Goal: Share content: Share content

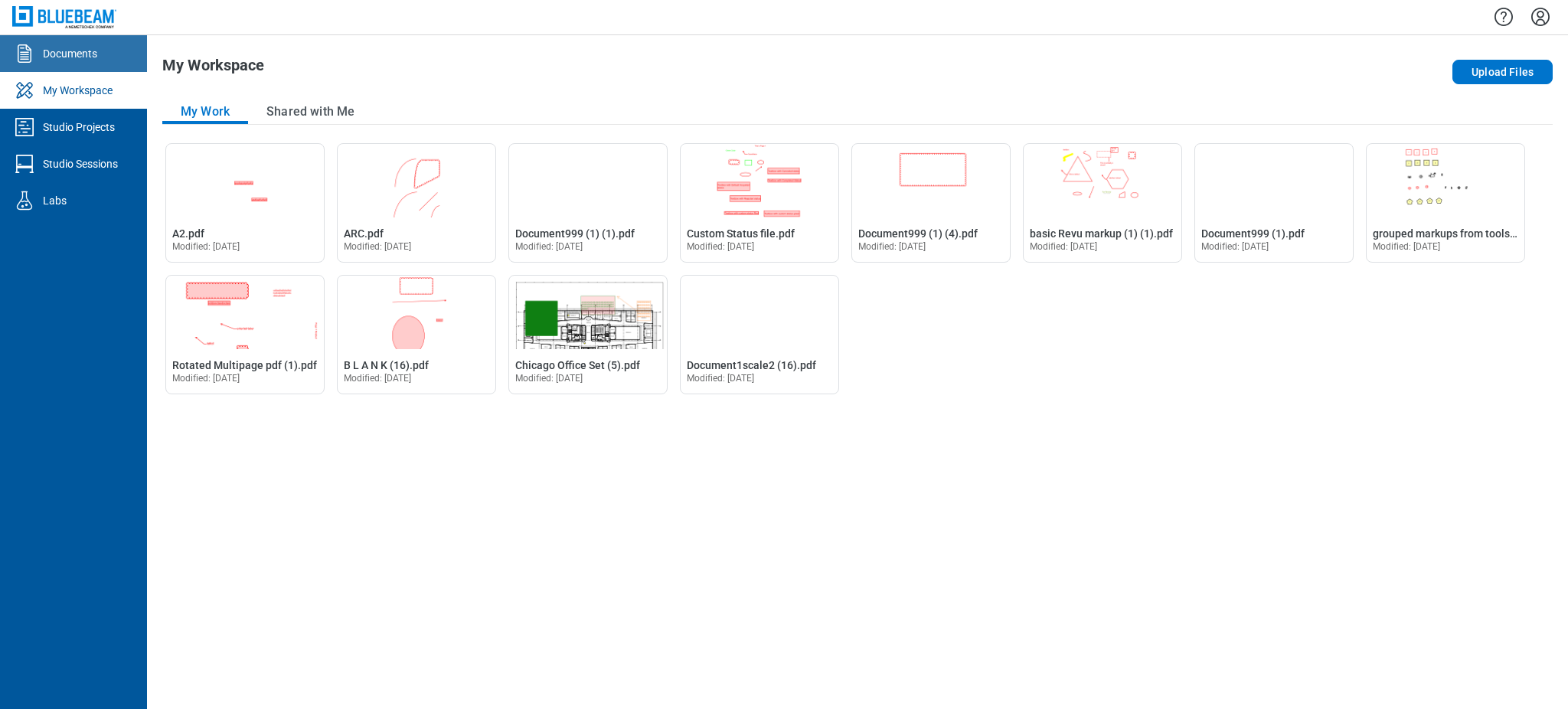
click at [109, 63] on link "Documents" at bounding box center [73, 53] width 147 height 37
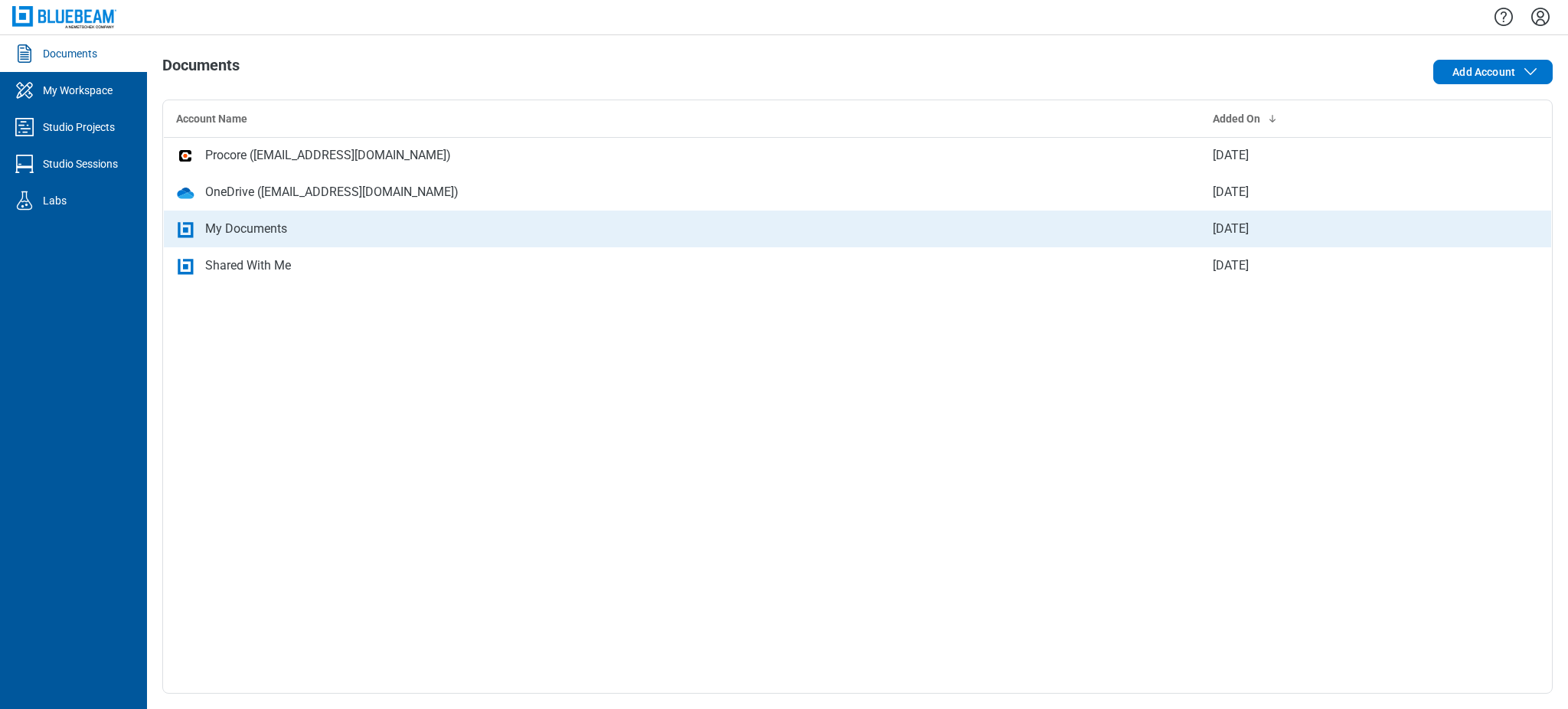
click at [301, 216] on td "My Documents" at bounding box center [681, 228] width 1037 height 37
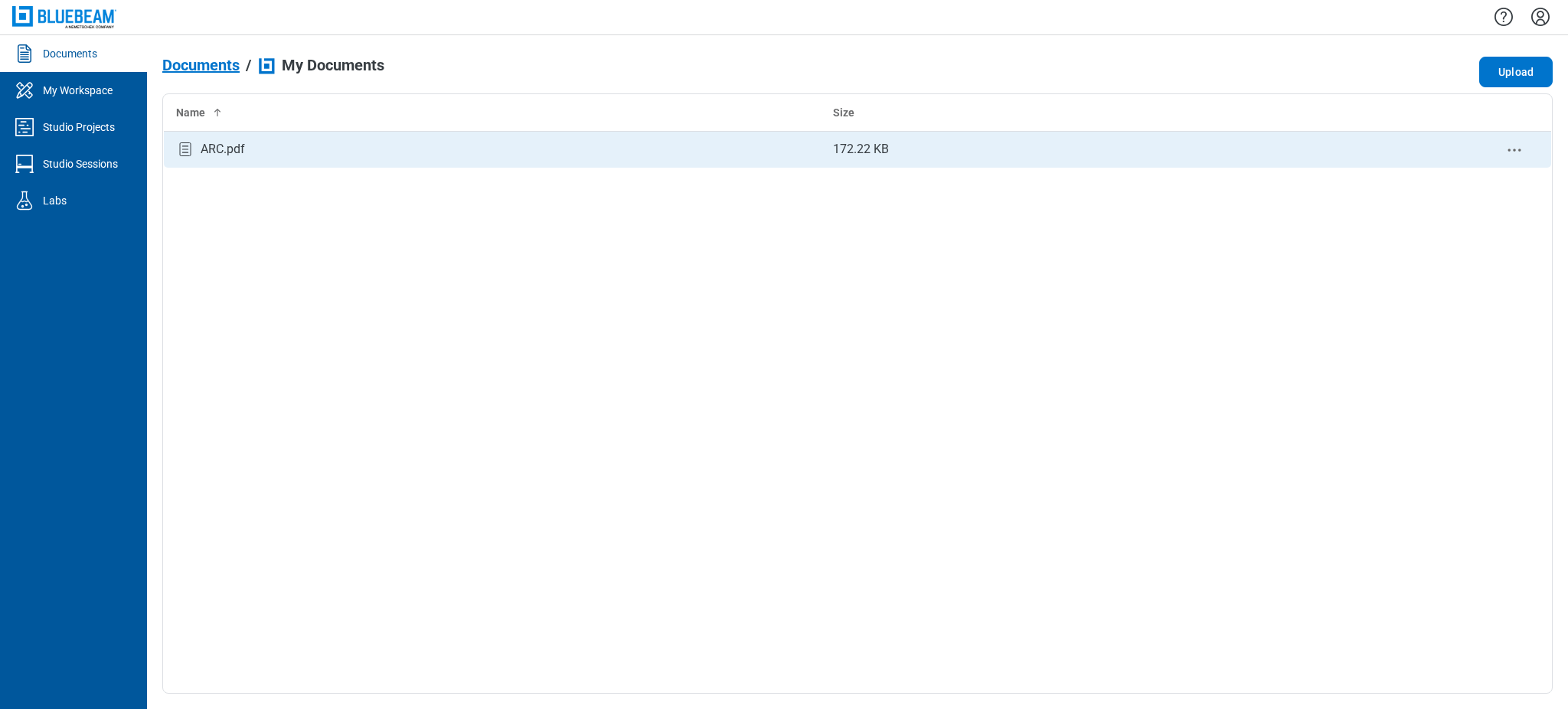
click at [1519, 143] on icon "context-menu" at bounding box center [1515, 150] width 19 height 19
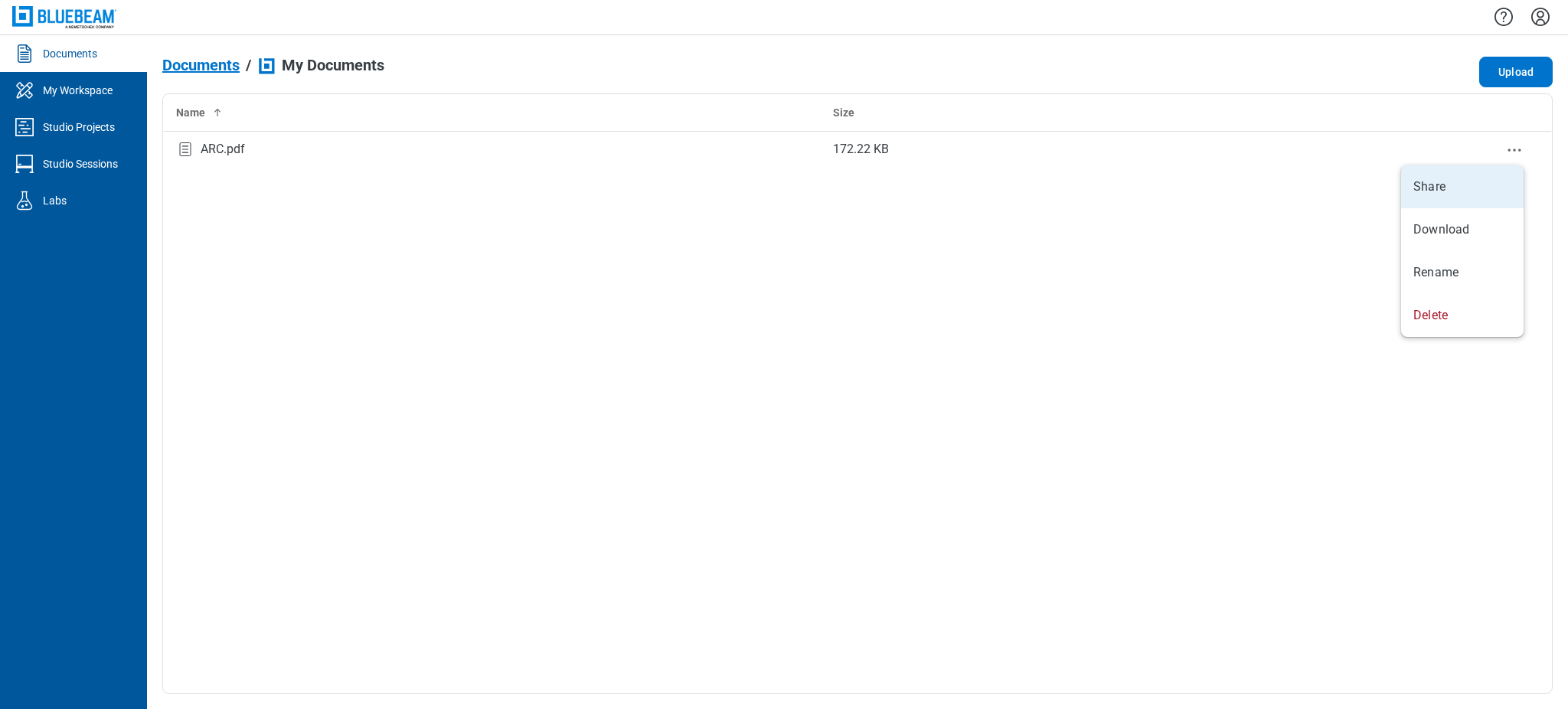
select select "******"
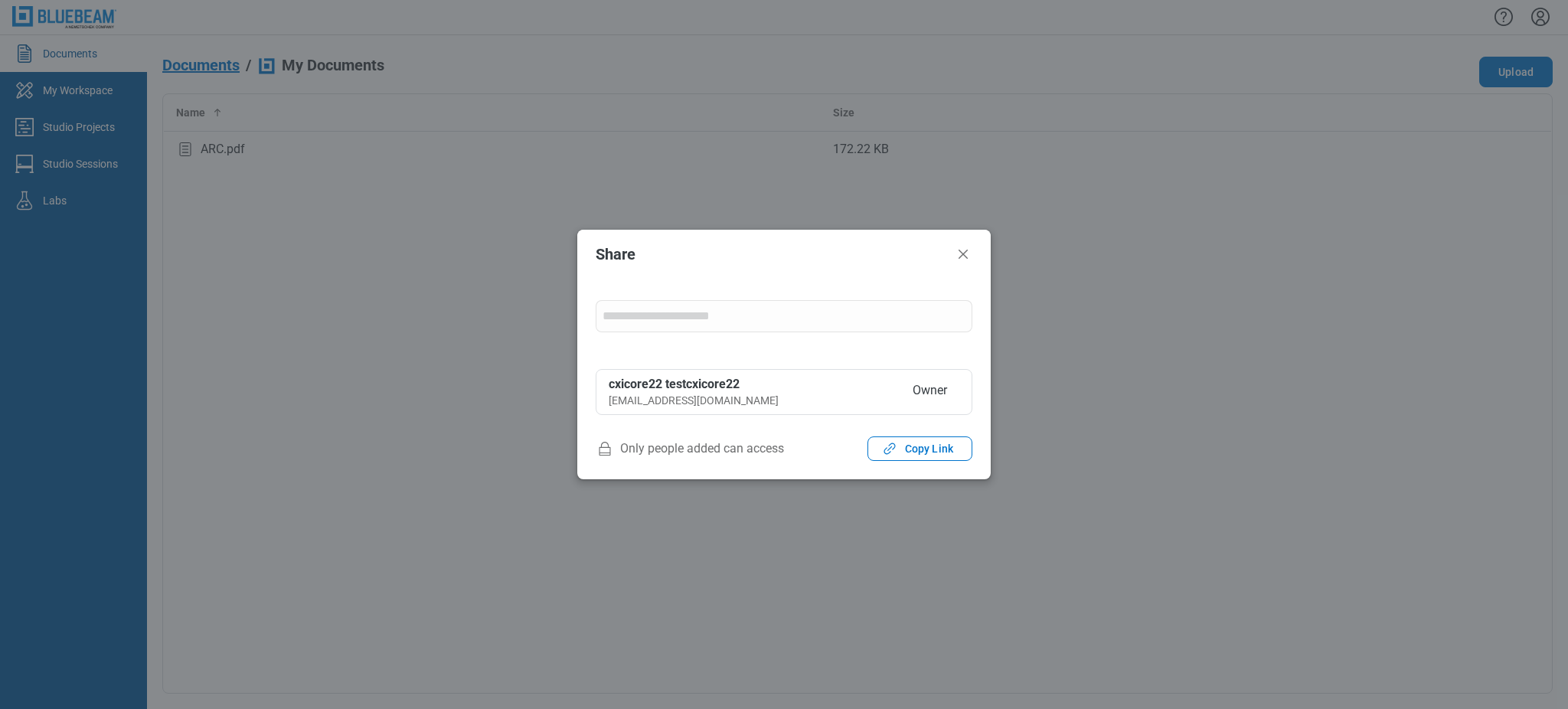
click at [736, 318] on input "form" at bounding box center [784, 316] width 376 height 31
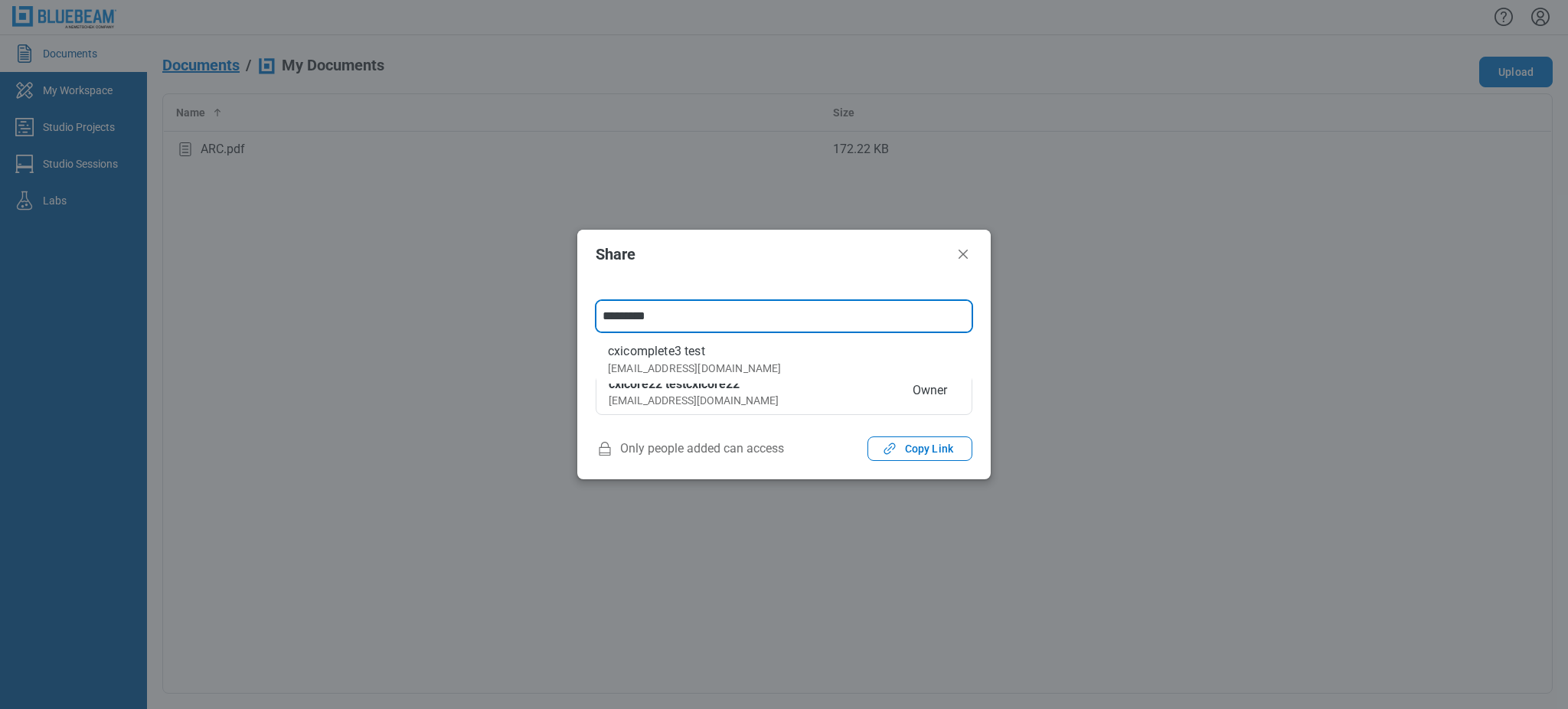
type input "**********"
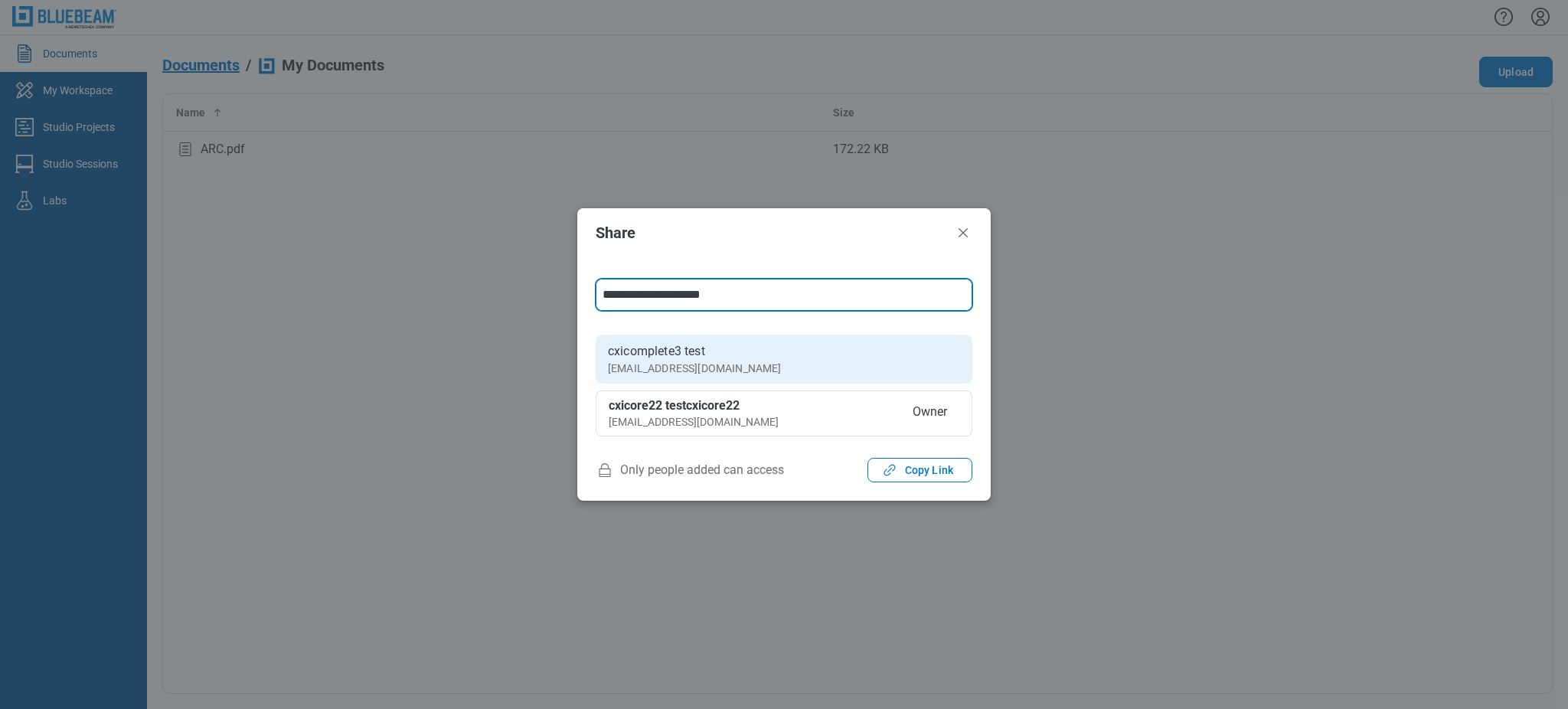
click at [699, 354] on div "cxicomplete3 test" at bounding box center [694, 352] width 173 height 19
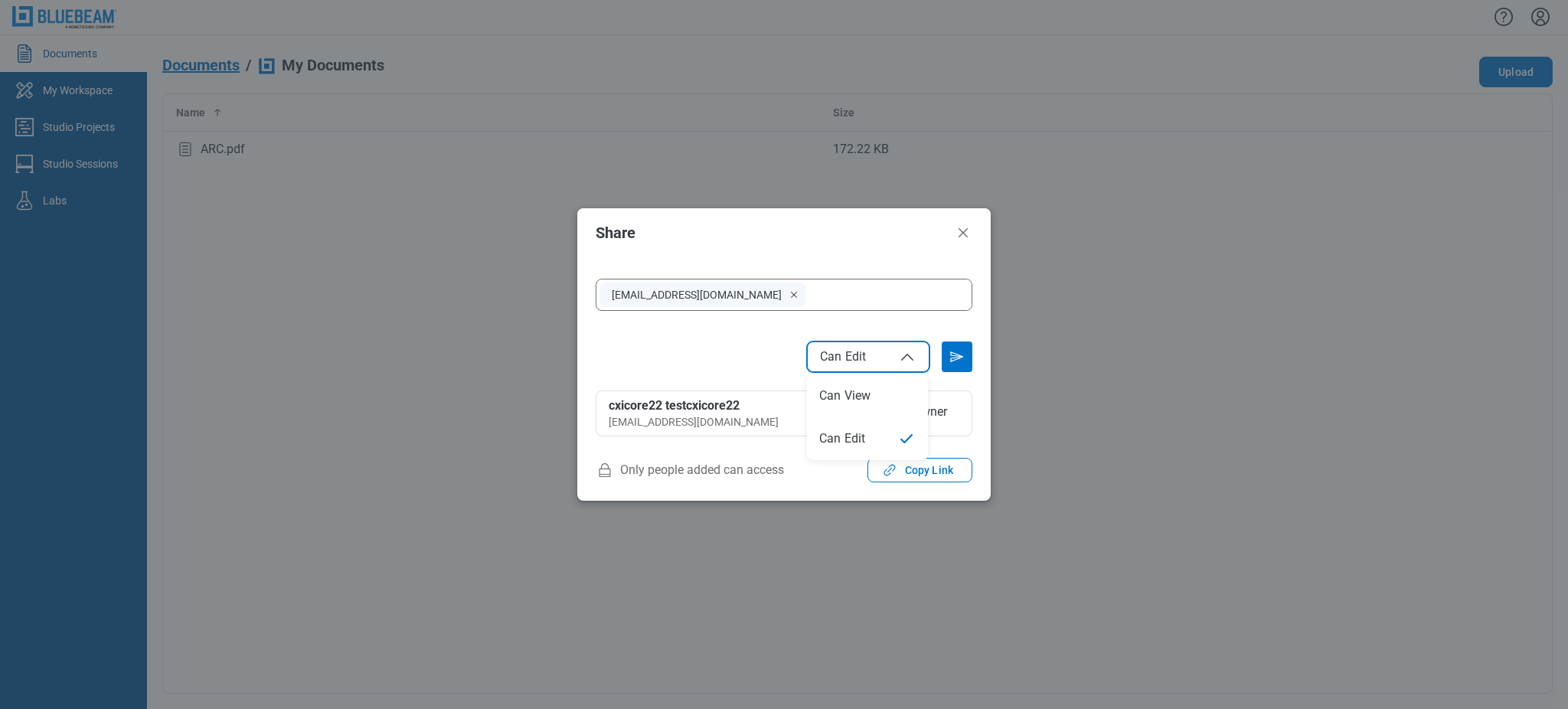
click at [910, 356] on icon "File Access" at bounding box center [908, 357] width 19 height 19
click at [962, 357] on icon "Send email invitation" at bounding box center [957, 357] width 12 height 9
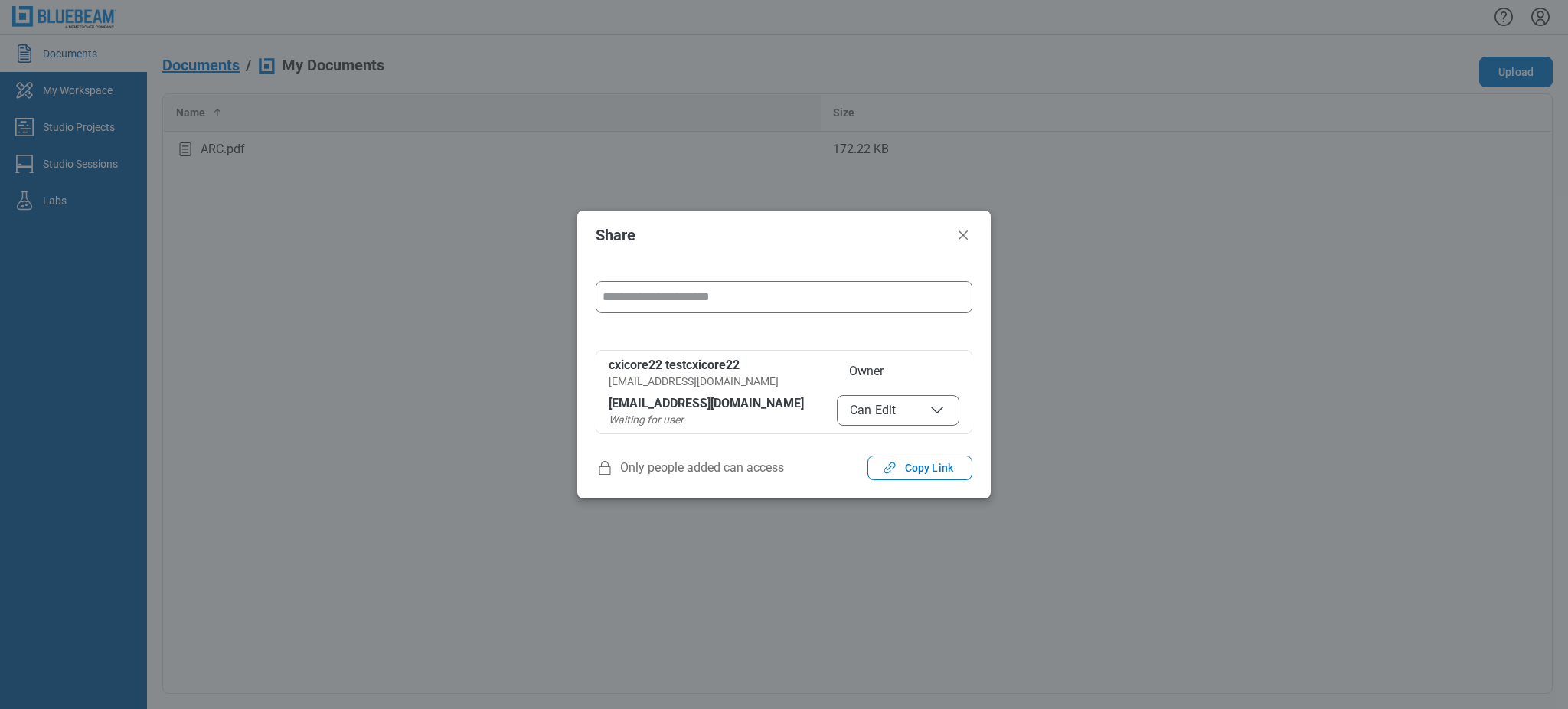
drag, startPoint x: 957, startPoint y: 230, endPoint x: 761, endPoint y: 120, distance: 224.8
click at [958, 230] on icon "Close" at bounding box center [963, 235] width 19 height 19
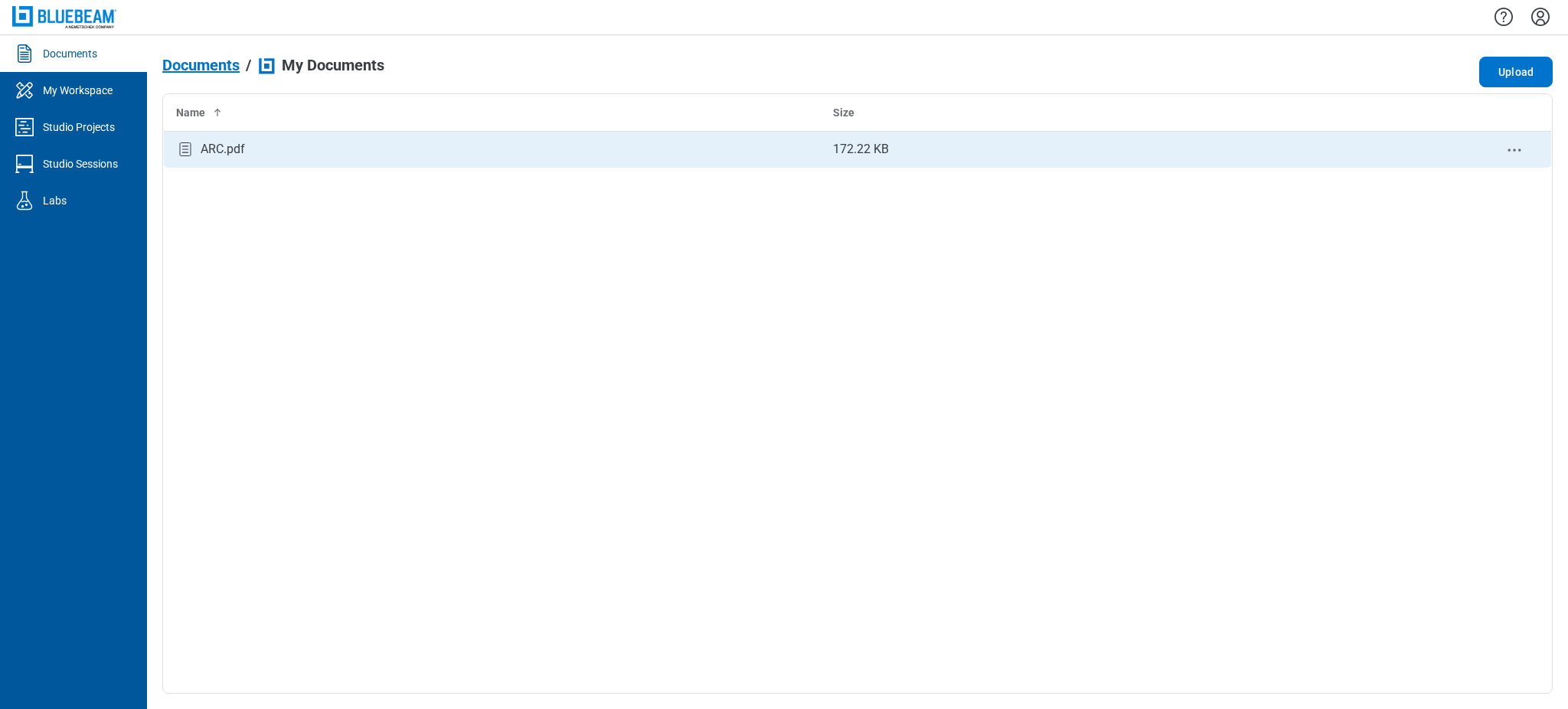
click at [642, 134] on td "ARC.pdf" at bounding box center [492, 149] width 658 height 37
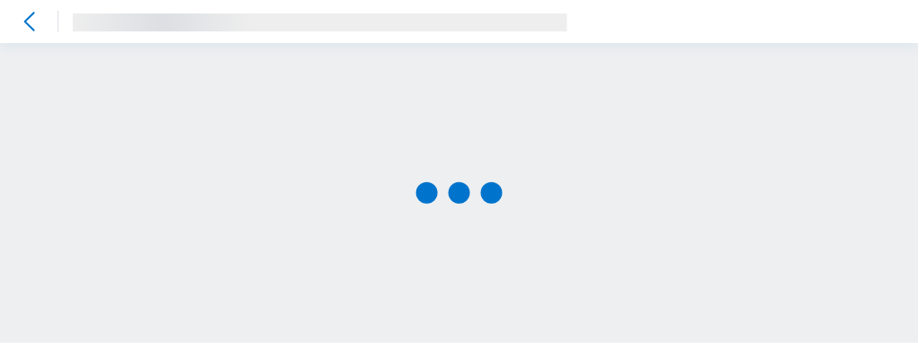
click at [310, 239] on div at bounding box center [459, 193] width 919 height 300
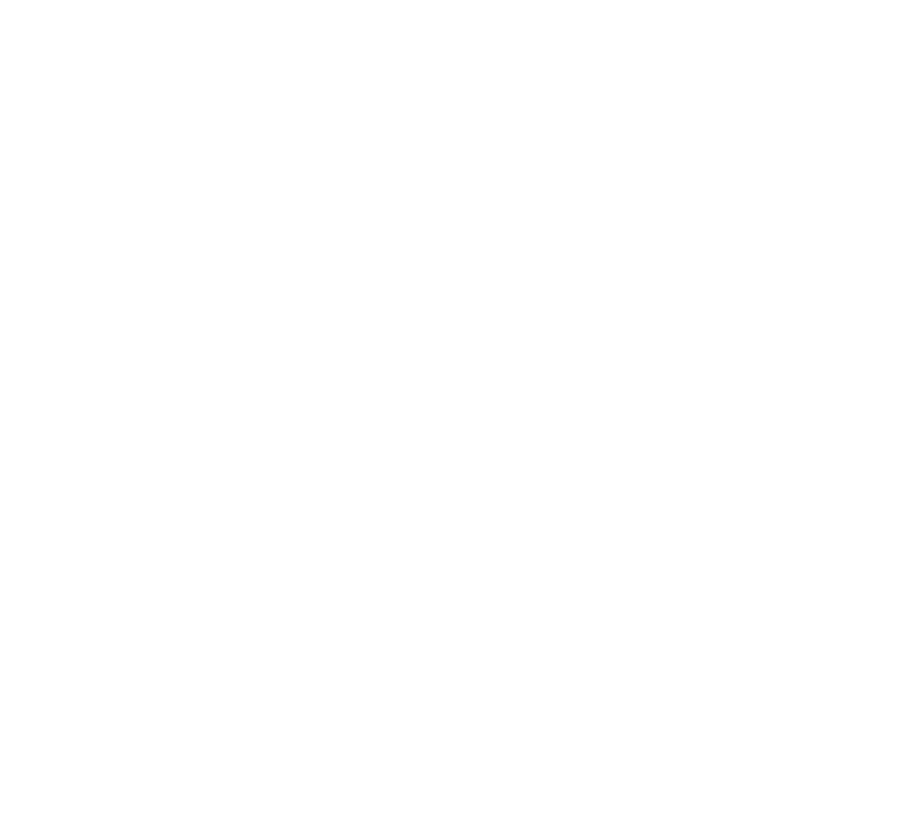
click at [441, 140] on html at bounding box center [459, 416] width 919 height 833
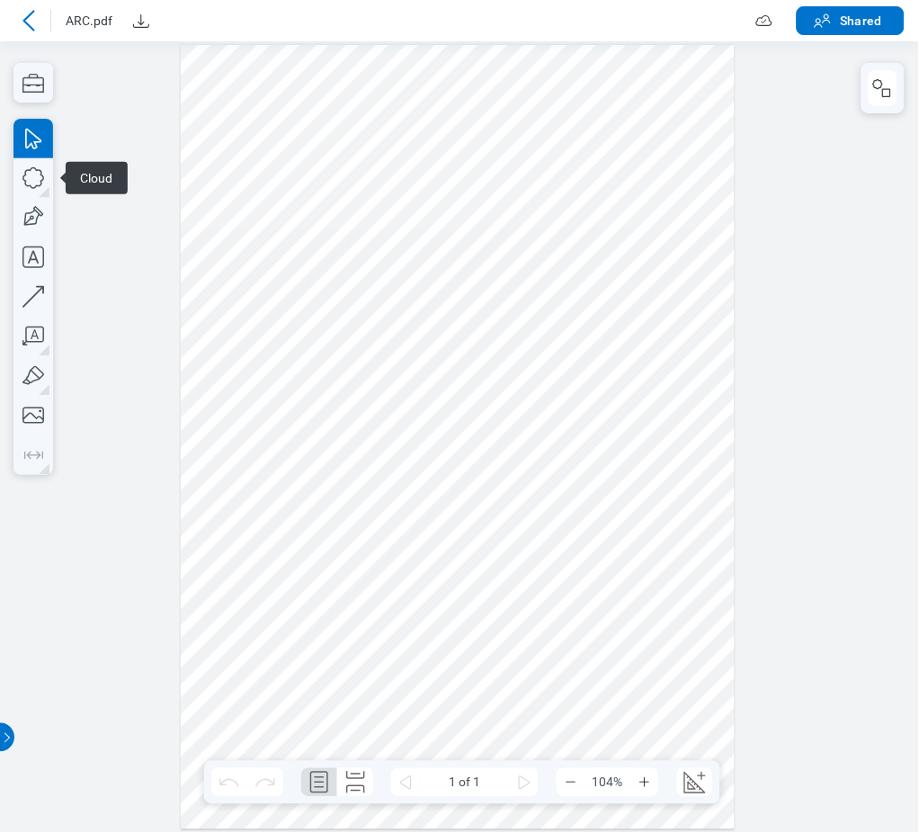
click at [418, 89] on div at bounding box center [458, 436] width 555 height 785
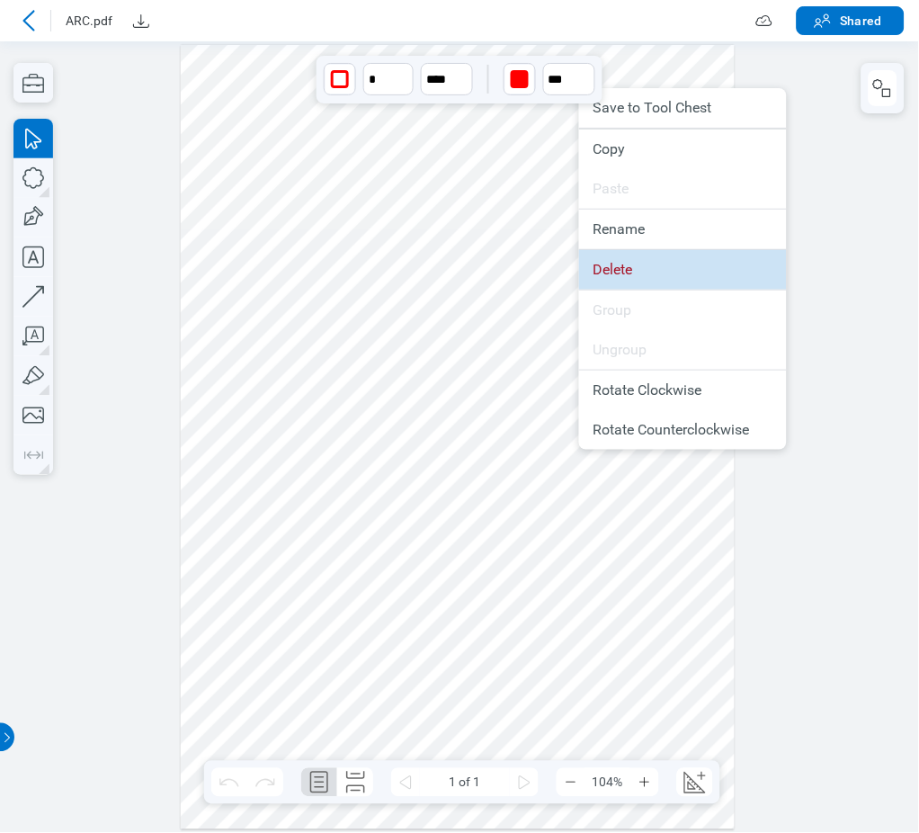
click at [602, 266] on li "Delete" at bounding box center [683, 270] width 208 height 40
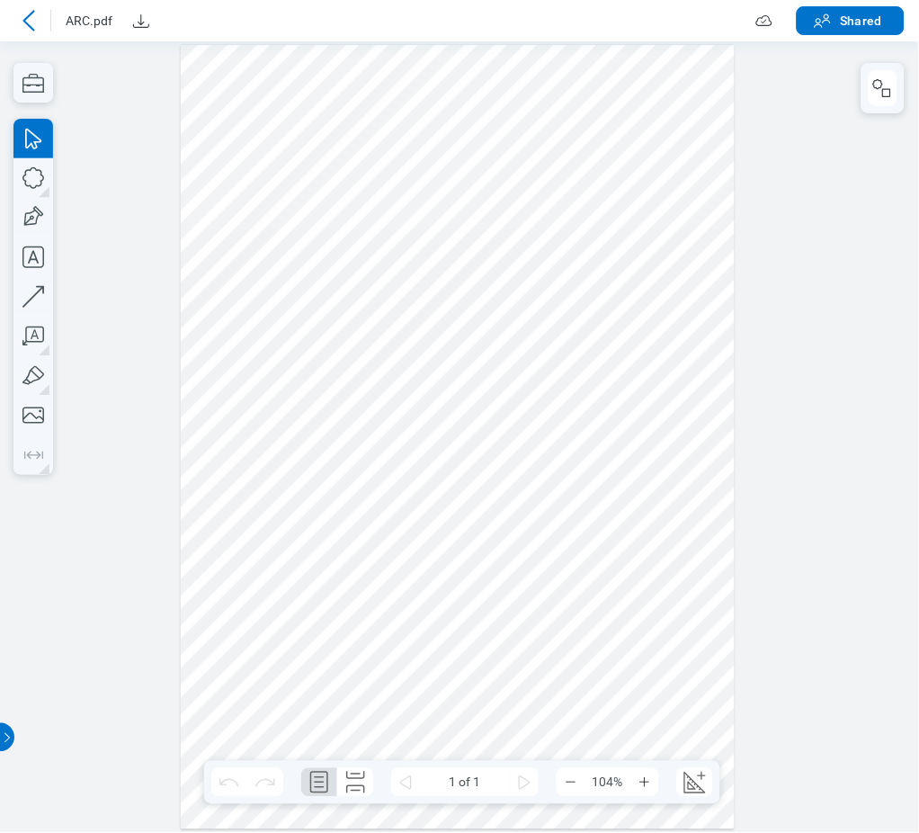
click at [25, 24] on icon at bounding box center [29, 21] width 22 height 22
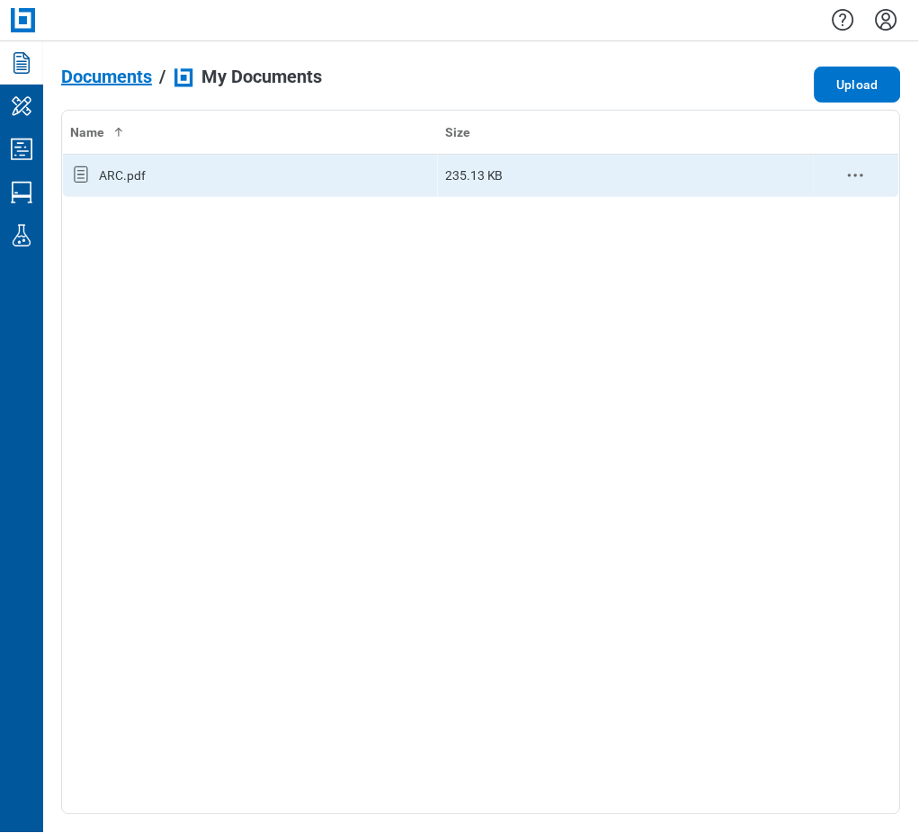
click at [126, 172] on div "ARC.pdf" at bounding box center [122, 175] width 47 height 18
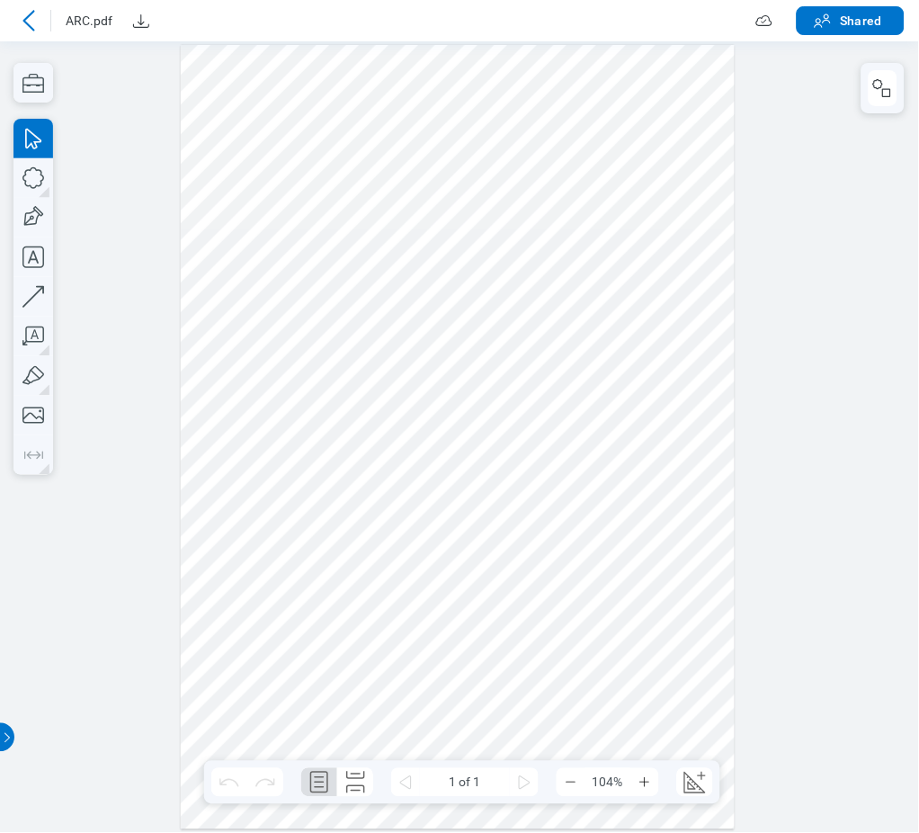
click at [31, 15] on icon at bounding box center [29, 21] width 22 height 22
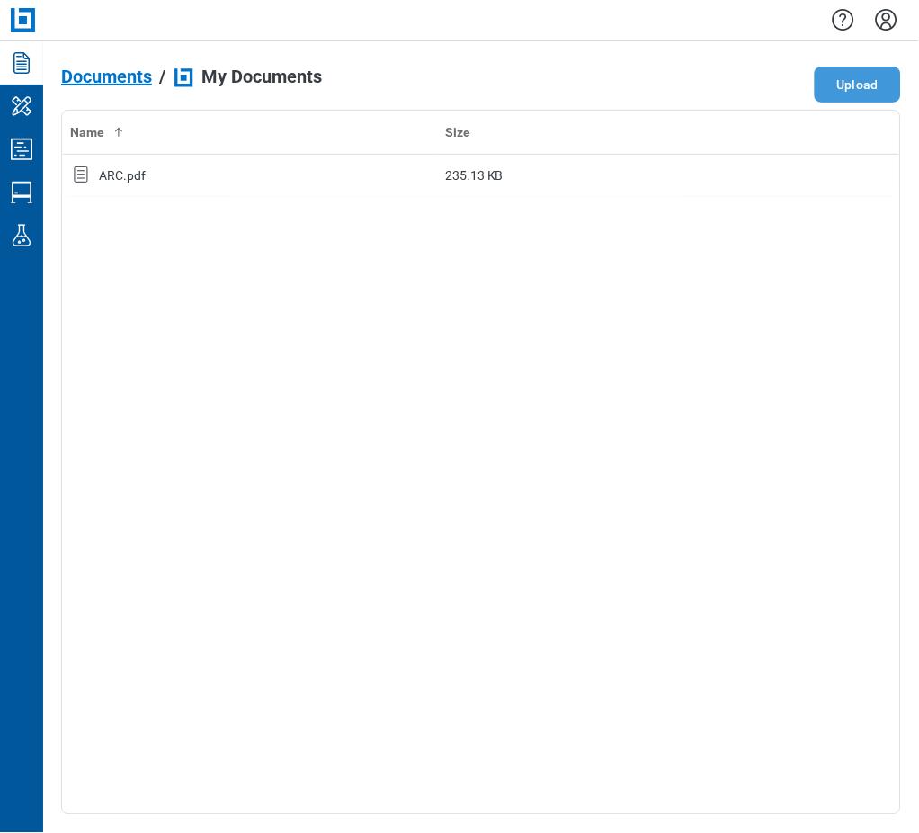
click at [838, 94] on button "Upload" at bounding box center [858, 85] width 86 height 36
click at [199, 500] on div "Name Size ARC.pdf 235.13 KB Markuo010.pdf 208.81 KB" at bounding box center [481, 462] width 840 height 705
click at [295, 371] on div "Name Size ARC.pdf 235.13 KB Markuo010.pdf 208.81 KB" at bounding box center [481, 462] width 840 height 705
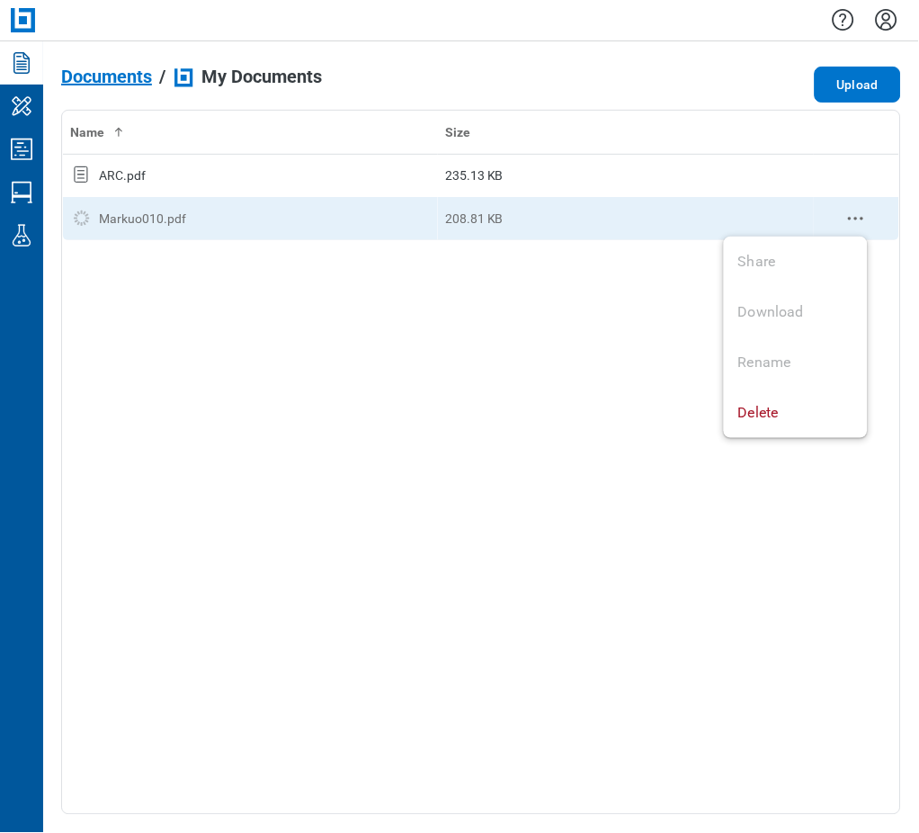
click at [858, 220] on icon "context-menu" at bounding box center [856, 219] width 22 height 22
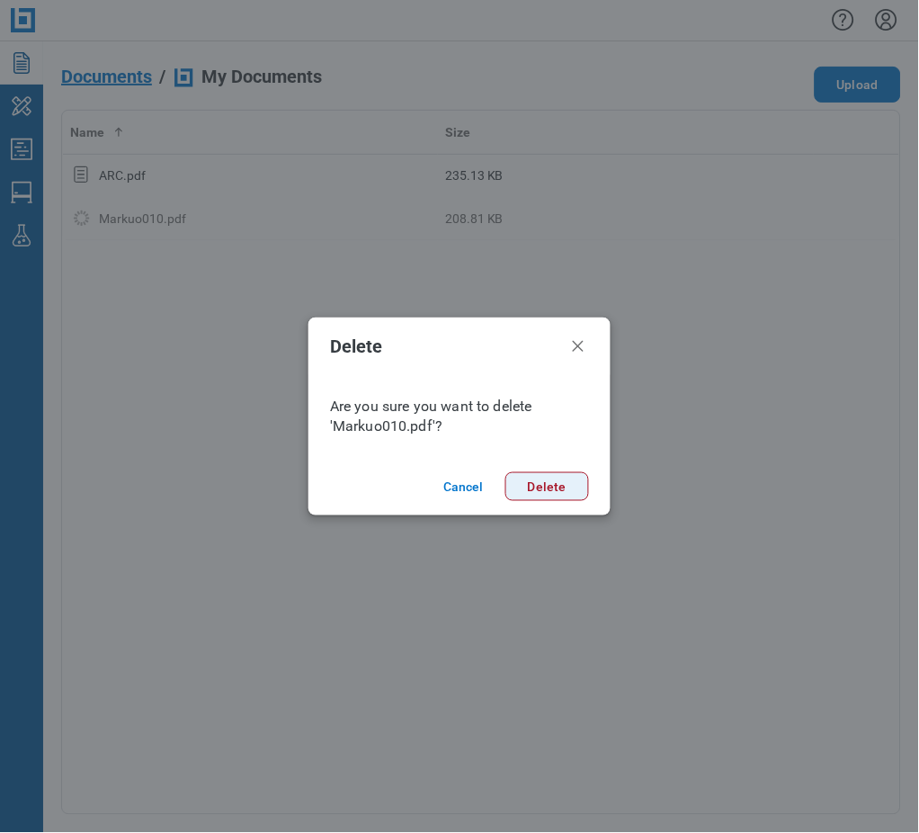
click at [548, 486] on button "Delete" at bounding box center [547, 486] width 84 height 29
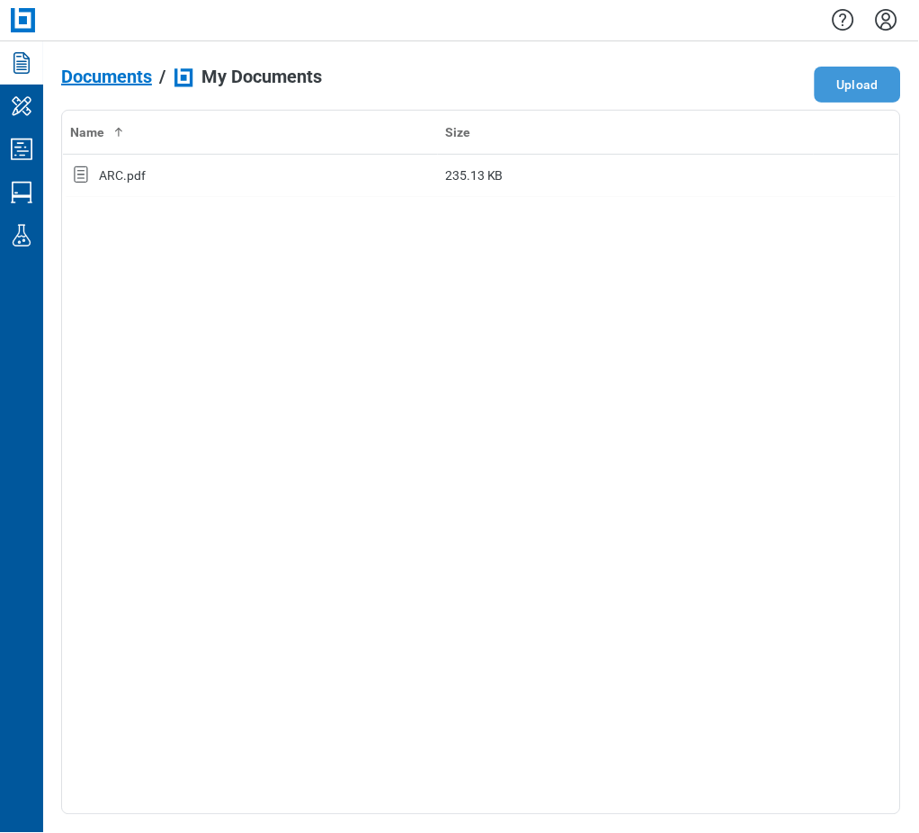
click at [859, 94] on button "Upload" at bounding box center [858, 85] width 86 height 36
click at [340, 541] on div "Name Size A1.pdf 17.64 KB ARC.pdf 235.13 KB" at bounding box center [481, 462] width 840 height 705
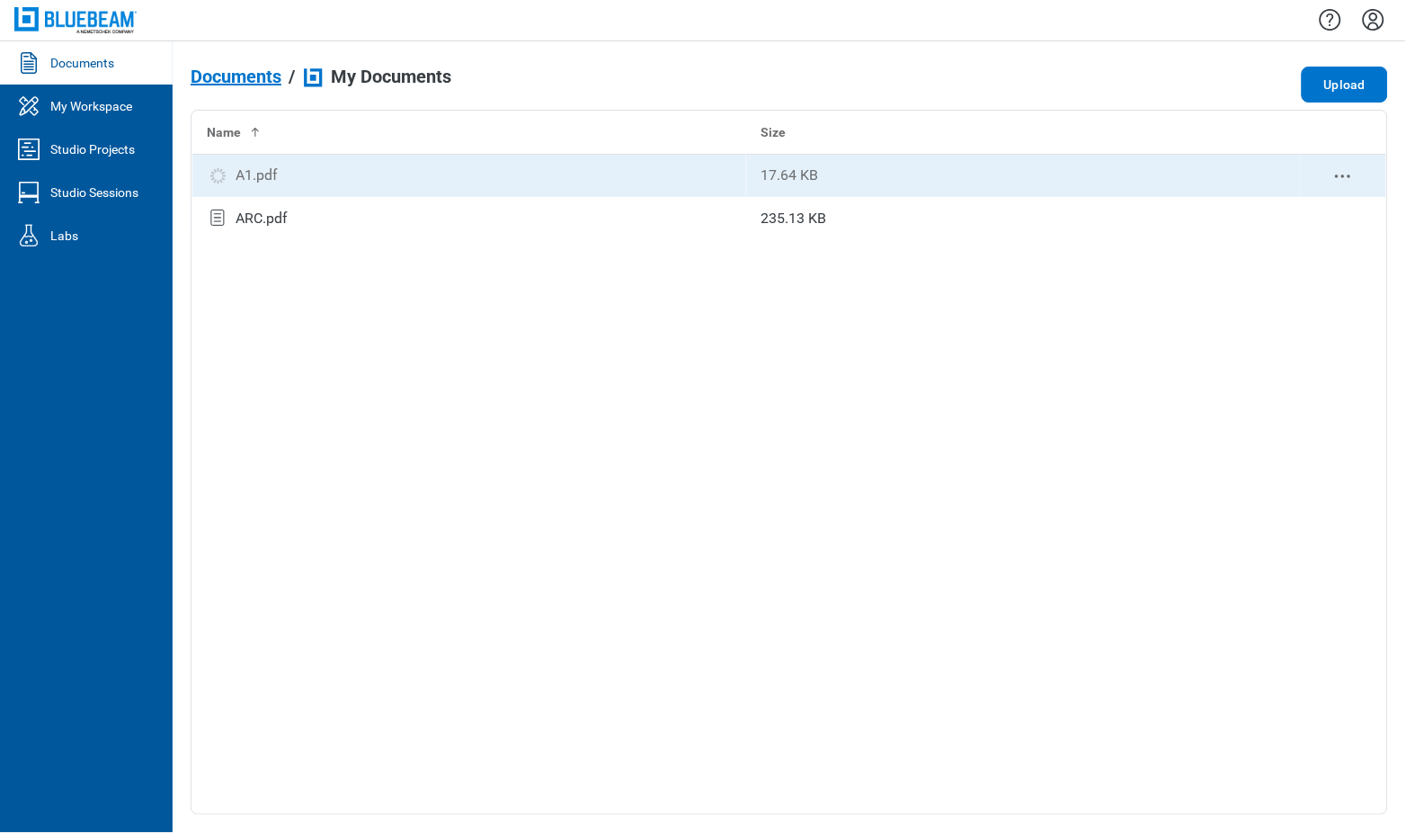
click at [918, 173] on icon "context-menu" at bounding box center [1344, 176] width 22 height 22
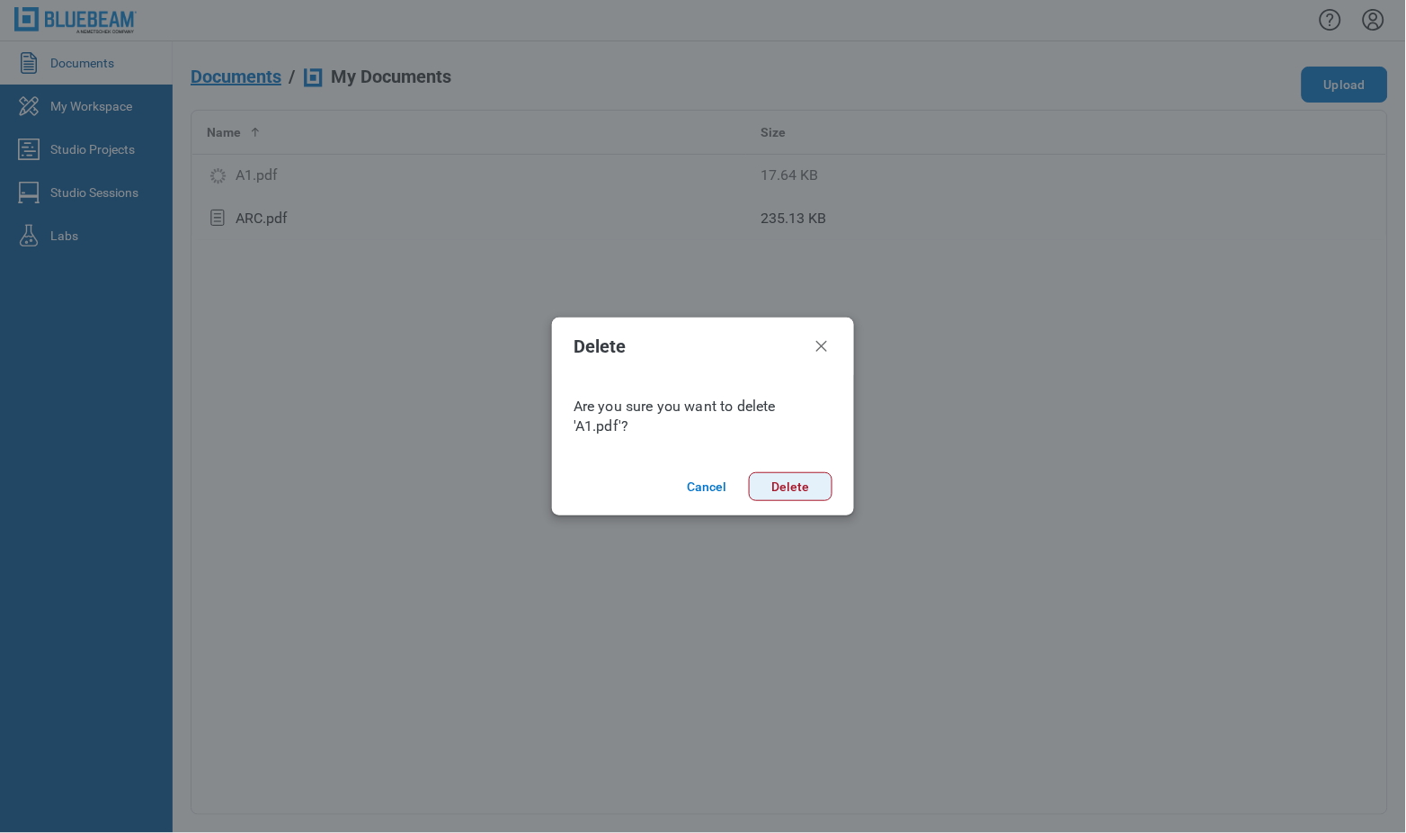
click at [780, 482] on button "Delete" at bounding box center [791, 486] width 84 height 29
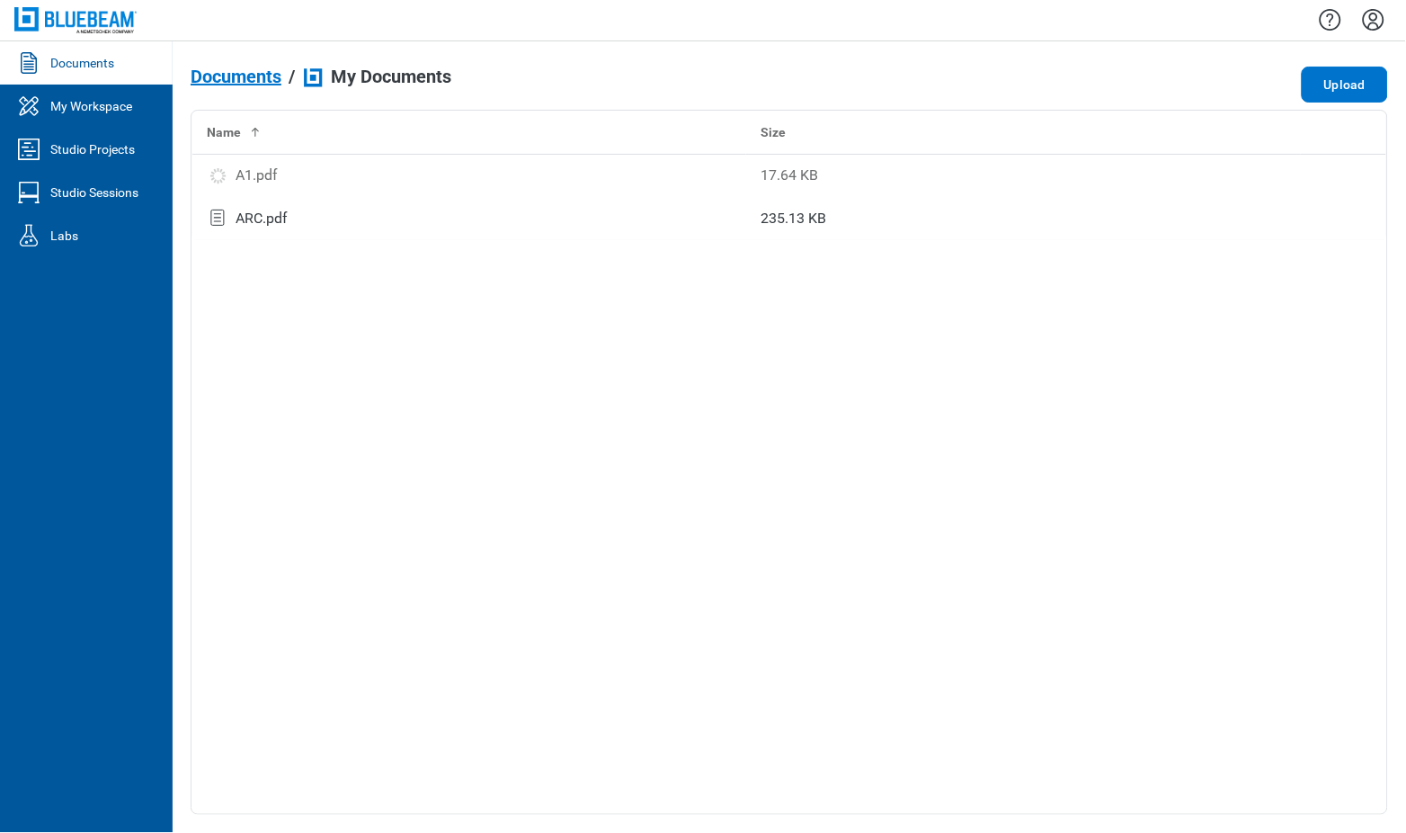
click at [918, 78] on button "Upload" at bounding box center [1345, 85] width 86 height 36
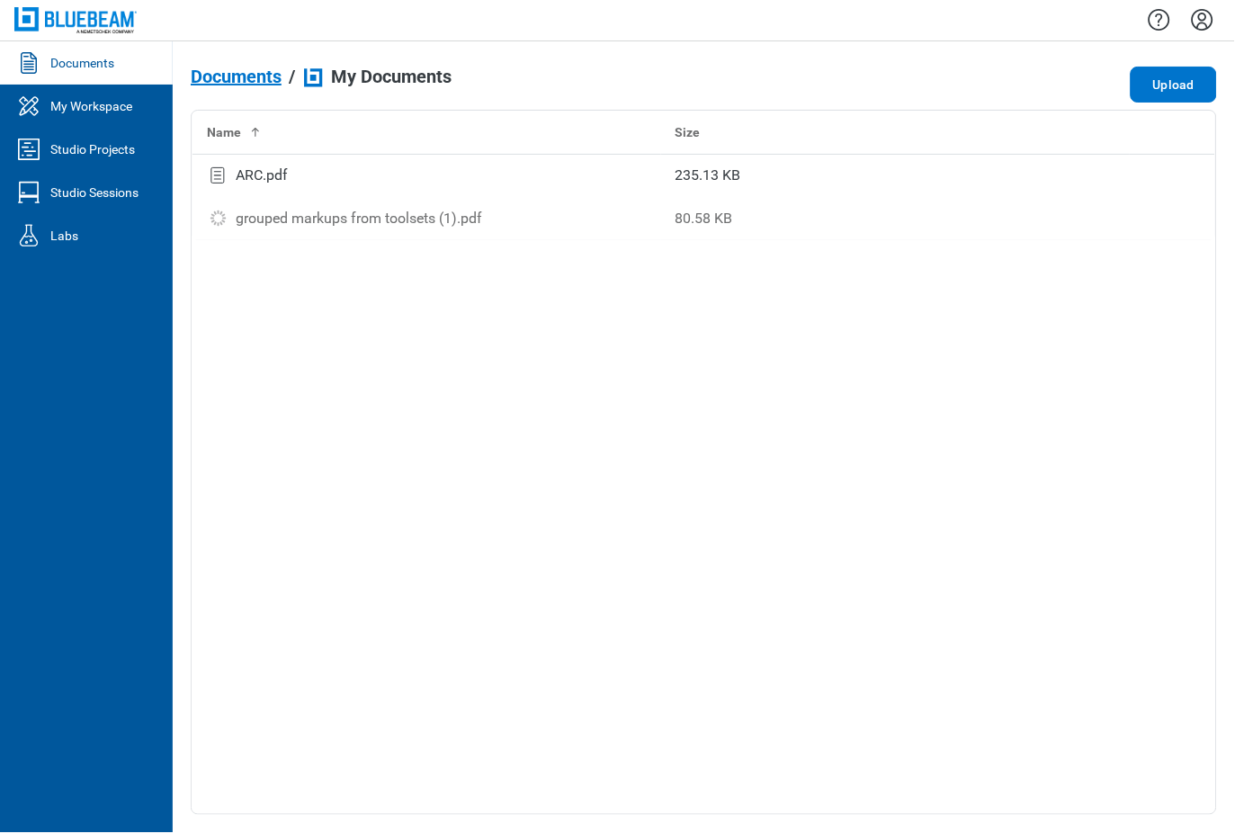
click at [918, 318] on div "Name Size ARC.pdf 235.13 KB grouped markups from toolsets (1).pdf 80.58 KB" at bounding box center [704, 462] width 1026 height 705
click at [46, 64] on div at bounding box center [32, 63] width 36 height 29
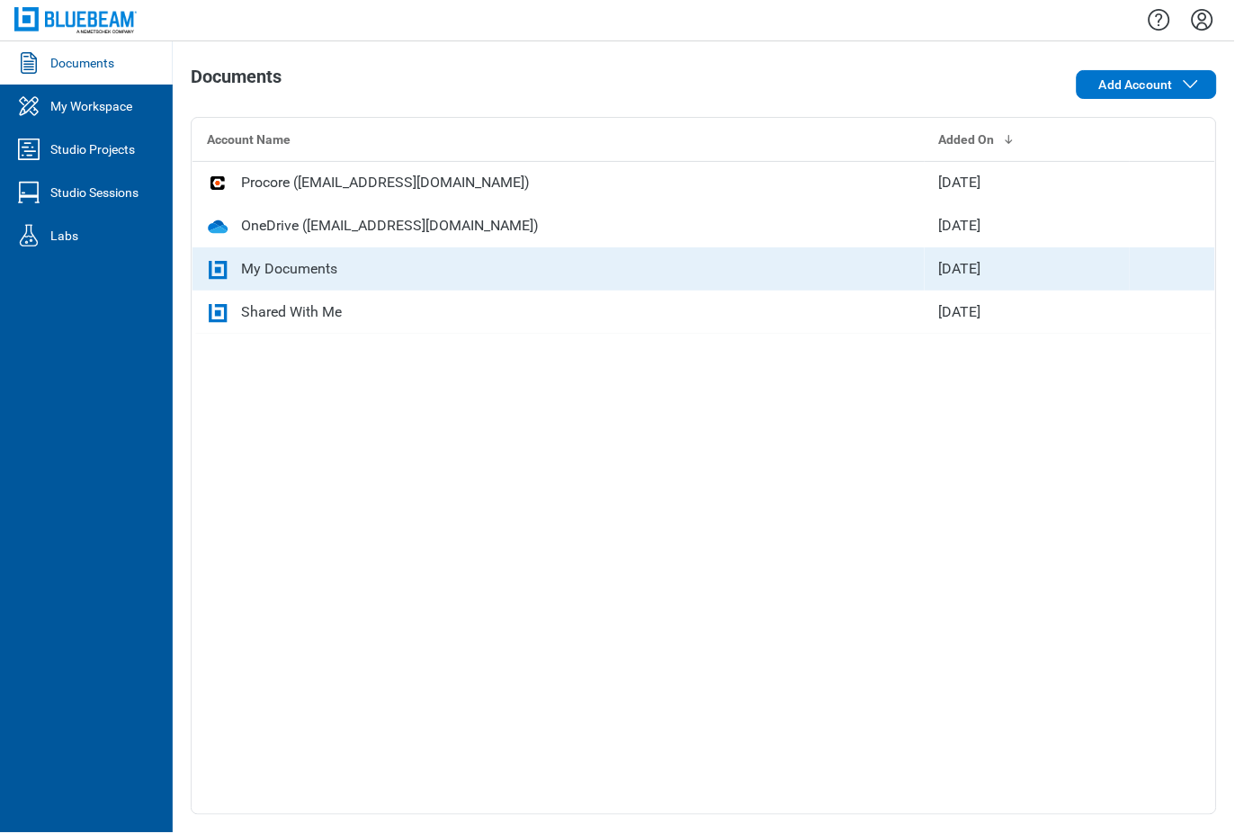
click at [335, 251] on td "My Documents" at bounding box center [558, 268] width 732 height 43
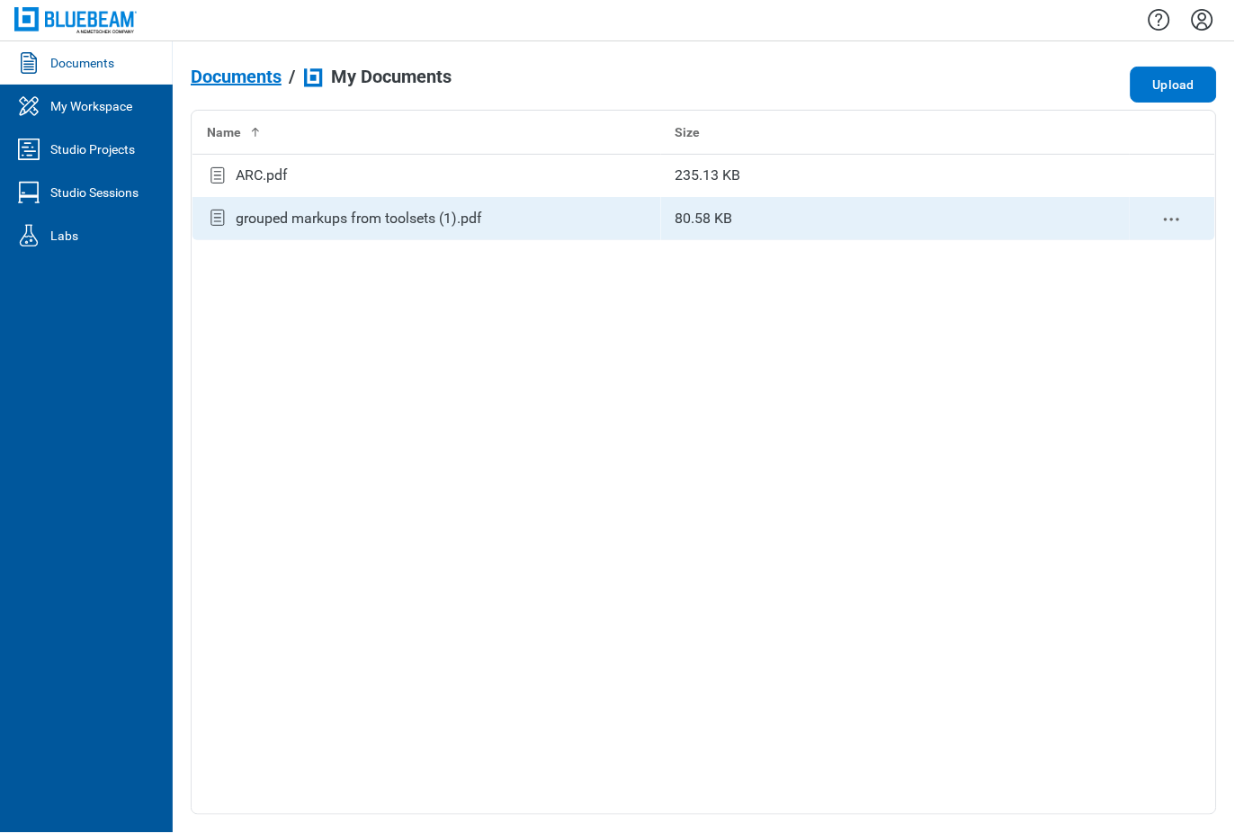
click at [745, 220] on td "80.58 KB" at bounding box center [895, 218] width 468 height 43
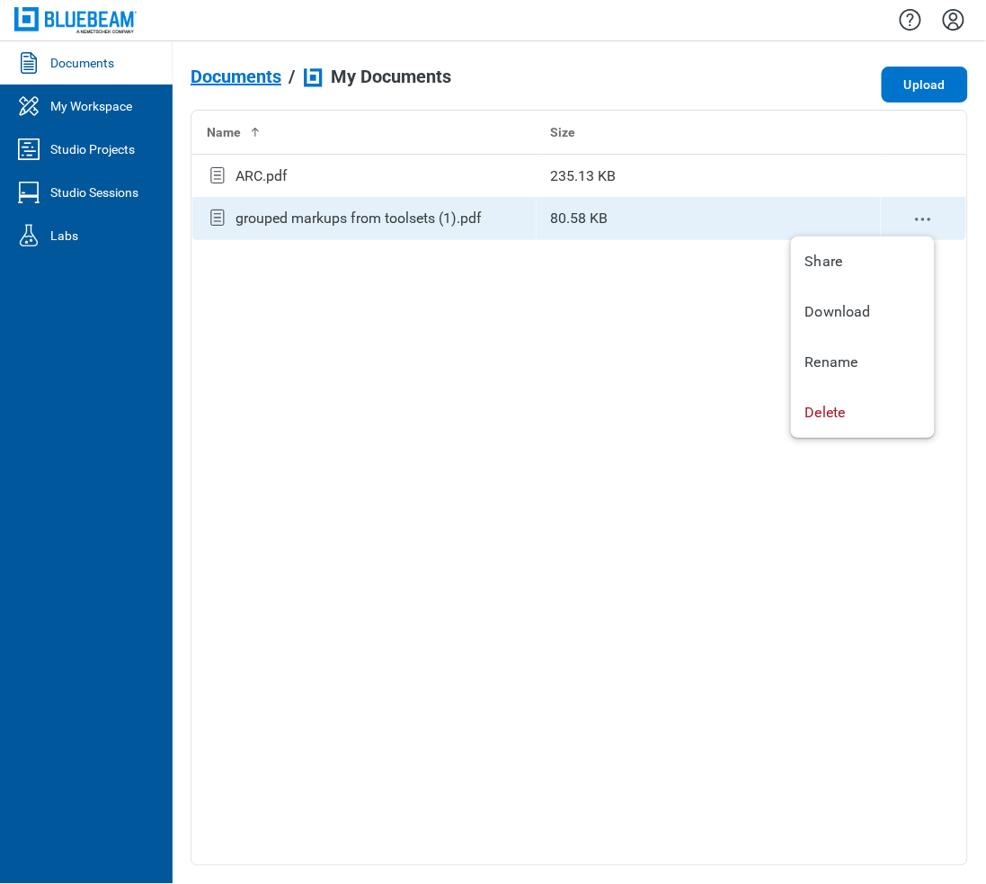
click at [924, 218] on circle "context-menu" at bounding box center [924, 219] width 3 height 3
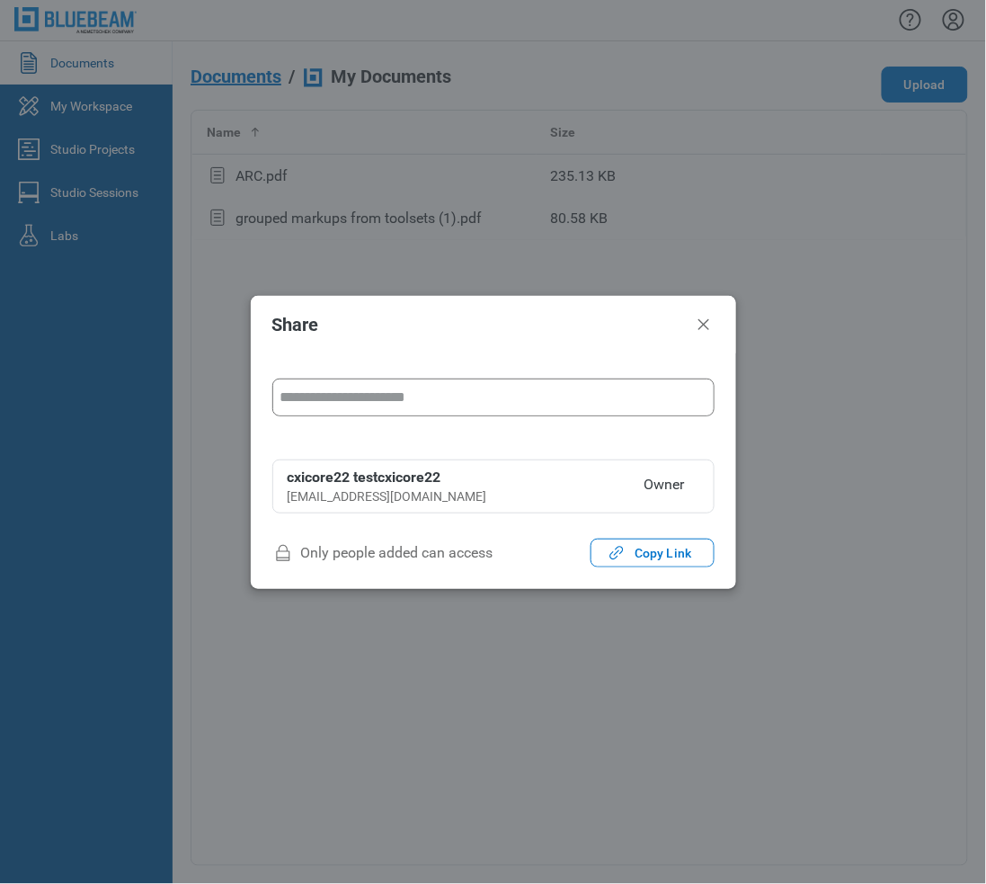
click at [436, 403] on input "form" at bounding box center [493, 397] width 441 height 36
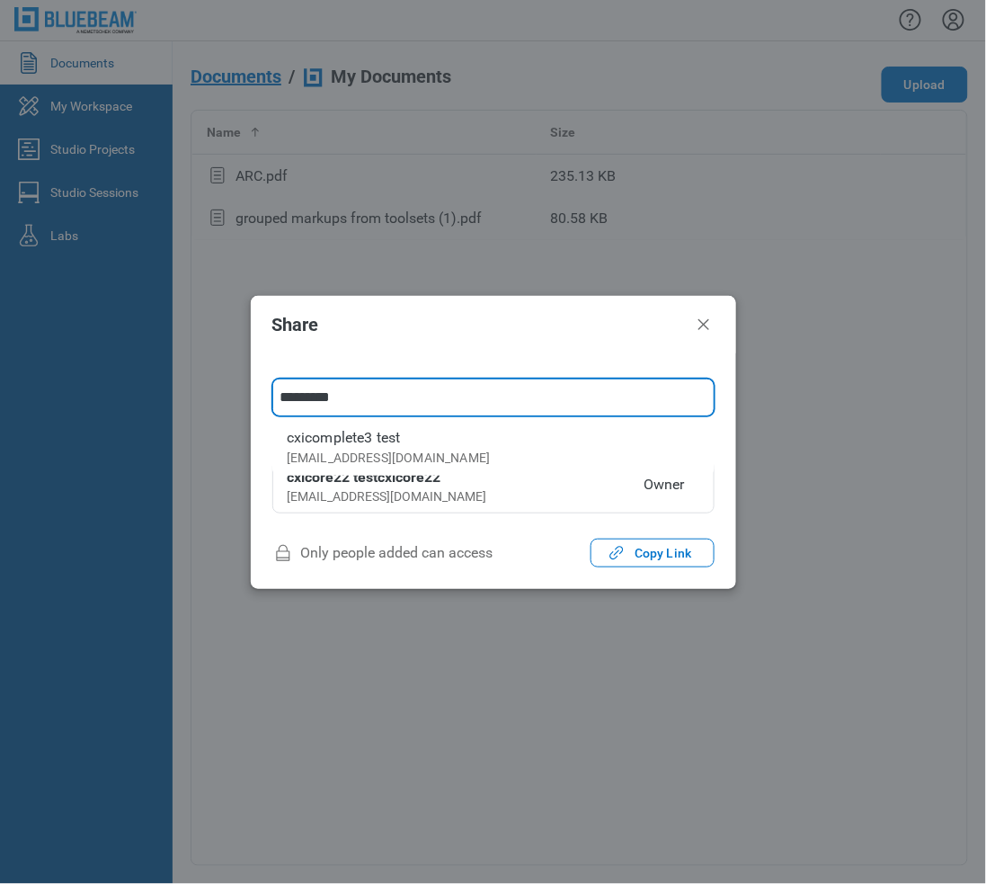
type input "**********"
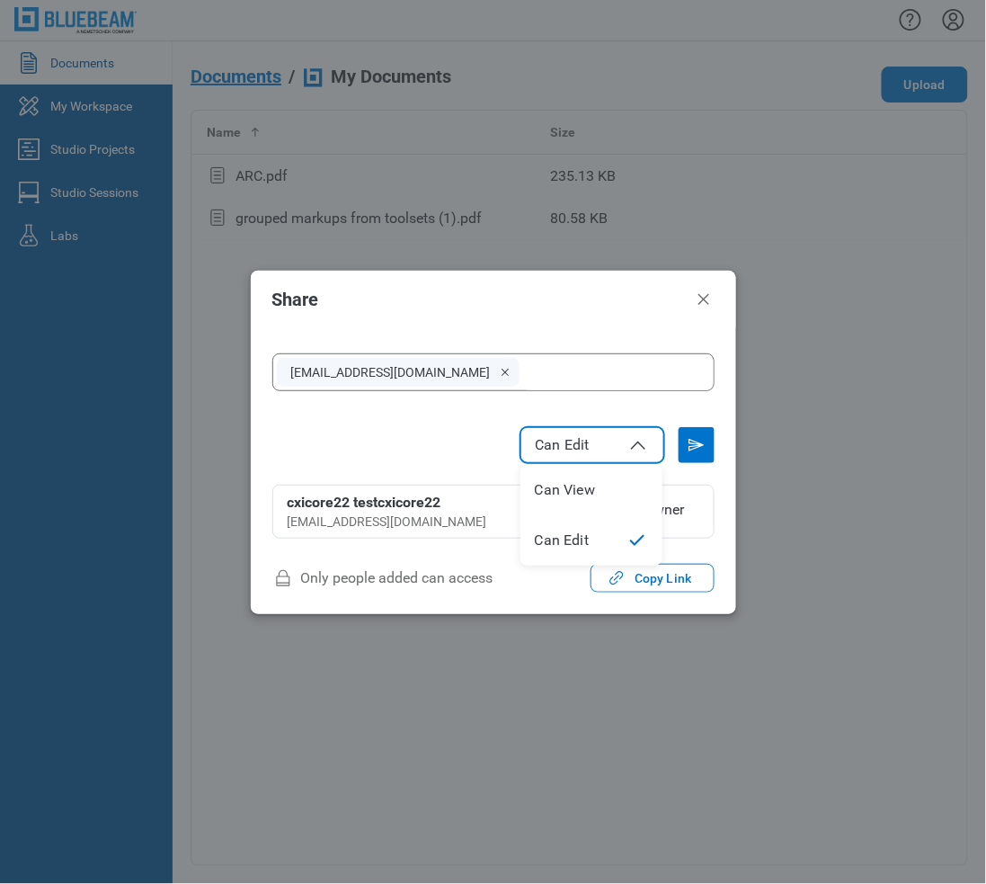
click at [620, 458] on button "Can Edit" at bounding box center [593, 445] width 144 height 36
click at [691, 445] on icon "Send email invitation" at bounding box center [696, 445] width 29 height 29
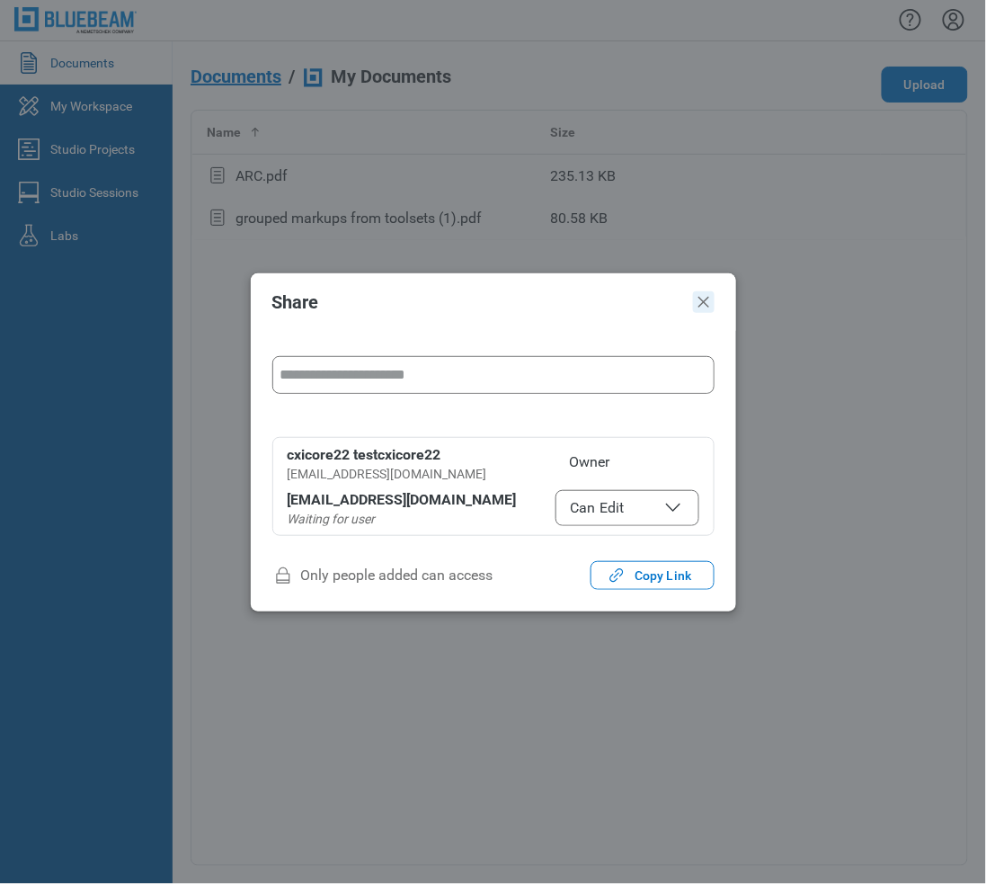
drag, startPoint x: 717, startPoint y: 298, endPoint x: 700, endPoint y: 301, distance: 17.5
click at [711, 298] on header "Share" at bounding box center [494, 302] width 486 height 58
click at [695, 306] on icon "Close" at bounding box center [704, 302] width 22 height 22
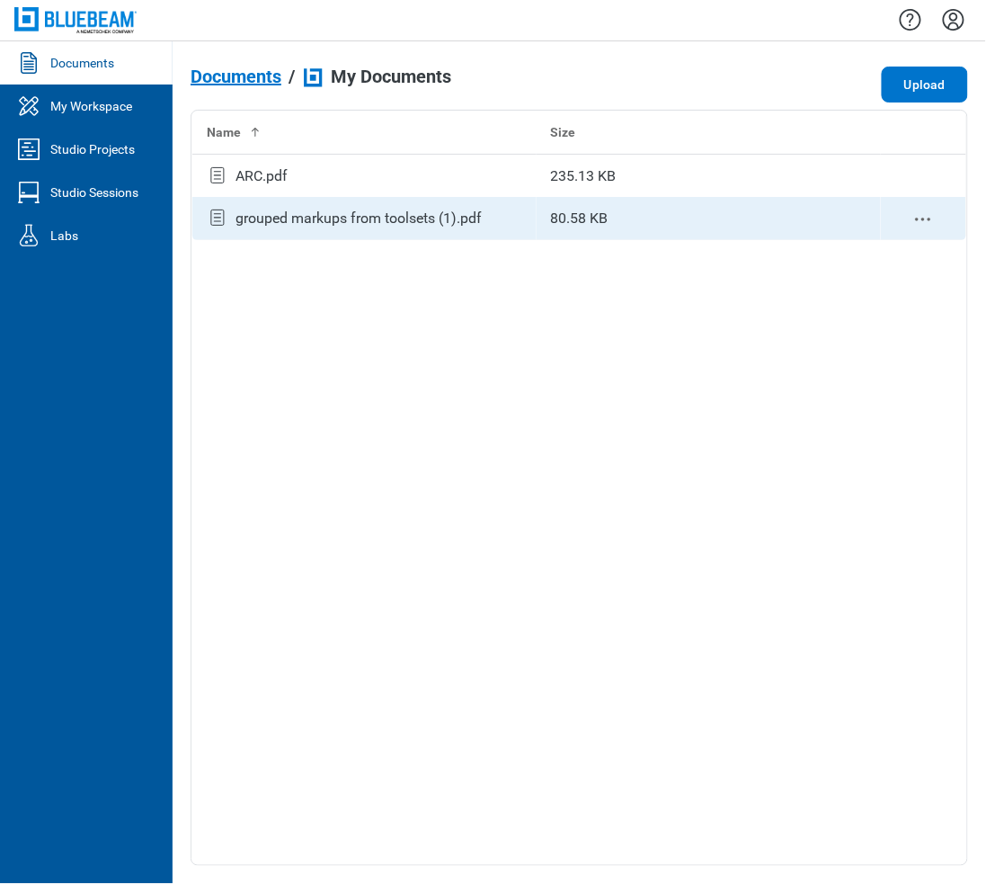
click at [591, 227] on td "80.58 KB" at bounding box center [709, 218] width 344 height 43
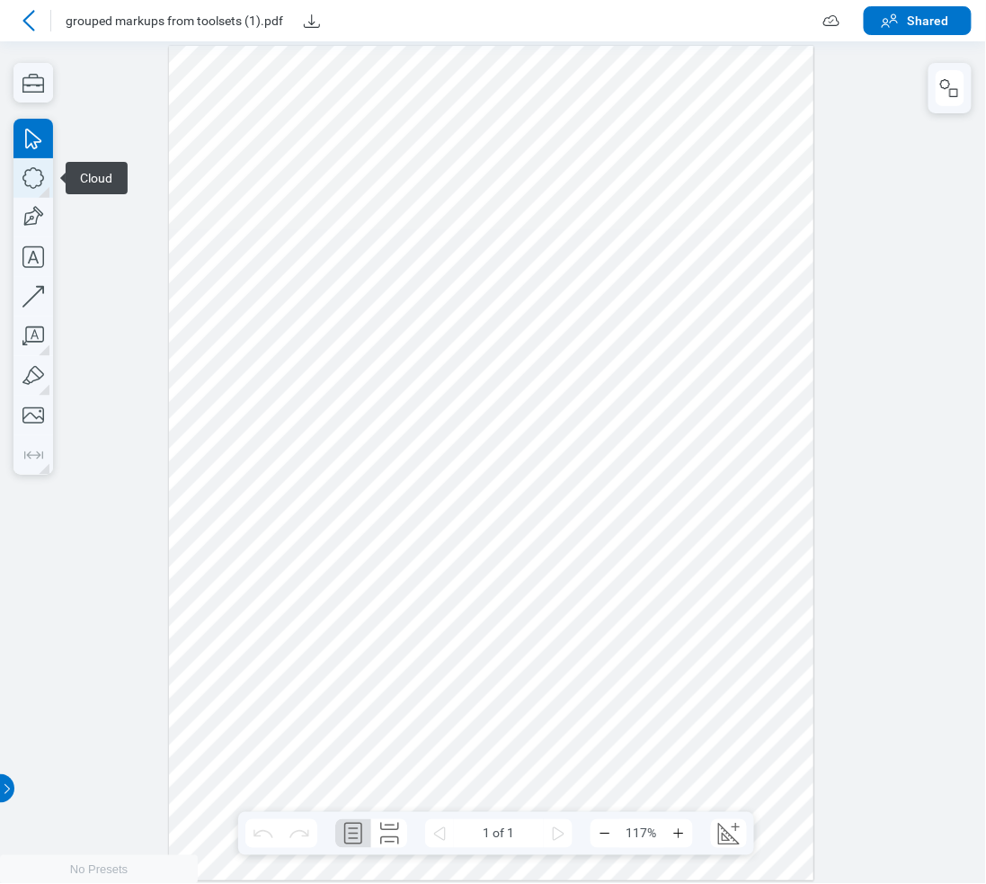
click at [34, 185] on icon "button" at bounding box center [33, 178] width 40 height 40
drag, startPoint x: 511, startPoint y: 424, endPoint x: 617, endPoint y: 515, distance: 139.7
click at [617, 515] on div at bounding box center [492, 462] width 646 height 835
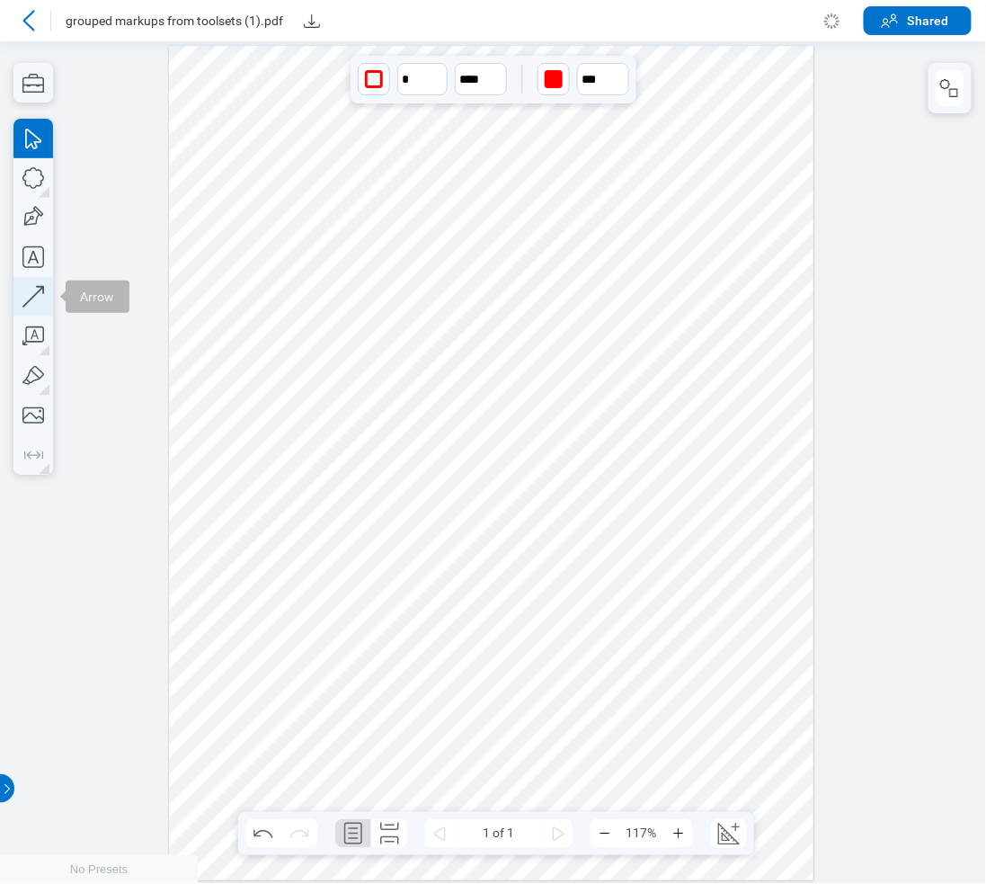
click at [31, 300] on icon "button" at bounding box center [33, 297] width 40 height 40
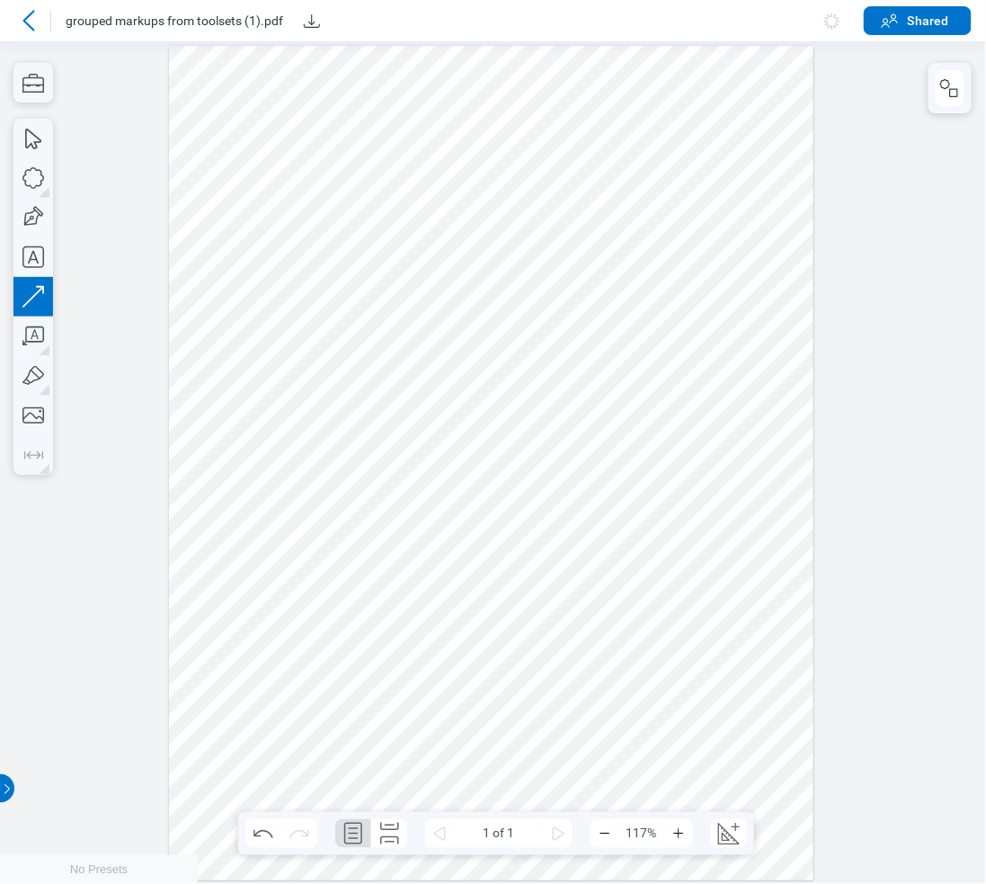
drag, startPoint x: 666, startPoint y: 397, endPoint x: 676, endPoint y: 557, distance: 161.2
click at [676, 557] on div at bounding box center [492, 462] width 646 height 835
click at [33, 189] on icon "button" at bounding box center [33, 178] width 40 height 40
drag, startPoint x: 701, startPoint y: 388, endPoint x: 582, endPoint y: 783, distance: 412.4
click at [783, 558] on div at bounding box center [492, 462] width 646 height 835
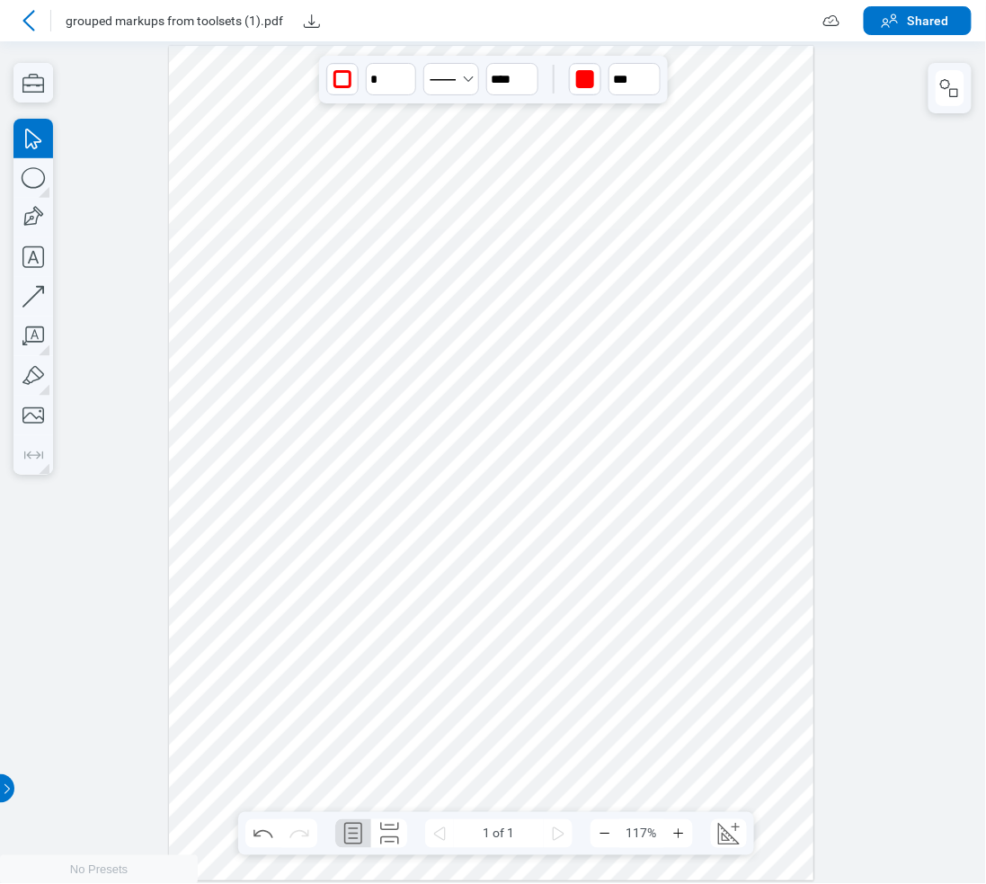
click at [16, 10] on div at bounding box center [28, 20] width 29 height 29
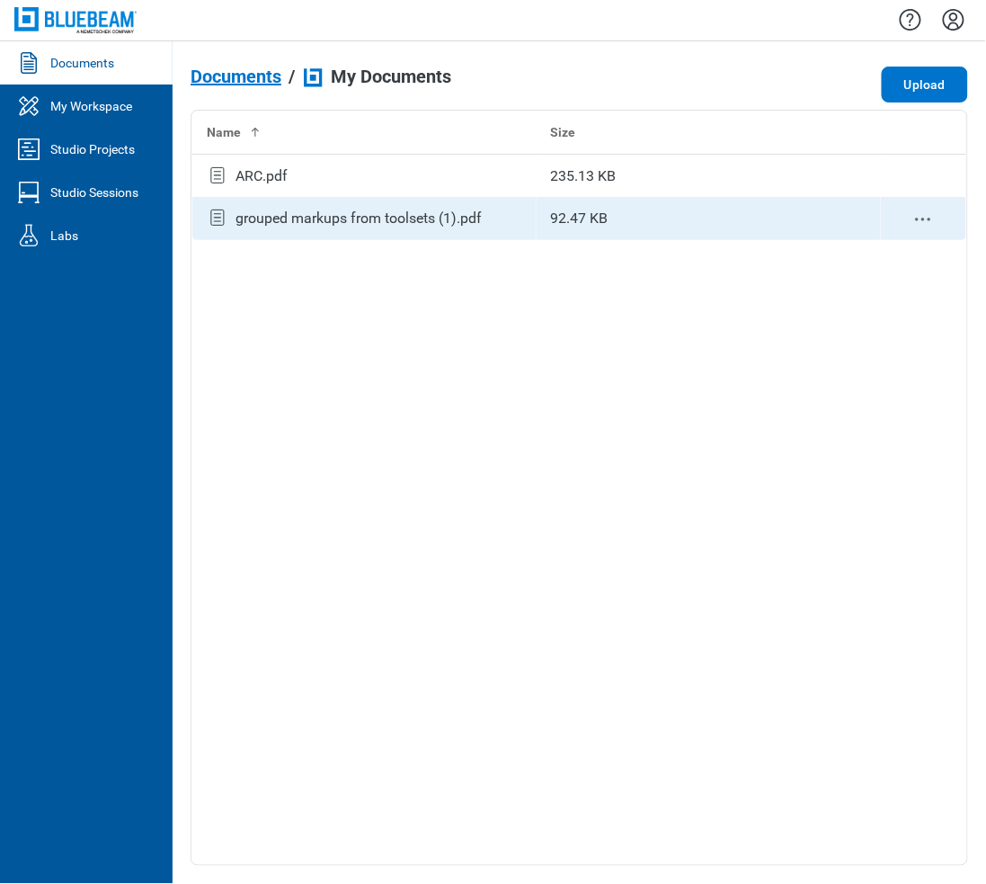
click at [932, 216] on icon "context-menu" at bounding box center [924, 220] width 22 height 22
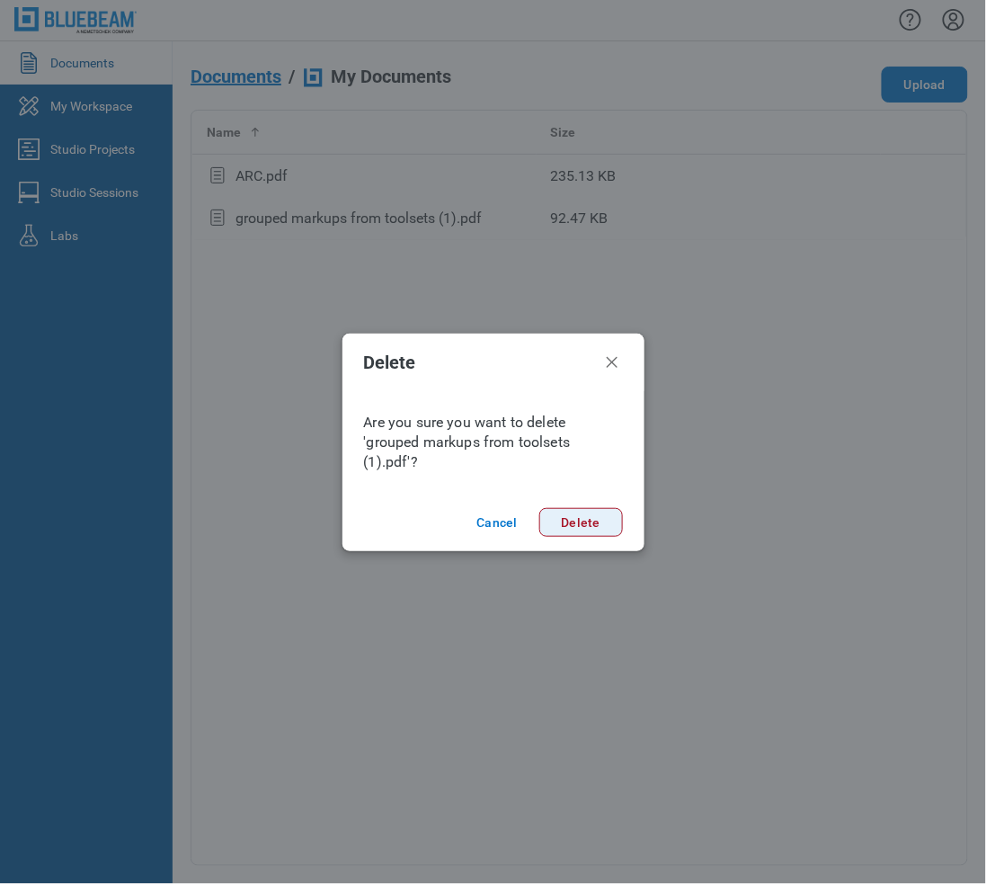
click at [597, 519] on button "Delete" at bounding box center [581, 522] width 84 height 29
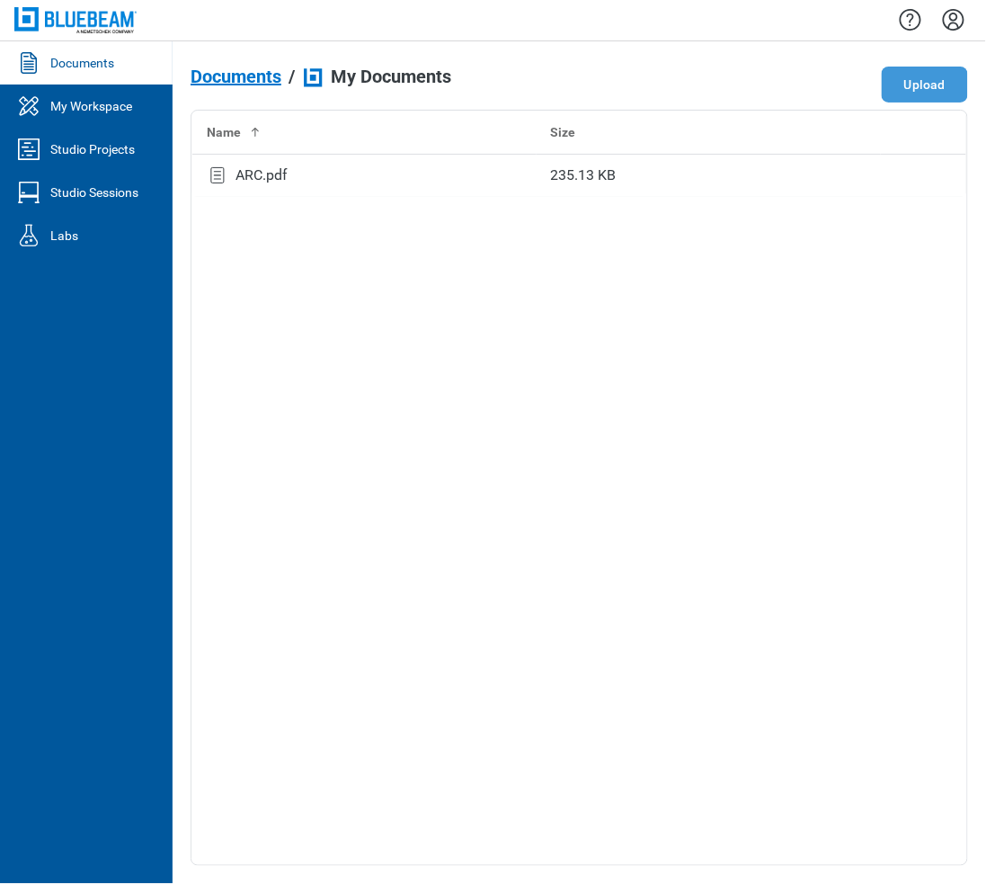
click at [923, 78] on button "Upload" at bounding box center [925, 85] width 86 height 36
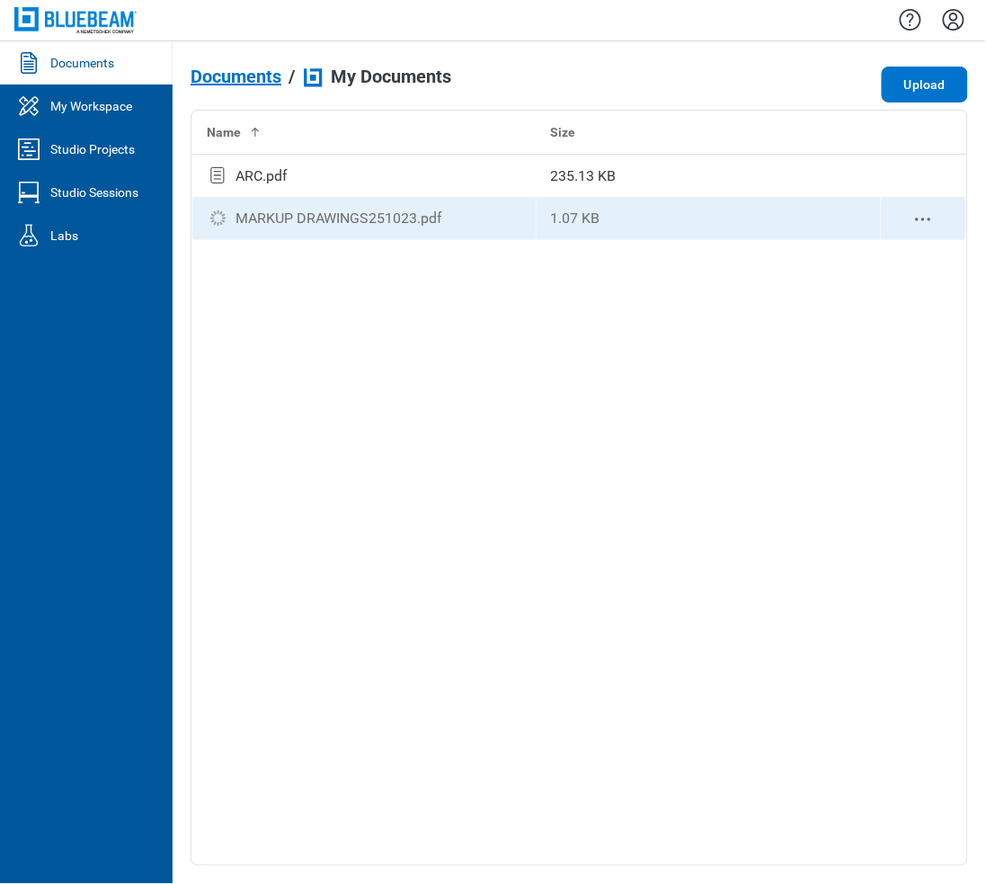
click at [924, 214] on icon "context-menu" at bounding box center [924, 220] width 22 height 22
click at [916, 221] on icon "context-menu" at bounding box center [924, 220] width 22 height 22
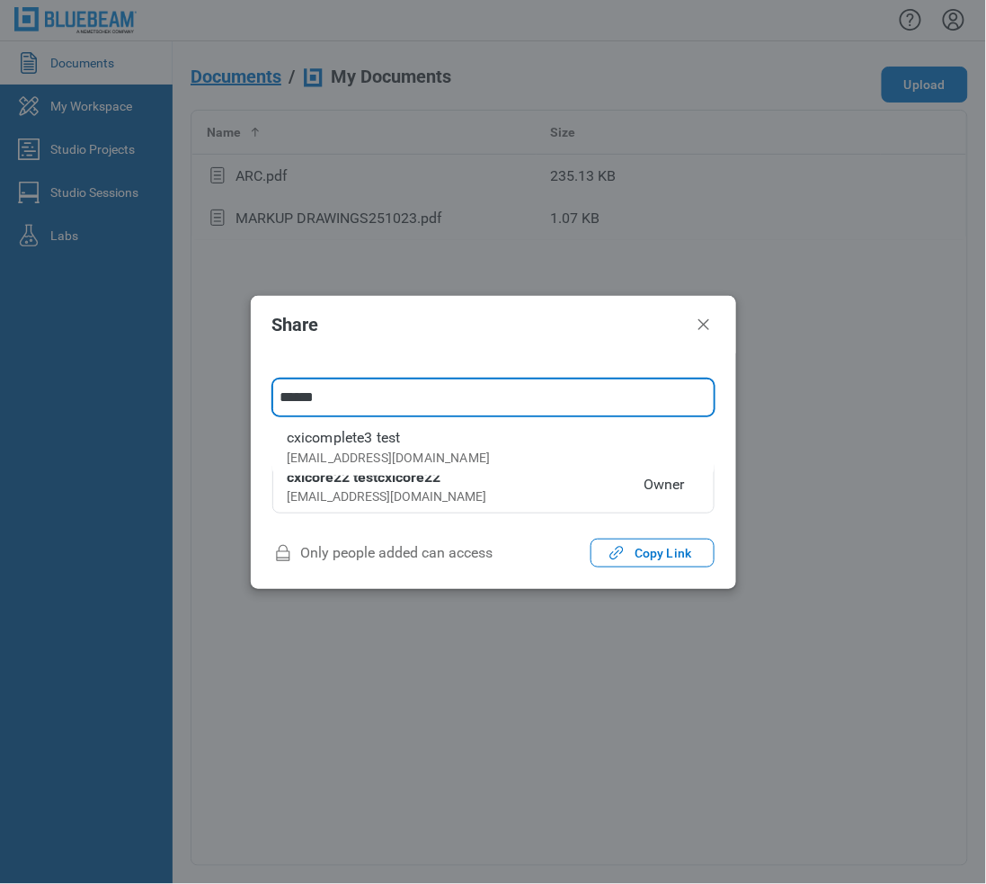
type input "**********"
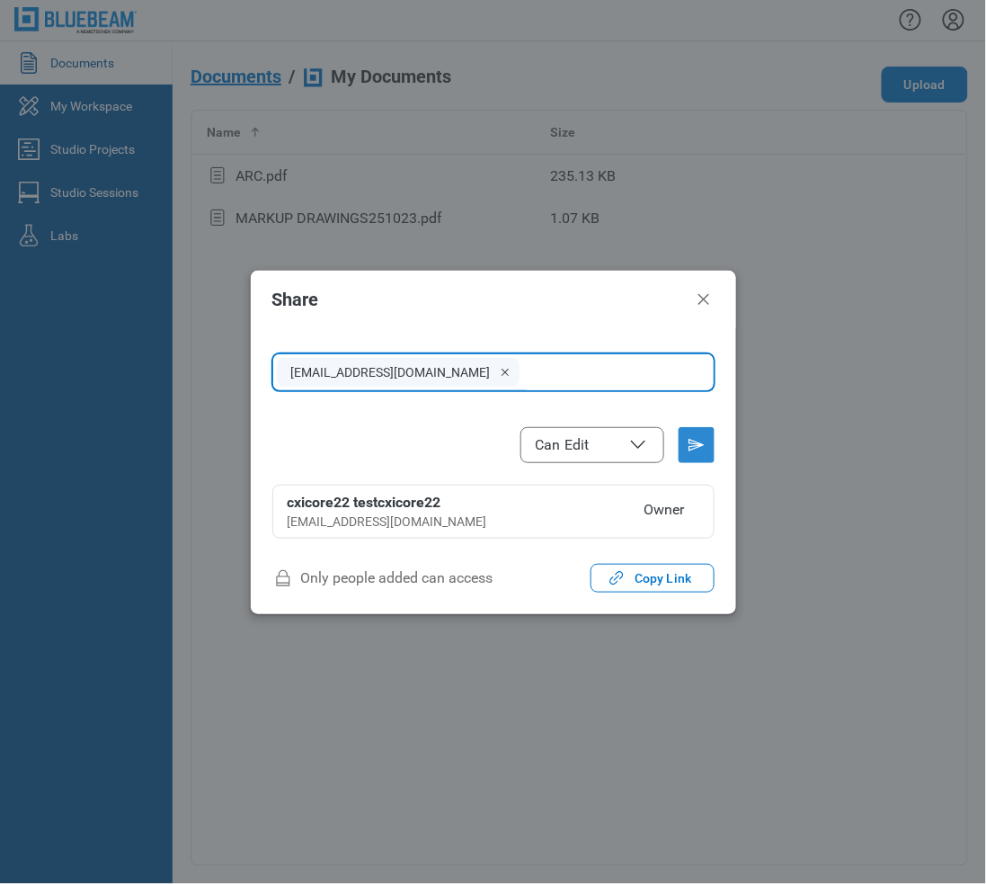
click at [705, 445] on icon "Send email invitation" at bounding box center [696, 445] width 29 height 29
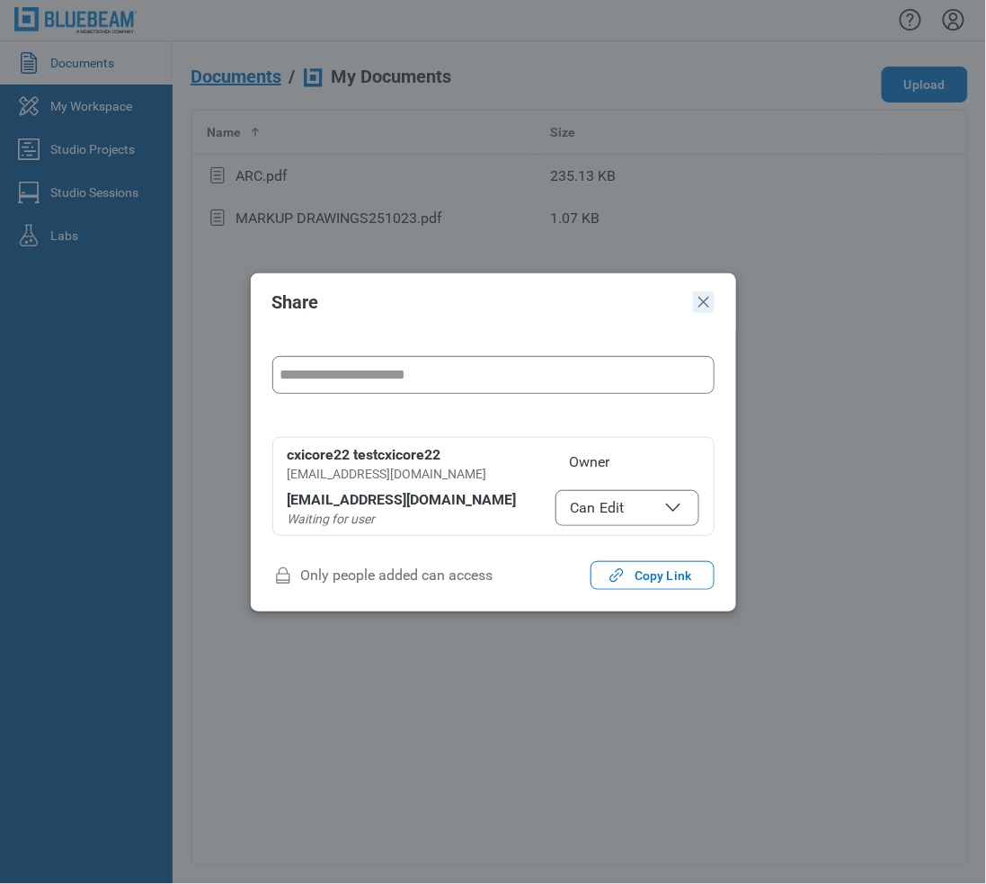
click at [709, 298] on icon "Close" at bounding box center [704, 302] width 11 height 11
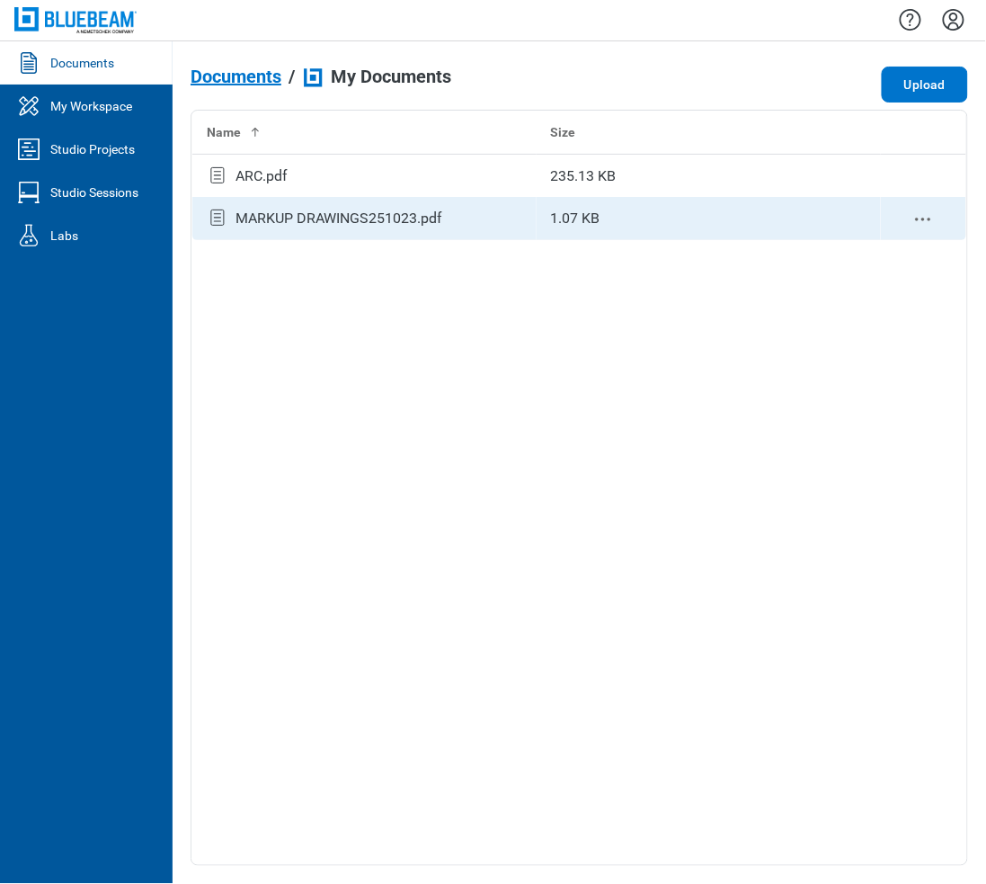
click at [442, 223] on div "MARKUP DRAWINGS251023.pdf" at bounding box center [339, 219] width 207 height 22
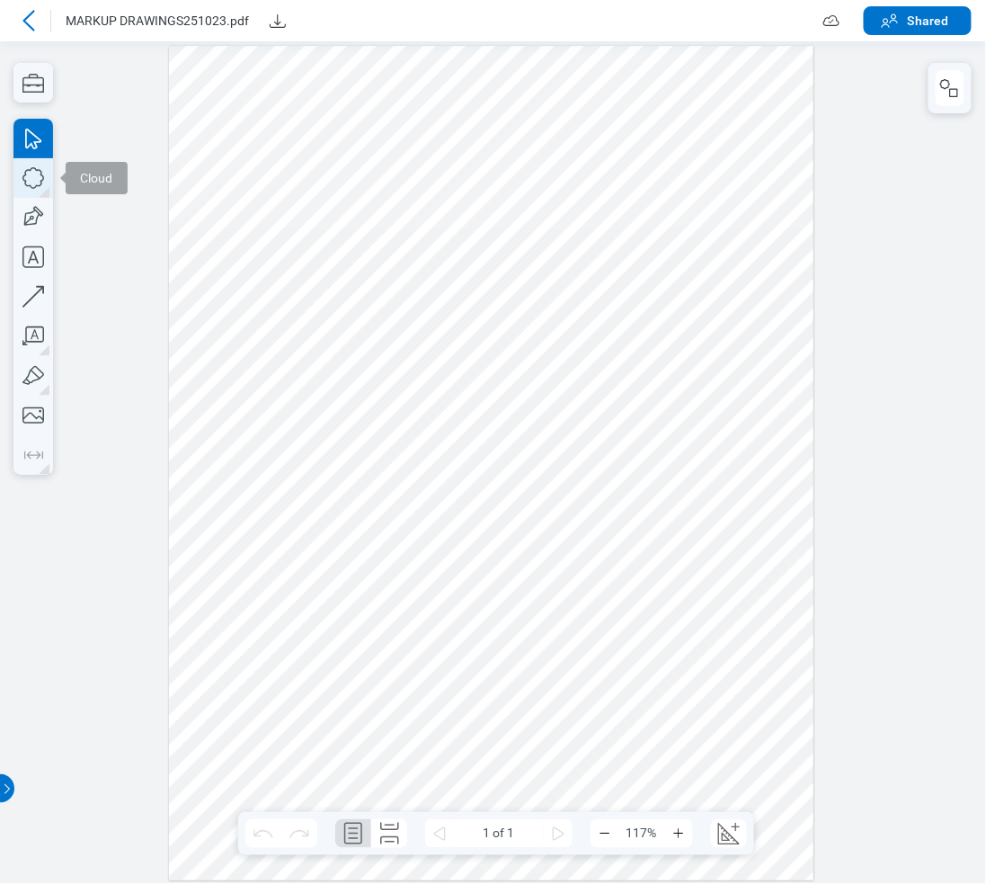
click at [31, 177] on icon "button" at bounding box center [33, 178] width 40 height 40
drag, startPoint x: 182, startPoint y: 103, endPoint x: 304, endPoint y: 209, distance: 161.9
click at [304, 209] on div at bounding box center [492, 462] width 646 height 835
click at [31, 222] on icon "button" at bounding box center [33, 218] width 40 height 40
drag, startPoint x: 342, startPoint y: 83, endPoint x: 428, endPoint y: 222, distance: 163.9
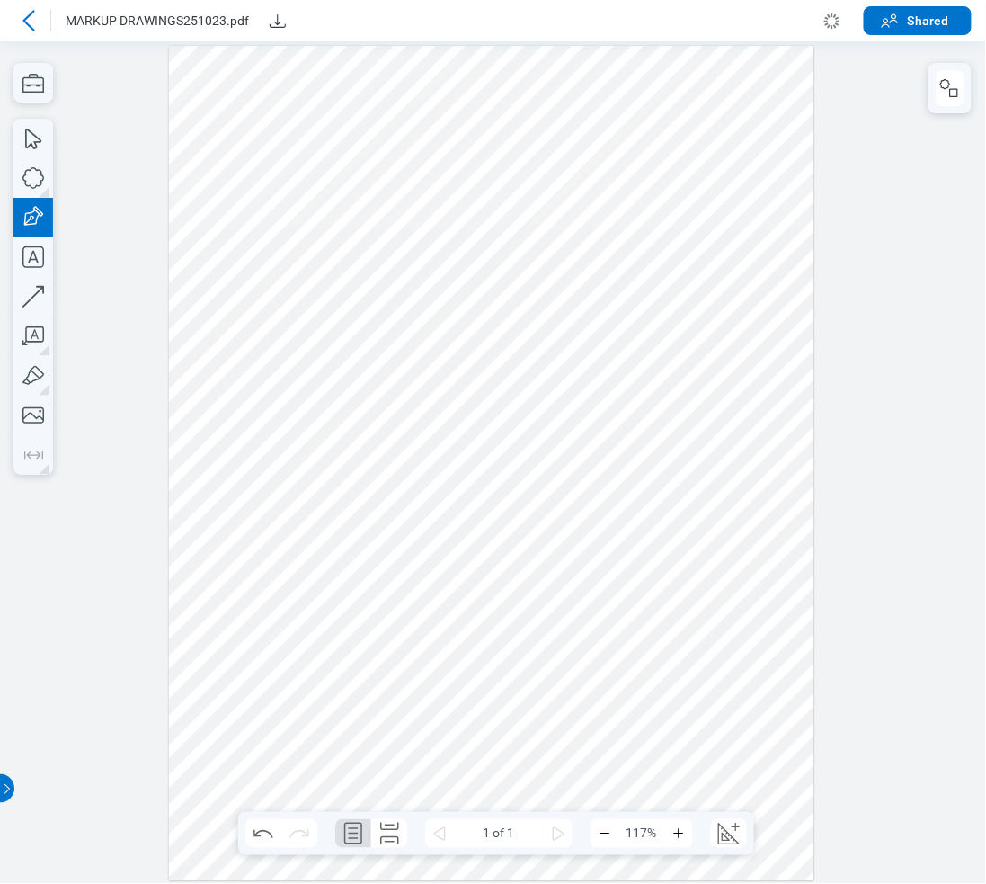
click at [428, 222] on div at bounding box center [492, 462] width 646 height 835
click at [802, 183] on div at bounding box center [492, 462] width 646 height 835
click at [907, 16] on button "Shared" at bounding box center [918, 20] width 108 height 29
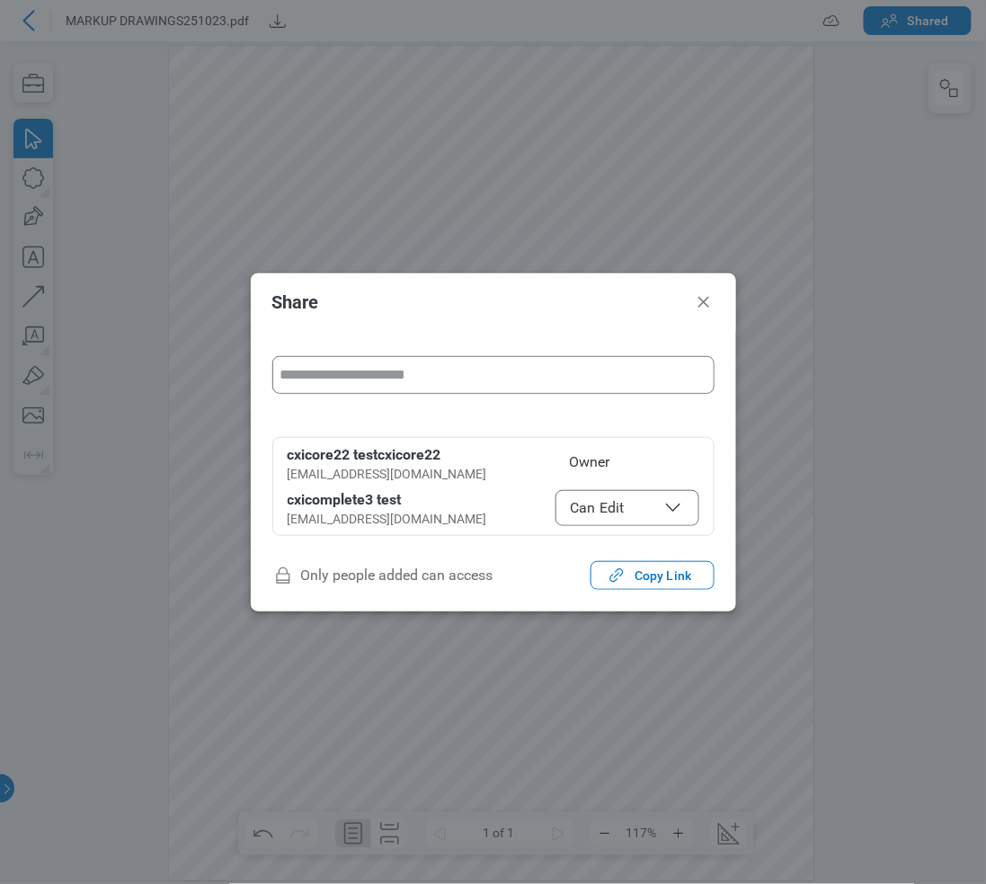
click at [639, 493] on button "Can Edit" at bounding box center [628, 508] width 144 height 36
click at [638, 513] on span "Can View" at bounding box center [627, 508] width 113 height 22
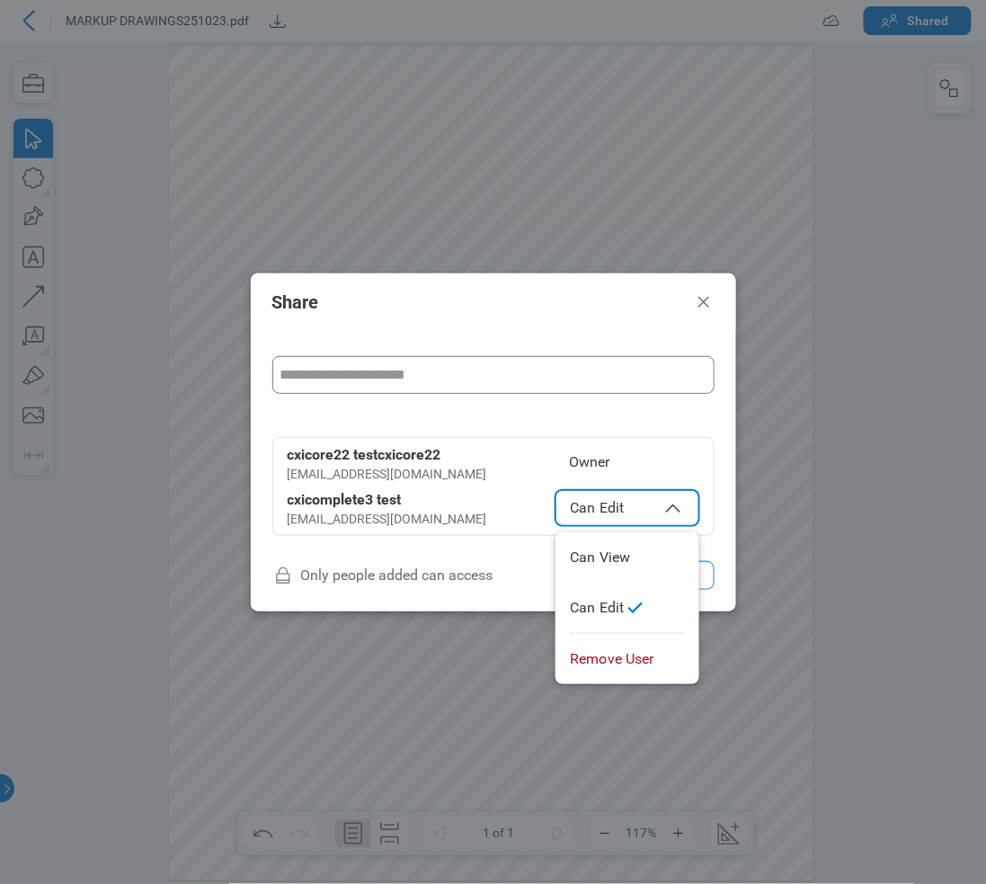
click at [592, 495] on button "Can Edit" at bounding box center [628, 508] width 144 height 36
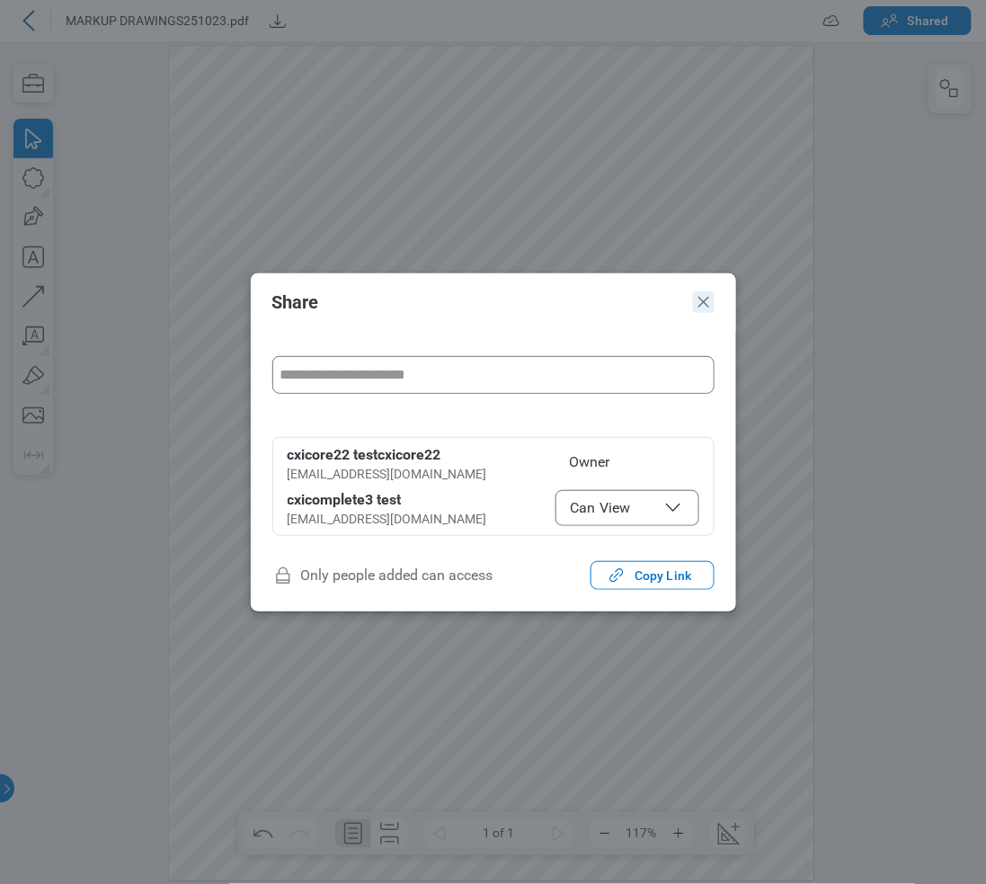
click at [712, 308] on icon "Close" at bounding box center [704, 302] width 22 height 22
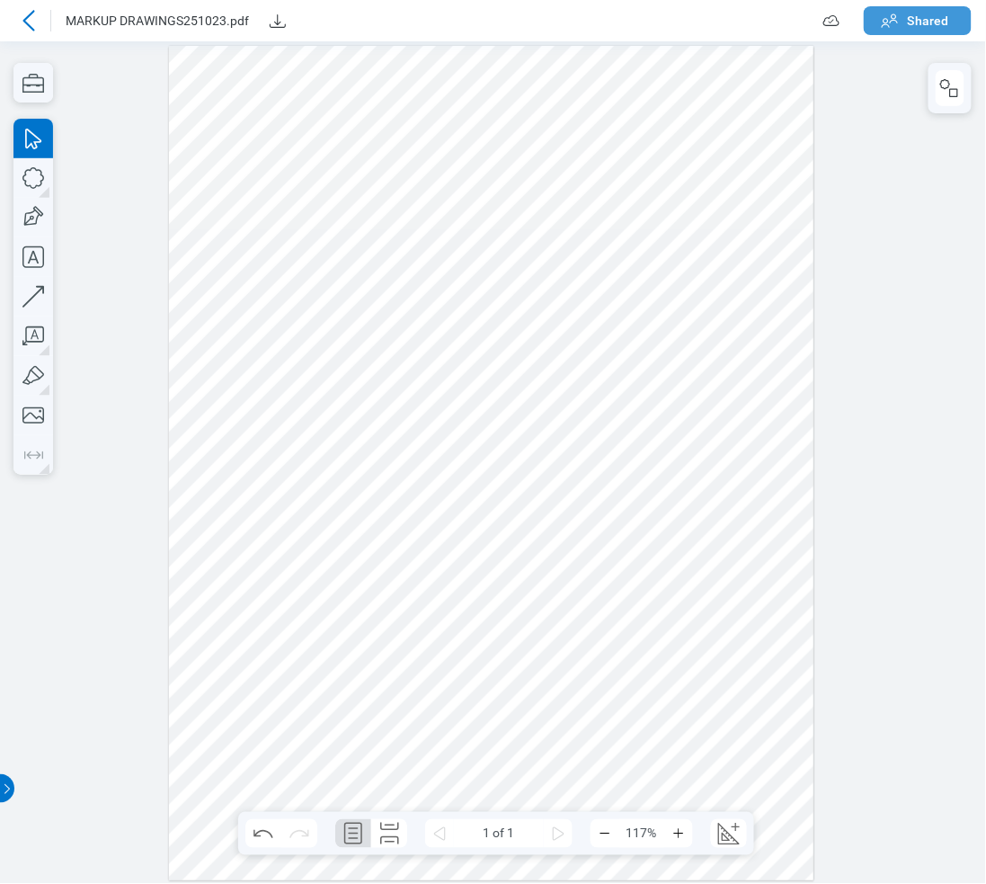
click at [900, 18] on icon "button" at bounding box center [890, 21] width 22 height 22
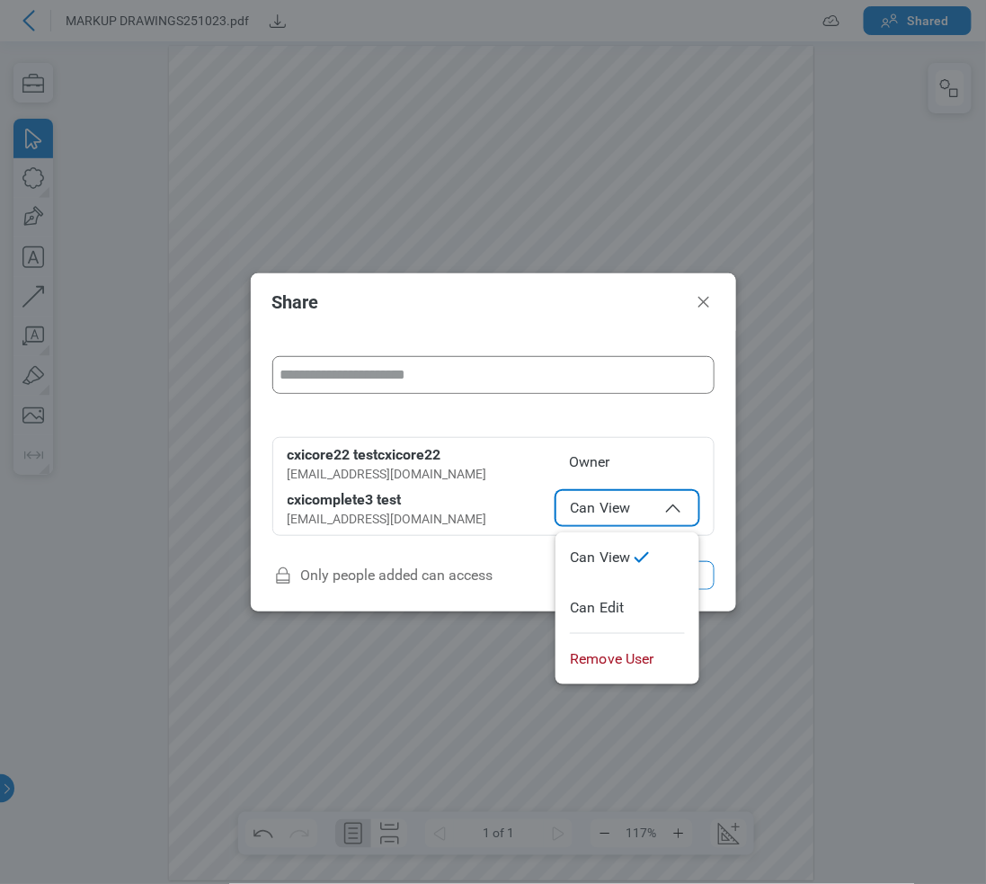
click at [639, 509] on span "Can View" at bounding box center [627, 508] width 113 height 22
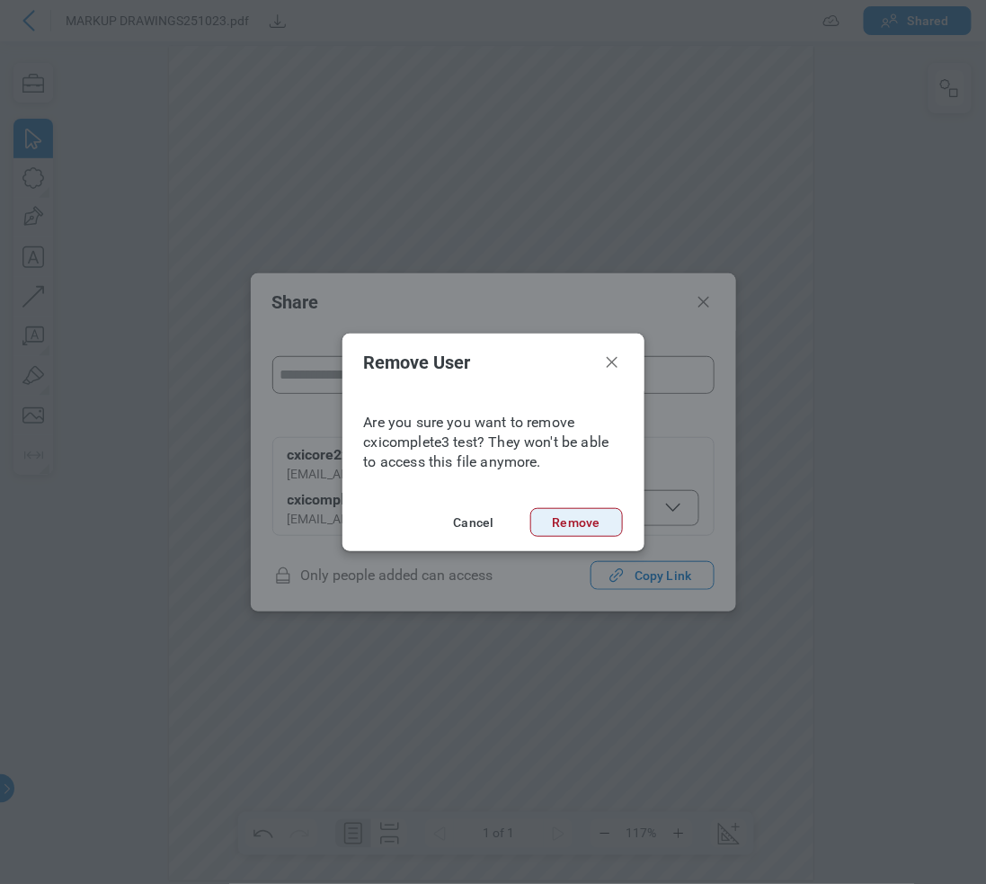
click at [578, 524] on button "Remove" at bounding box center [576, 522] width 93 height 29
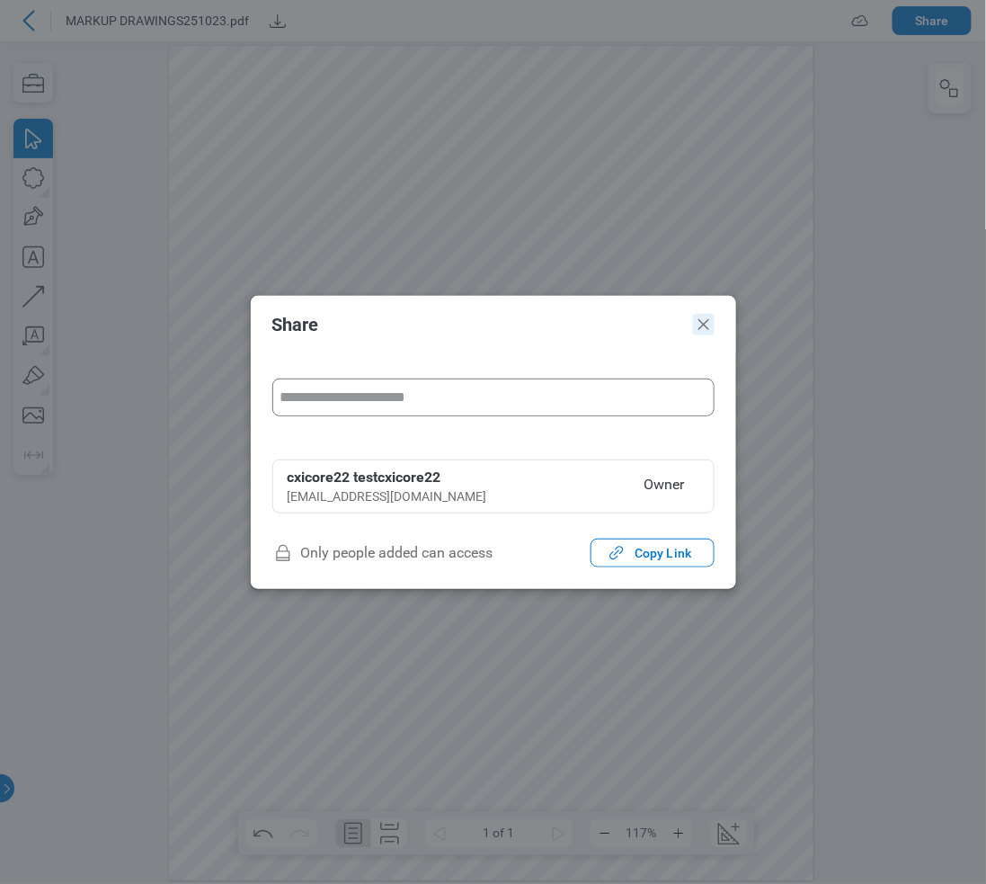
click at [699, 321] on icon "Close" at bounding box center [704, 325] width 22 height 22
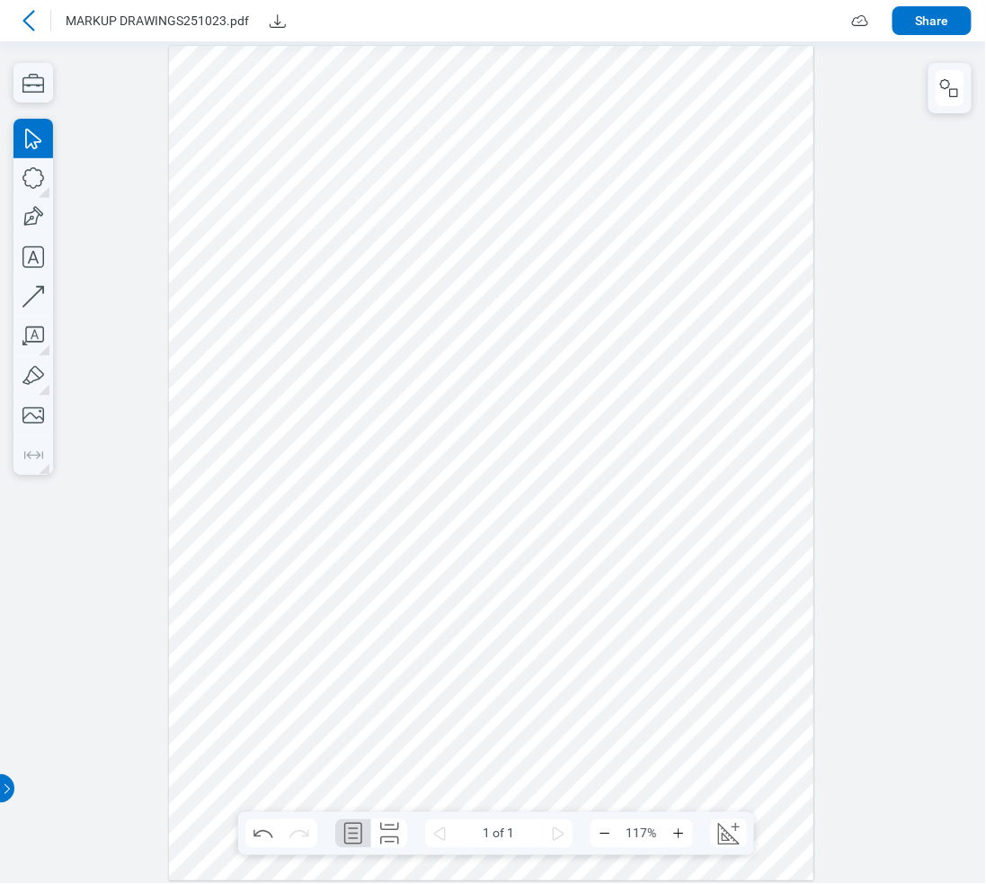
click at [24, 18] on icon at bounding box center [29, 21] width 22 height 22
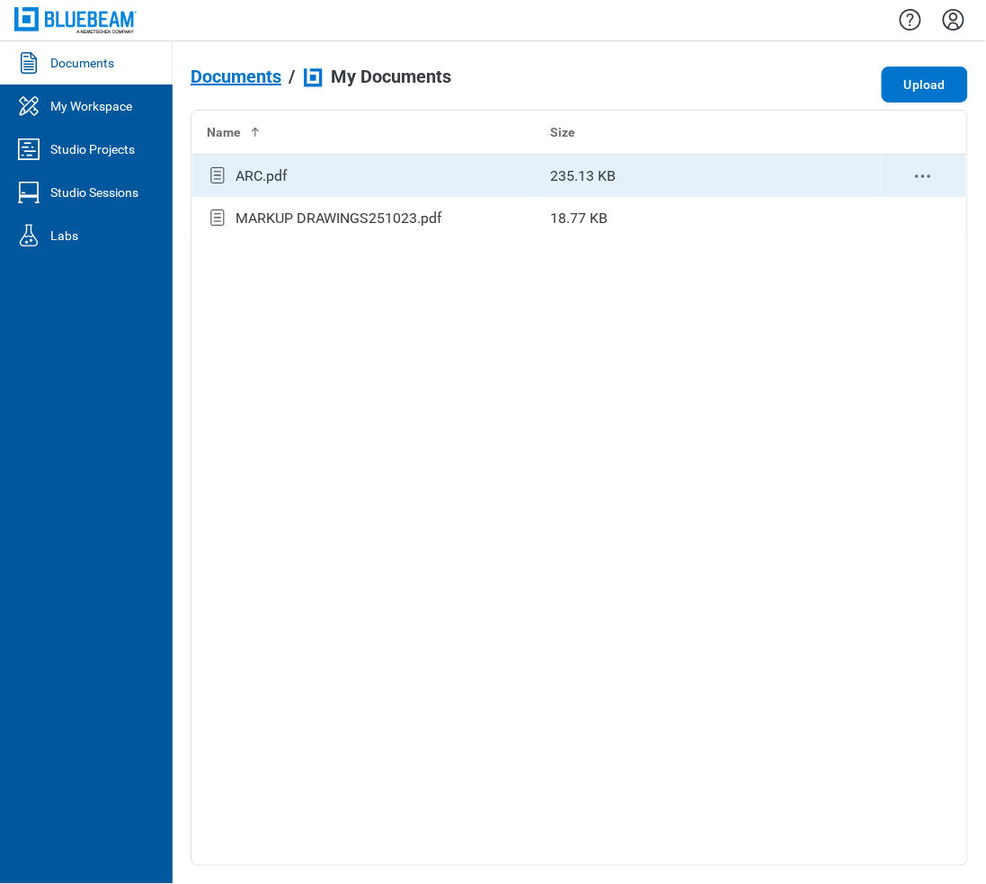
click at [281, 184] on div "ARC.pdf" at bounding box center [262, 176] width 52 height 22
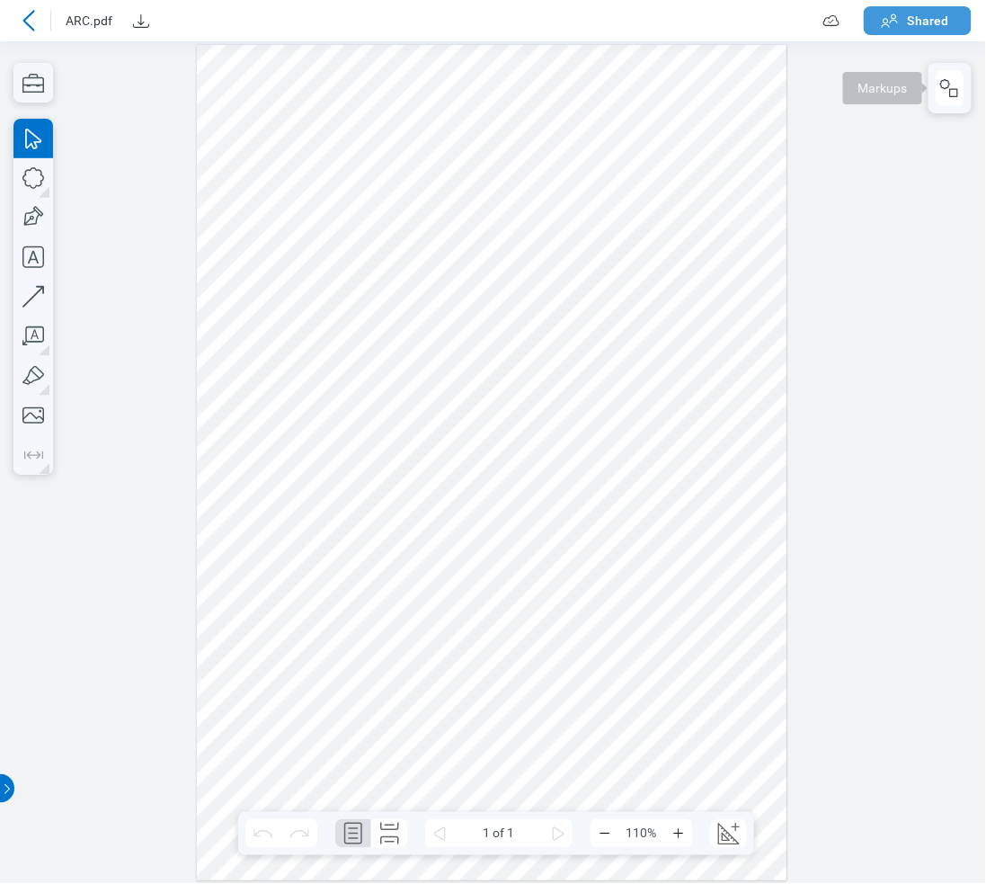
click at [893, 14] on icon "button" at bounding box center [890, 21] width 22 height 22
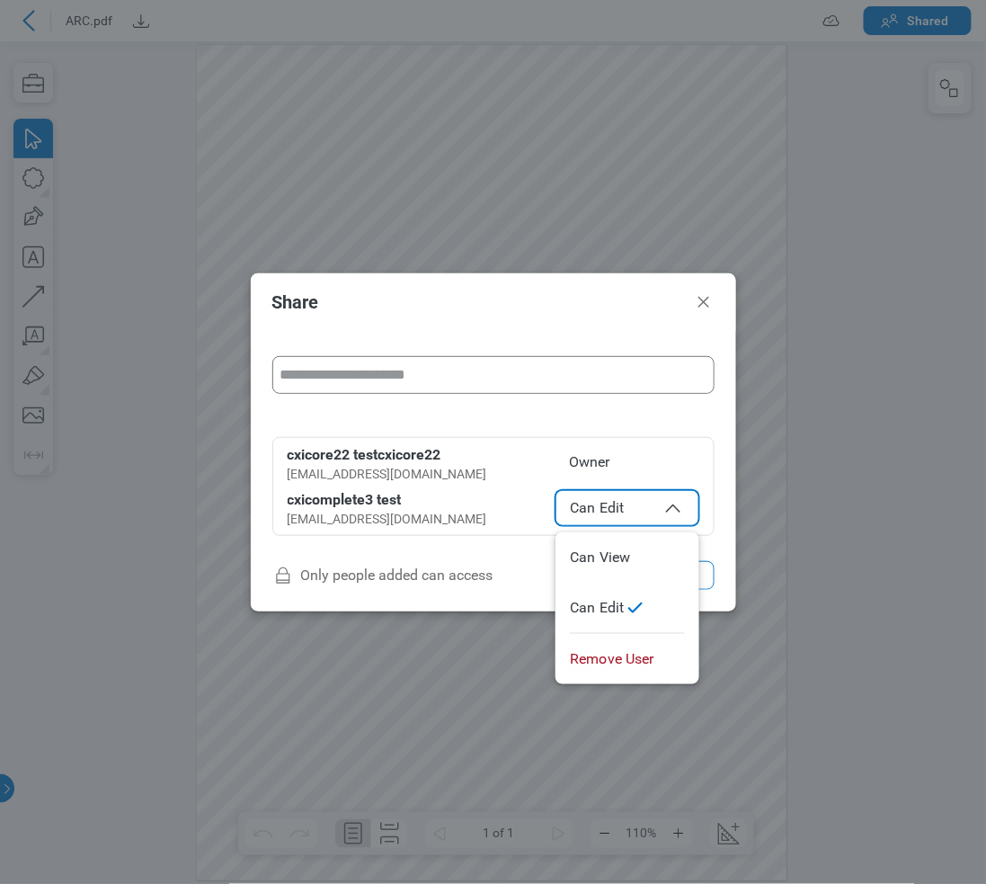
click at [587, 508] on span "Can Edit" at bounding box center [627, 508] width 113 height 22
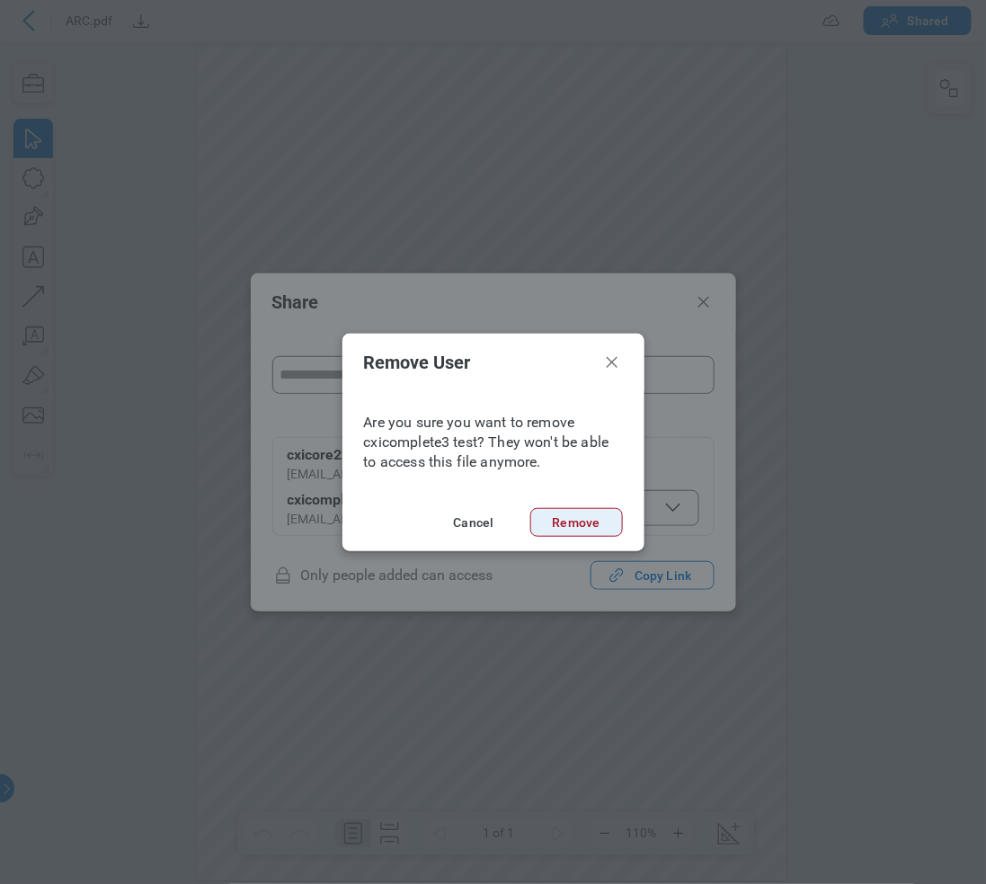
click at [576, 516] on button "Remove" at bounding box center [576, 522] width 93 height 29
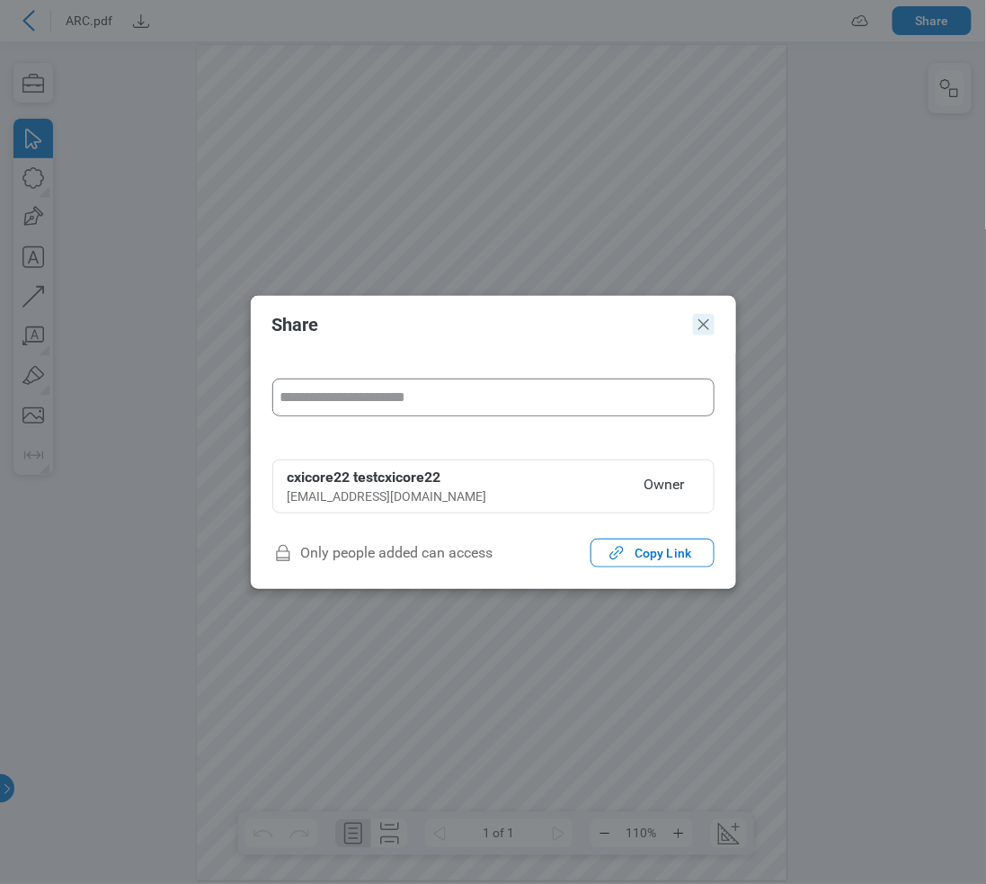
drag, startPoint x: 708, startPoint y: 335, endPoint x: 706, endPoint y: 289, distance: 46.8
click at [708, 334] on icon "Close" at bounding box center [704, 325] width 22 height 22
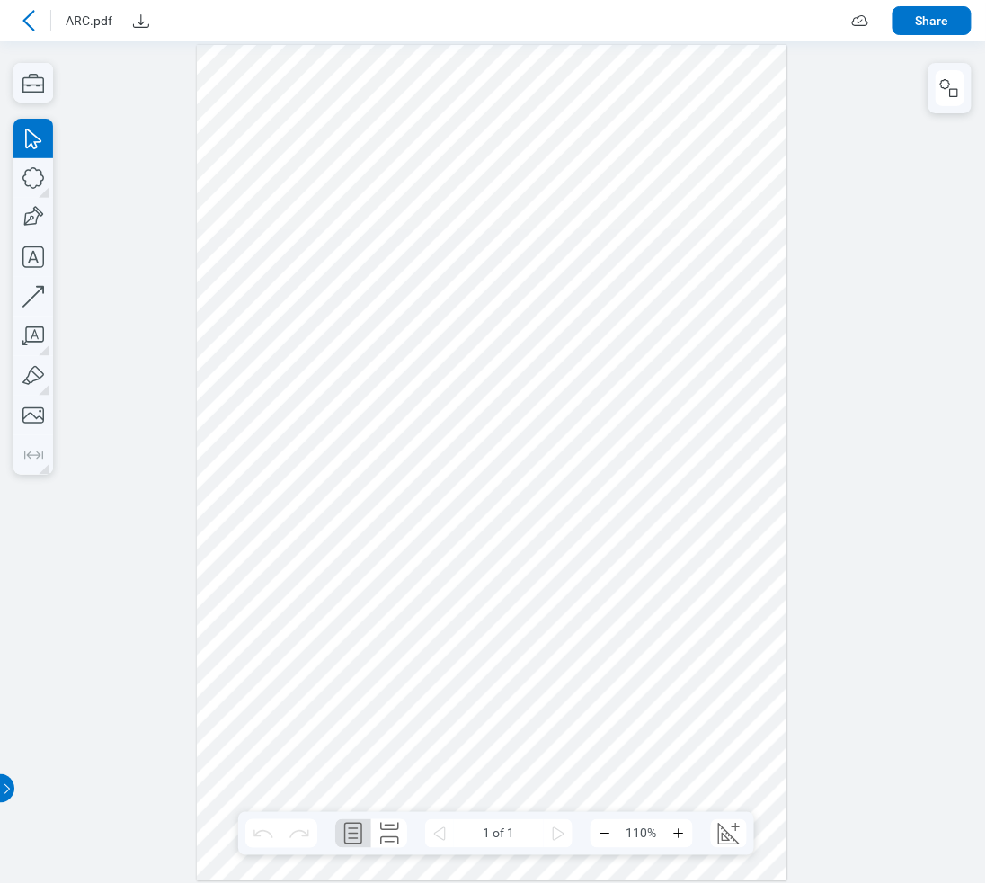
click at [22, 23] on icon at bounding box center [29, 21] width 22 height 22
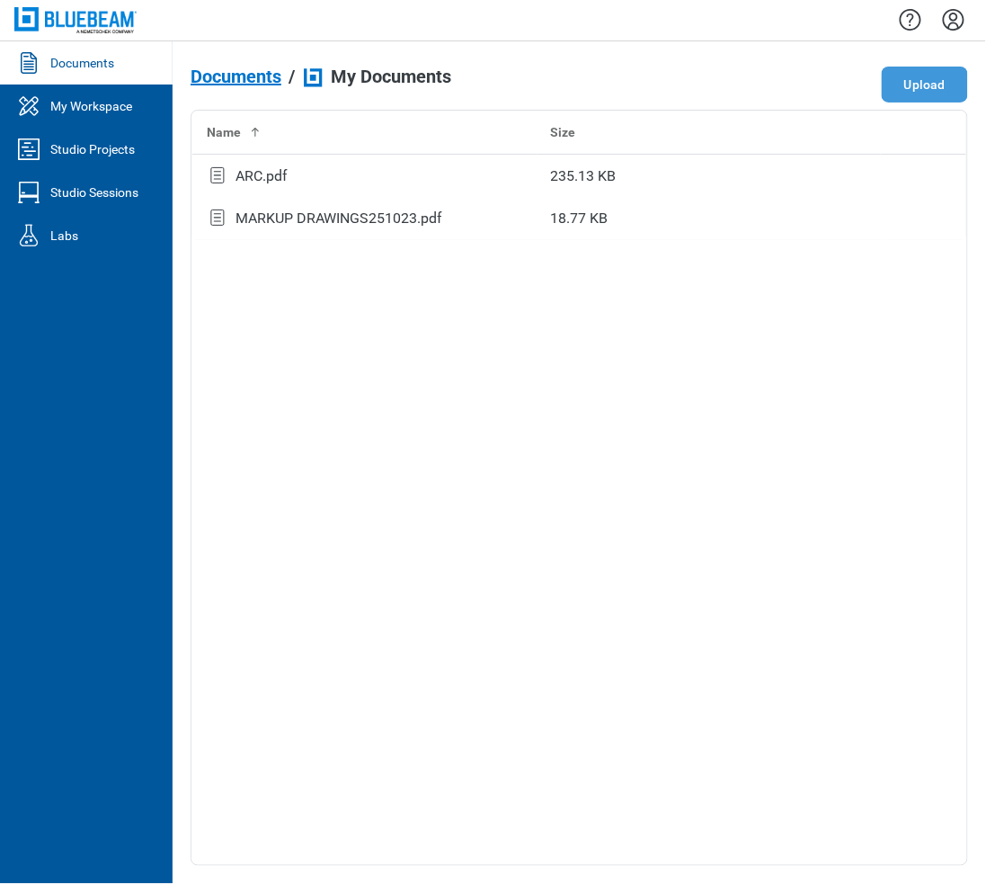
click at [909, 84] on button "Upload" at bounding box center [925, 85] width 86 height 36
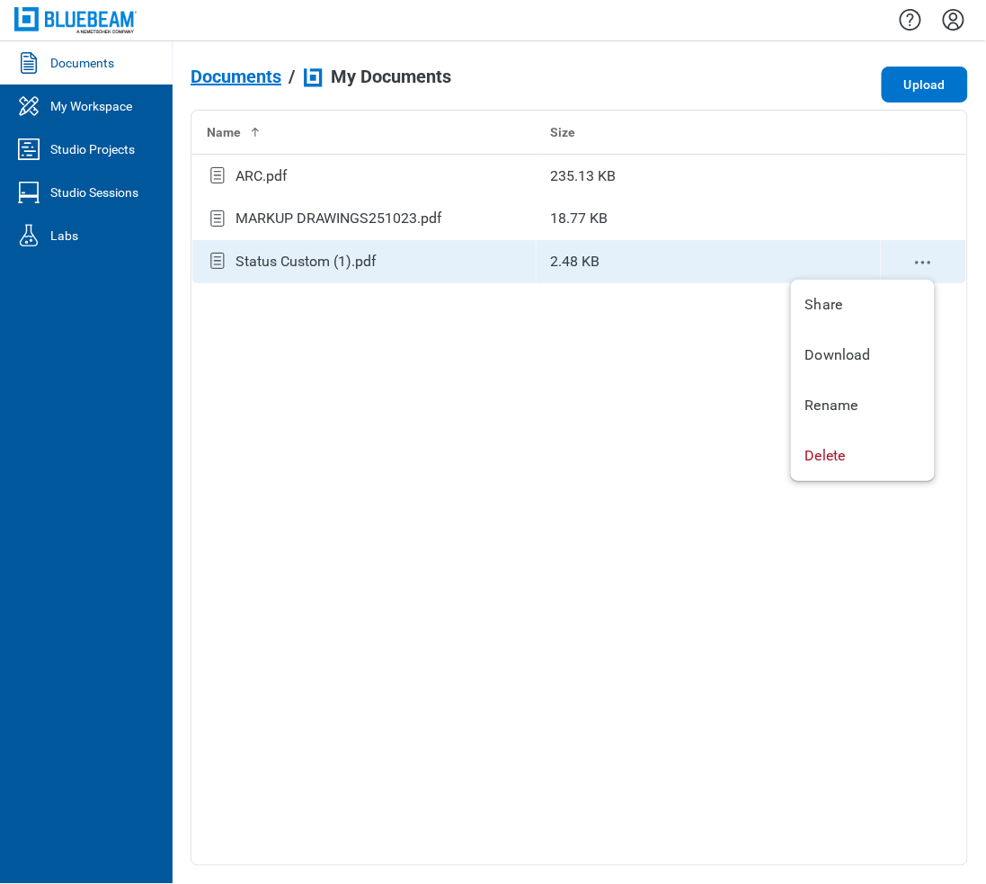
click at [915, 257] on icon "context-menu" at bounding box center [924, 263] width 22 height 22
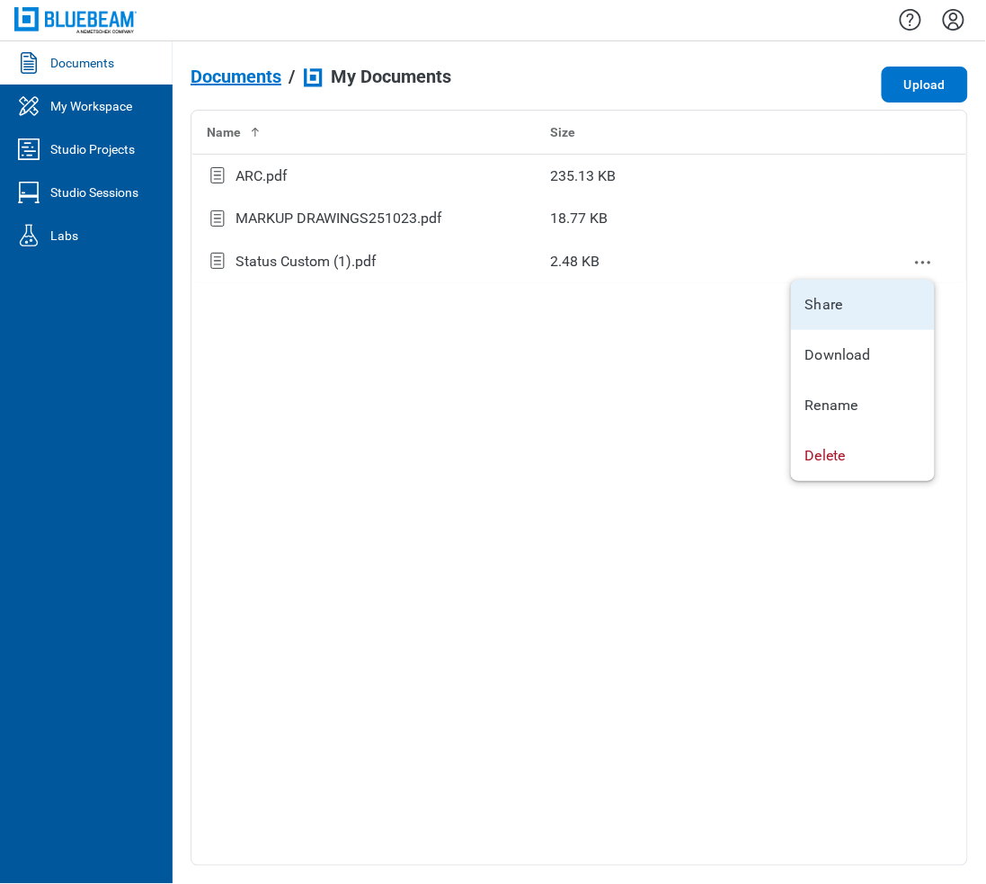
select select "******"
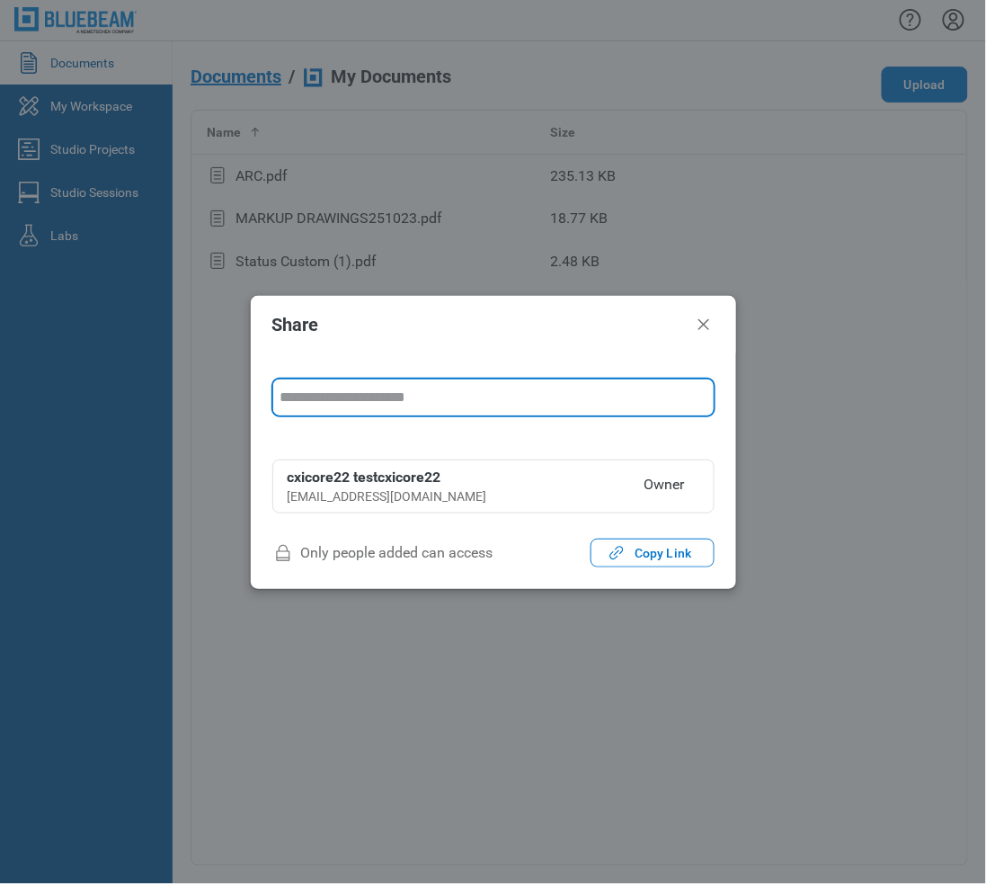
click at [464, 389] on input "form" at bounding box center [493, 397] width 441 height 36
type input "**********"
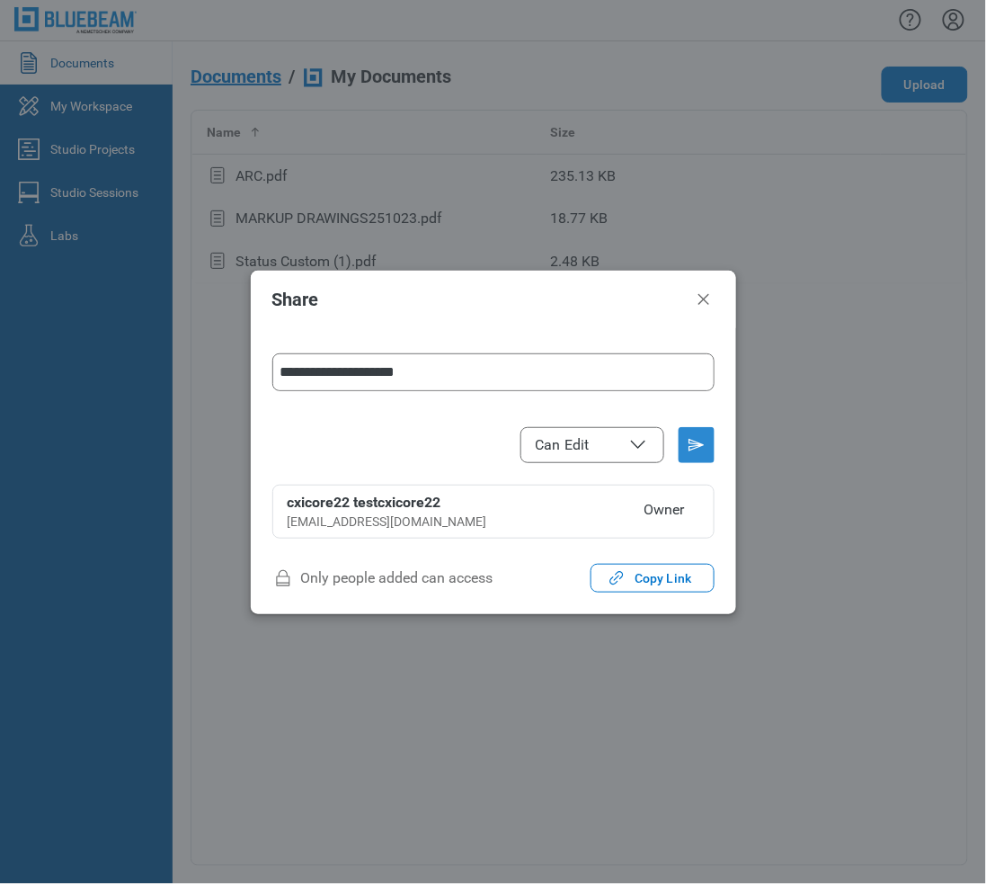
click at [697, 445] on icon "Send email invitation" at bounding box center [697, 445] width 14 height 11
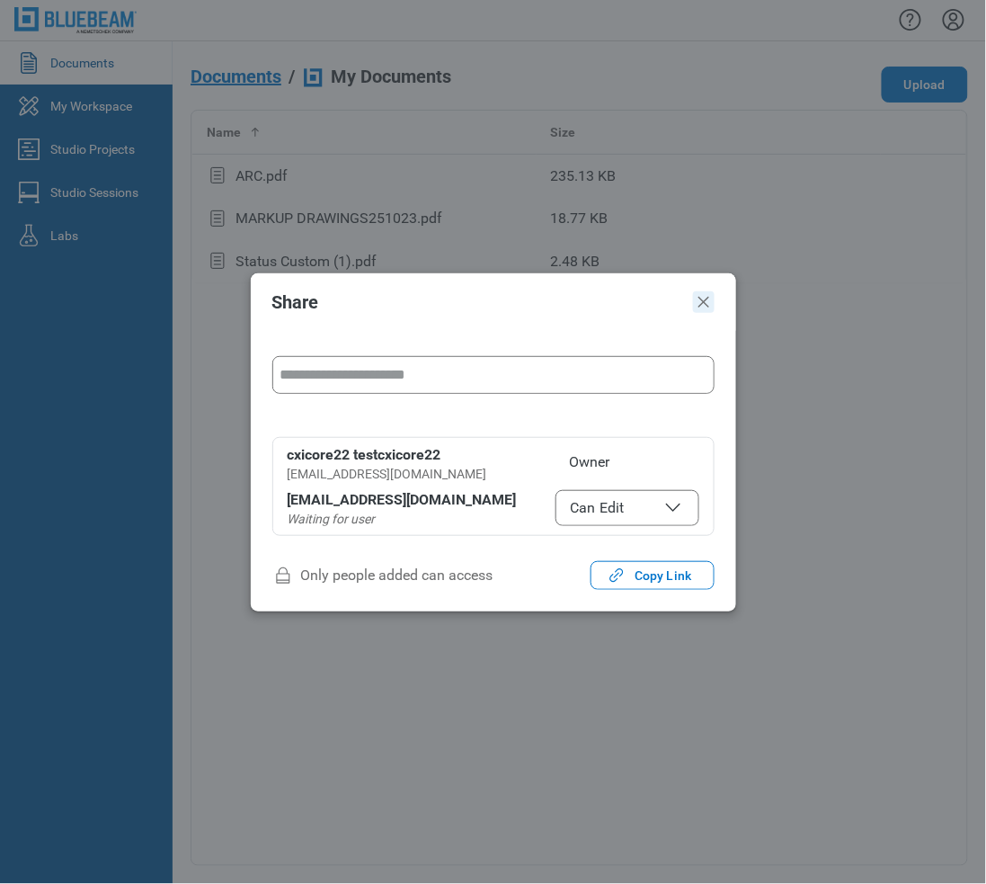
click at [709, 310] on icon "Close" at bounding box center [704, 302] width 22 height 22
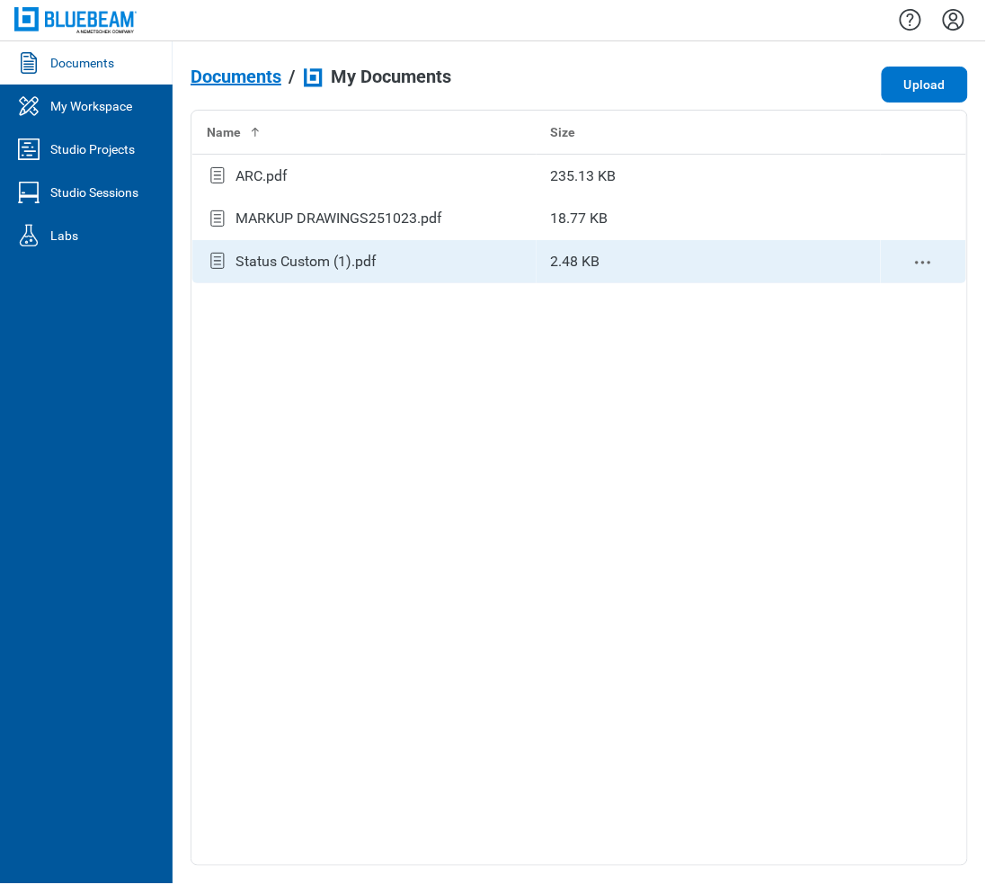
click at [355, 272] on div "Status Custom (1).pdf" at bounding box center [306, 262] width 141 height 22
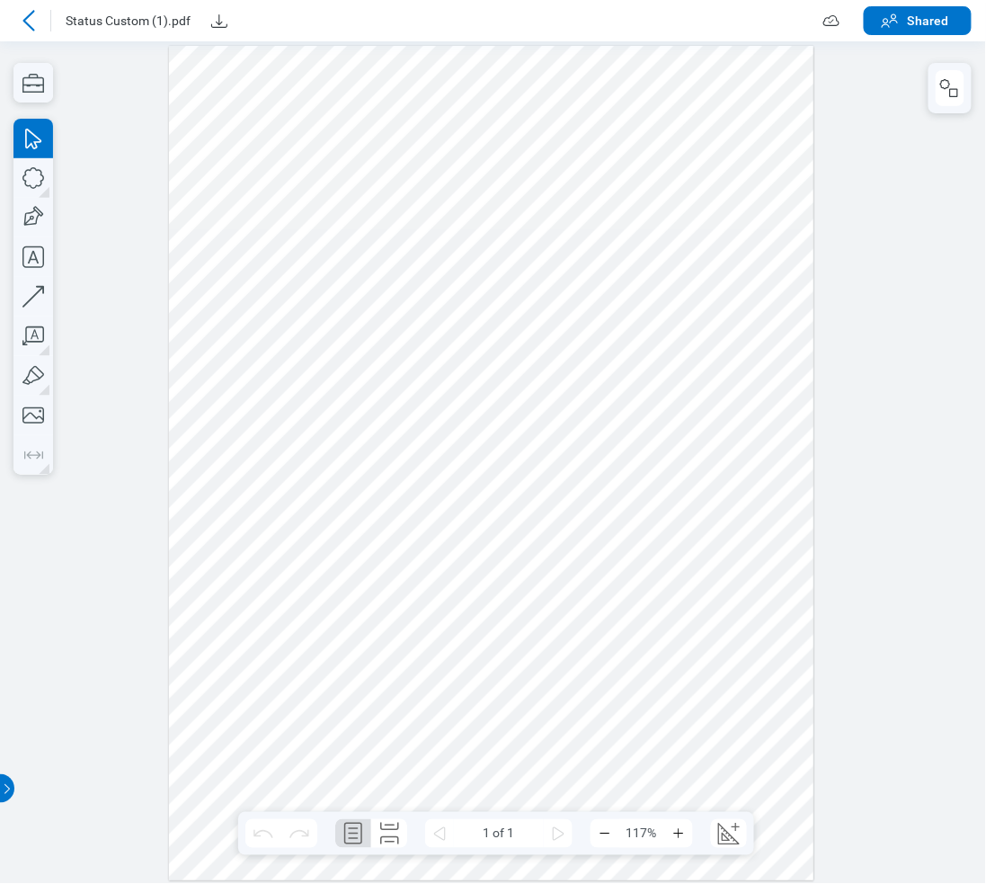
click at [161, 105] on div at bounding box center [493, 461] width 986 height 842
click at [193, 151] on div at bounding box center [492, 462] width 646 height 835
click at [37, 325] on icon "button" at bounding box center [33, 336] width 40 height 40
click at [297, 240] on div at bounding box center [492, 462] width 646 height 835
click at [339, 295] on div at bounding box center [492, 462] width 646 height 835
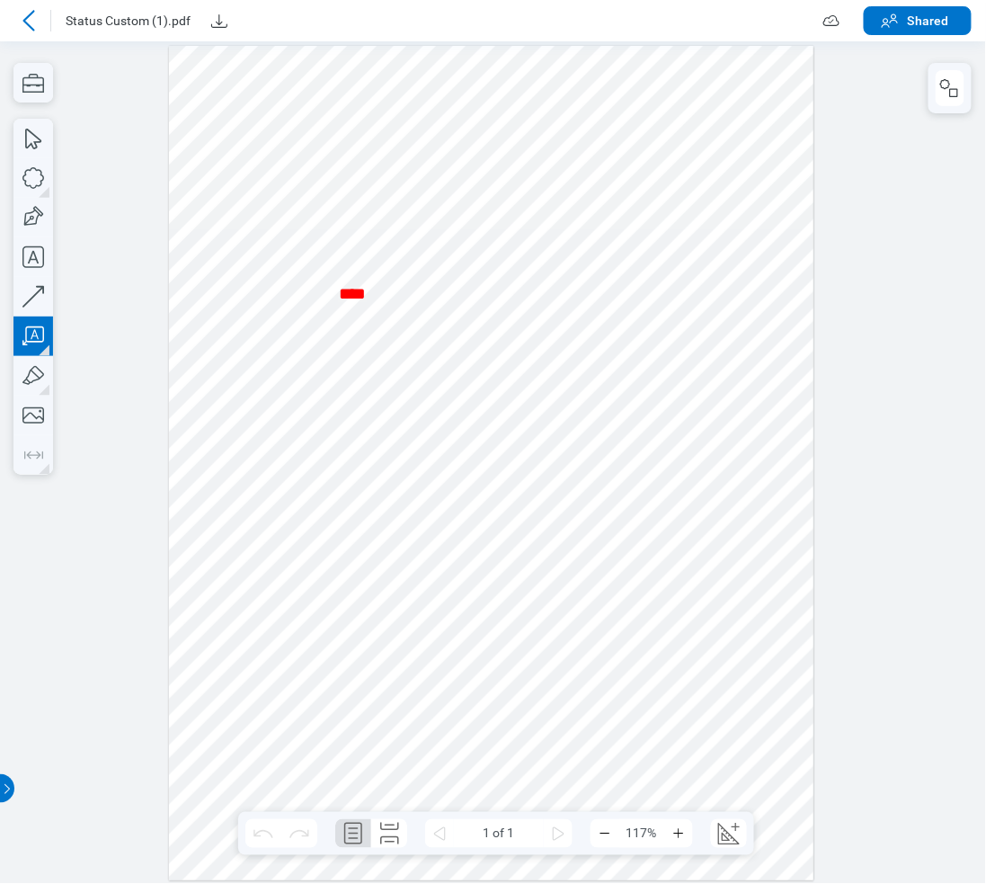
click at [360, 343] on div at bounding box center [492, 462] width 646 height 835
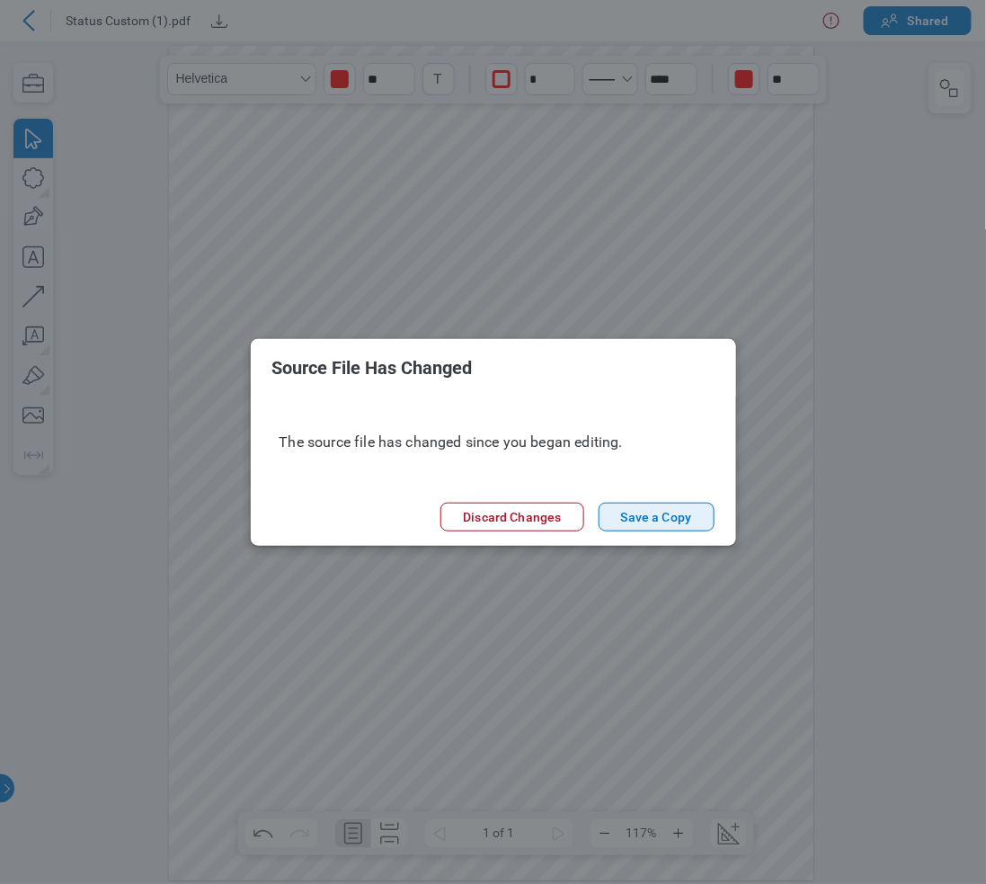
click at [634, 520] on button "Save a Copy" at bounding box center [657, 517] width 116 height 29
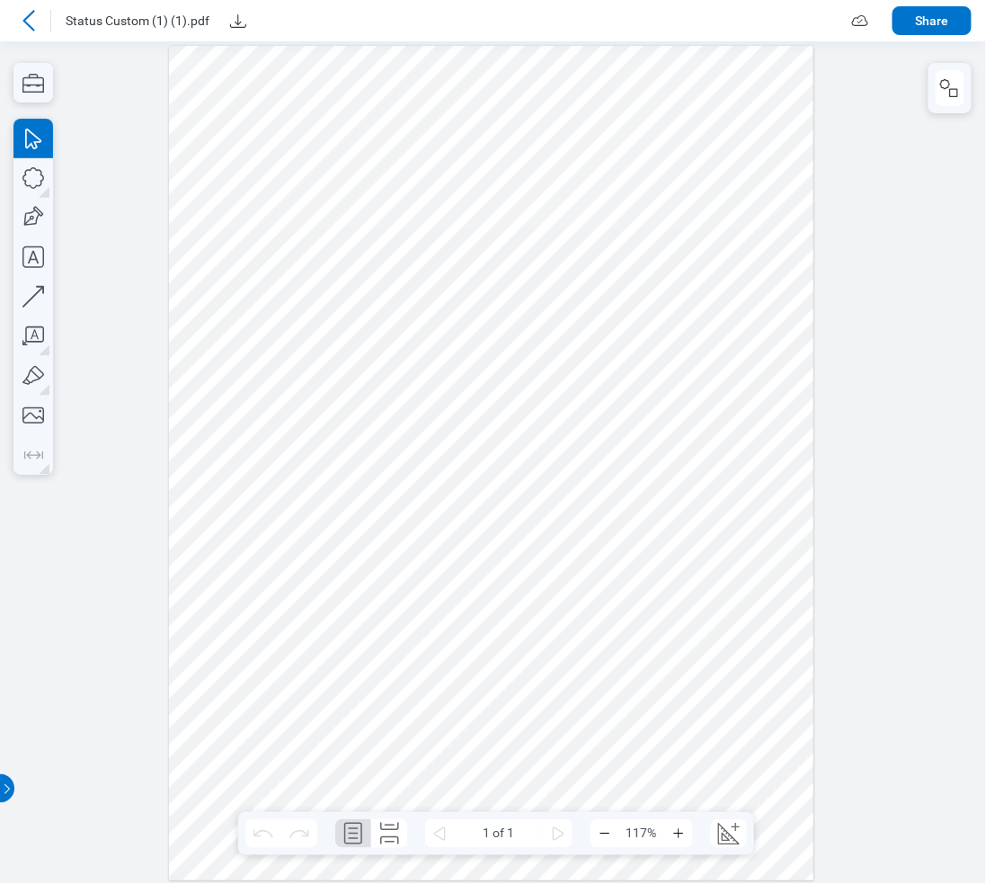
click at [156, 184] on div at bounding box center [493, 461] width 986 height 842
click at [146, 108] on div at bounding box center [493, 461] width 986 height 842
click at [31, 6] on div at bounding box center [28, 20] width 29 height 29
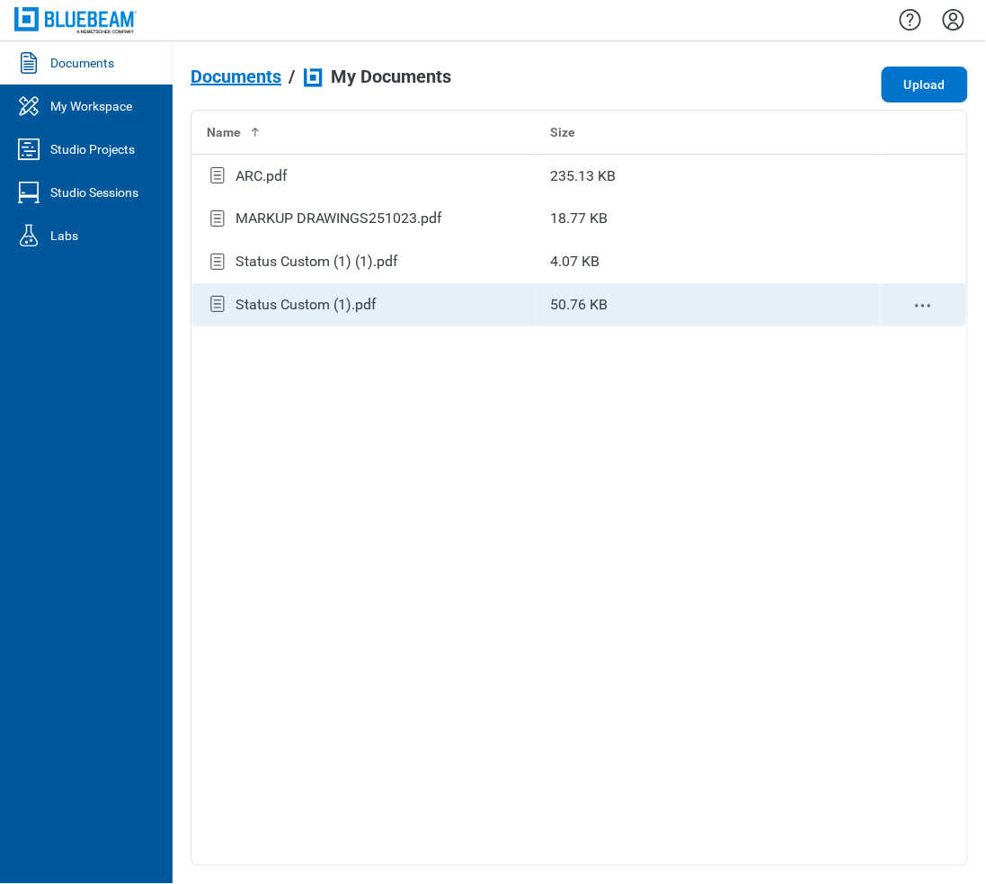
click at [282, 297] on div "Status Custom (1).pdf" at bounding box center [306, 305] width 141 height 22
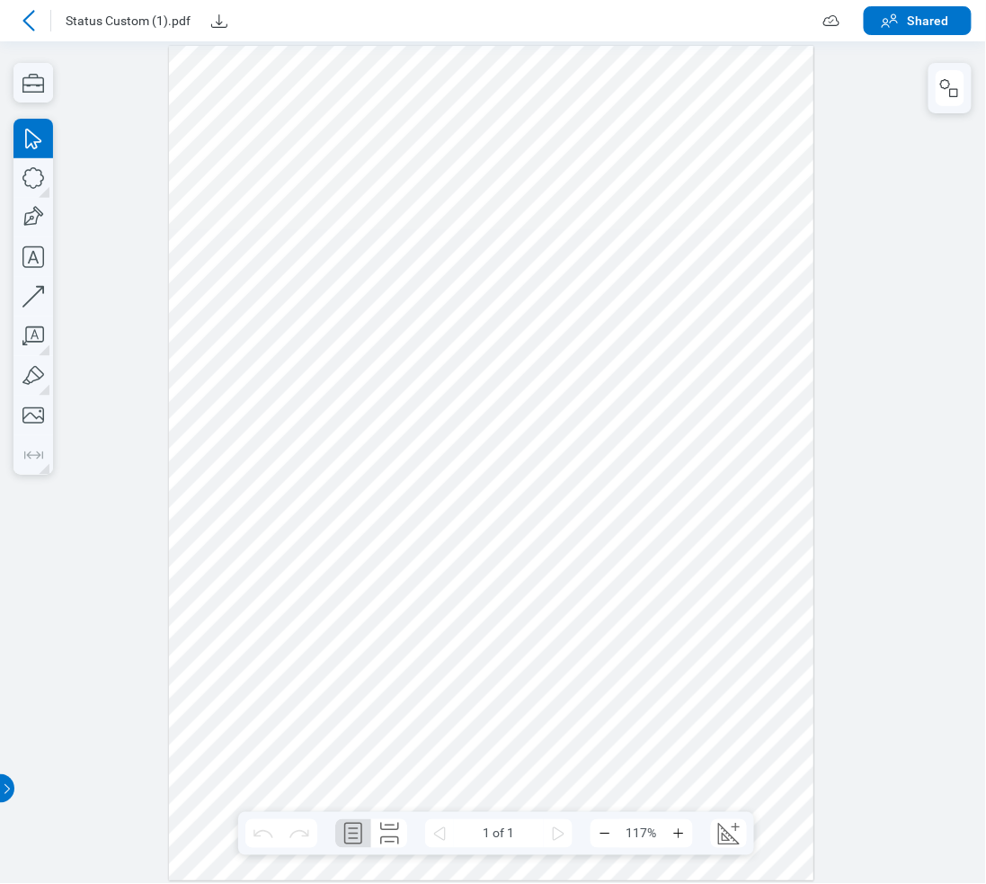
drag, startPoint x: 91, startPoint y: 96, endPoint x: 70, endPoint y: 80, distance: 26.3
click at [92, 97] on div at bounding box center [493, 461] width 986 height 842
click at [26, 7] on div at bounding box center [28, 20] width 29 height 29
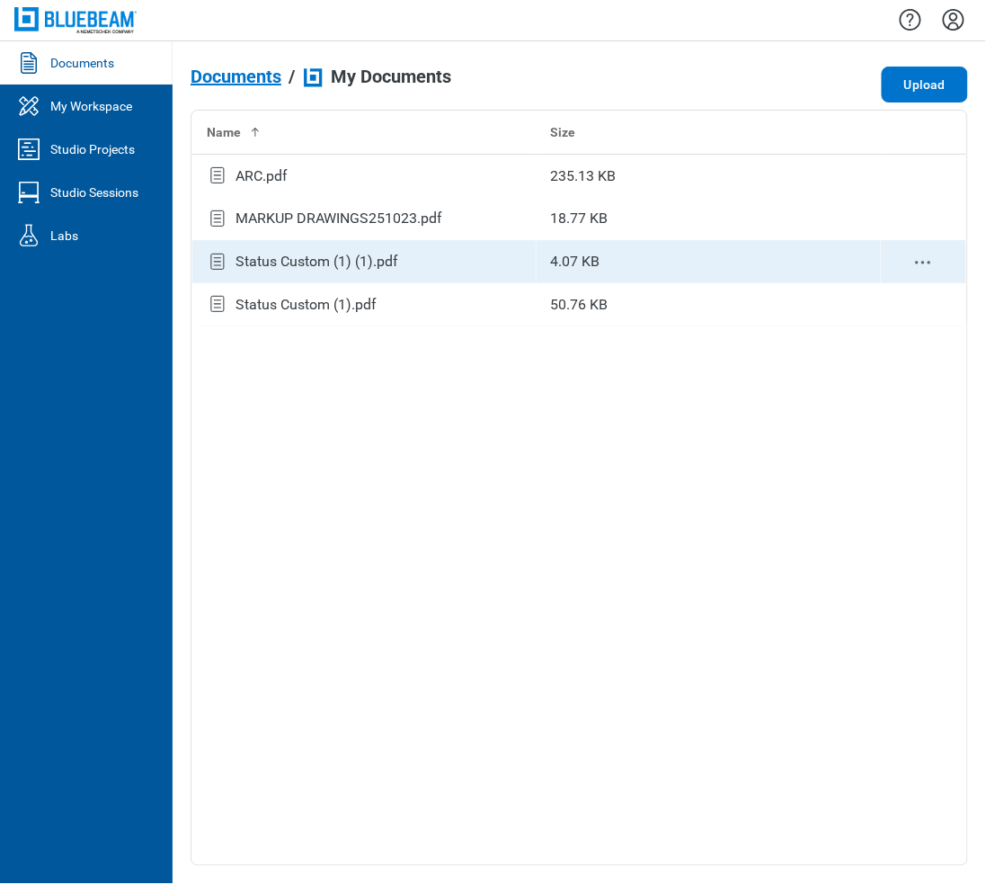
click at [293, 268] on div "Status Custom (1) (1).pdf" at bounding box center [317, 262] width 163 height 22
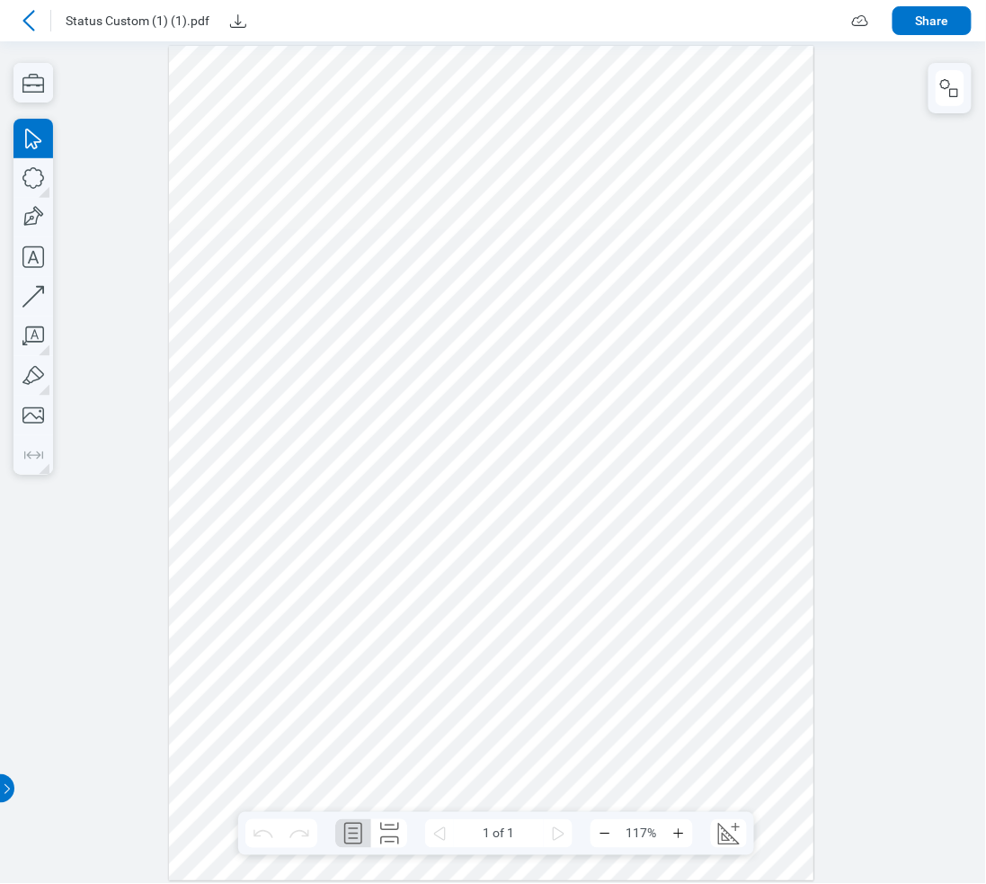
click at [24, 20] on icon at bounding box center [28, 20] width 12 height 21
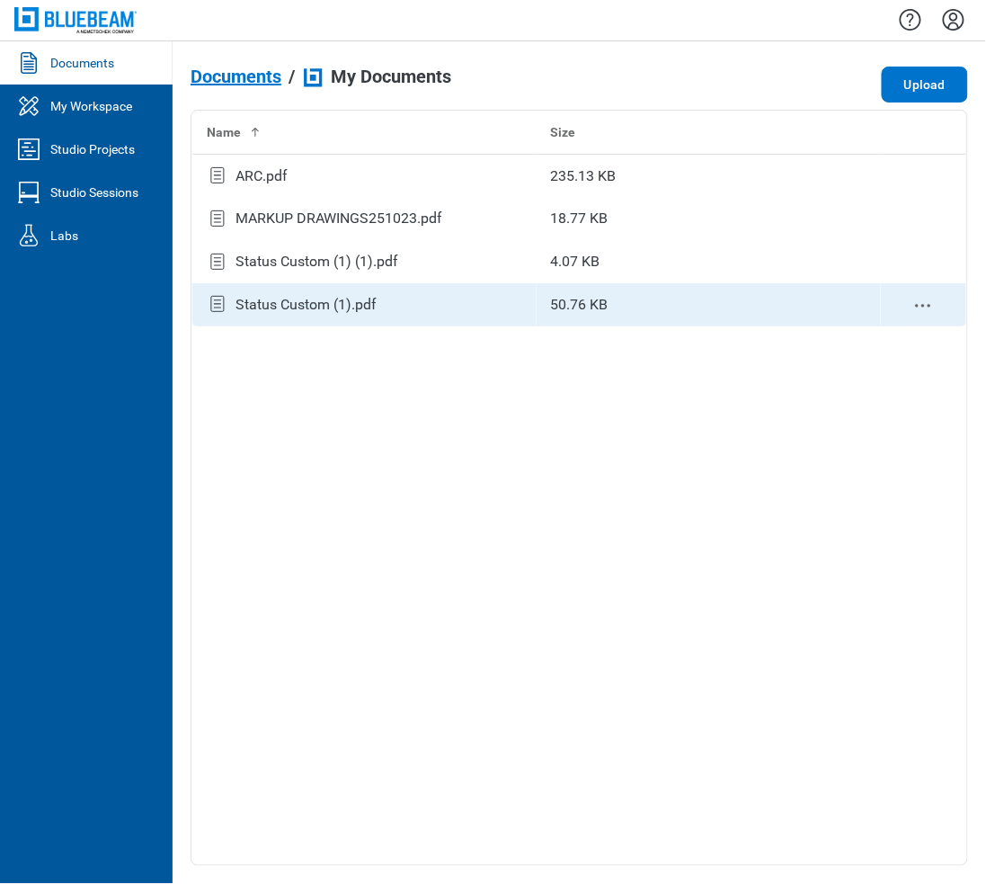
click at [305, 315] on div "Status Custom (1).pdf" at bounding box center [306, 305] width 141 height 22
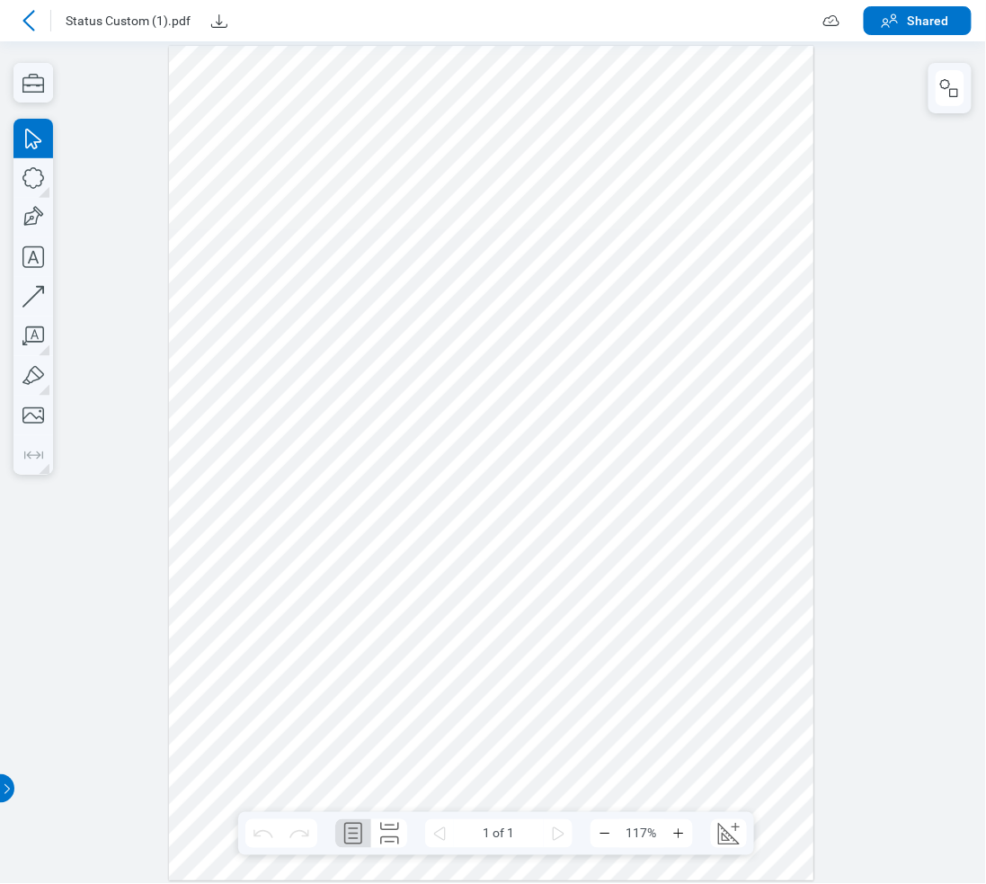
click at [129, 212] on div at bounding box center [493, 461] width 986 height 842
click at [33, 224] on icon "button" at bounding box center [32, 217] width 26 height 26
drag, startPoint x: 456, startPoint y: 151, endPoint x: 456, endPoint y: 639, distance: 488.2
click at [483, 652] on div at bounding box center [492, 462] width 646 height 835
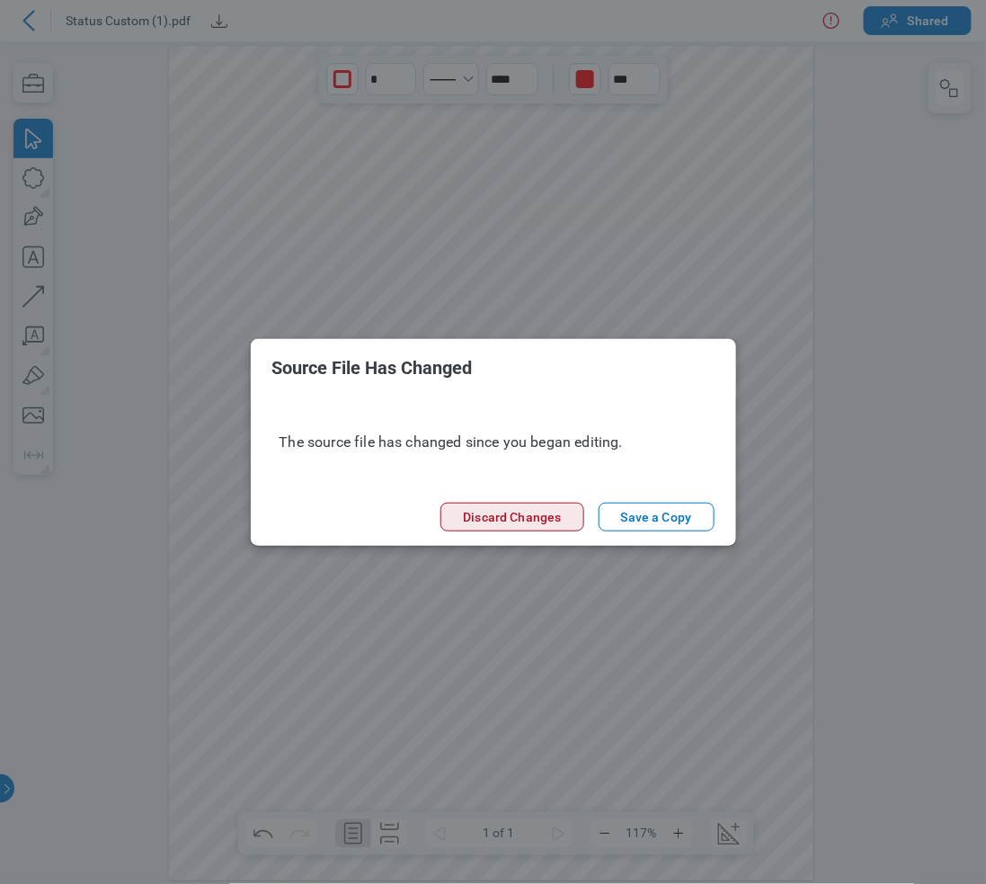
click at [500, 516] on button "Discard Changes" at bounding box center [512, 517] width 143 height 29
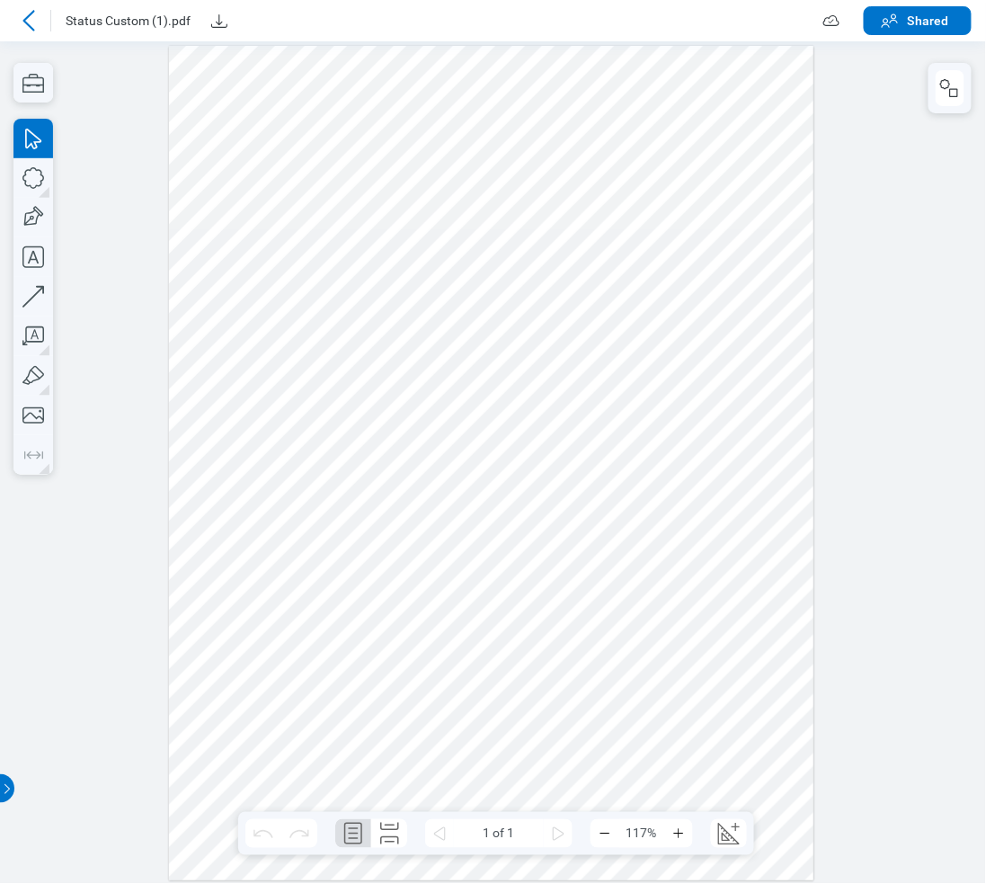
click at [66, 22] on span "Status Custom (1).pdf" at bounding box center [128, 21] width 125 height 18
click at [27, 29] on icon at bounding box center [29, 21] width 22 height 22
